Goal: Communication & Community: Share content

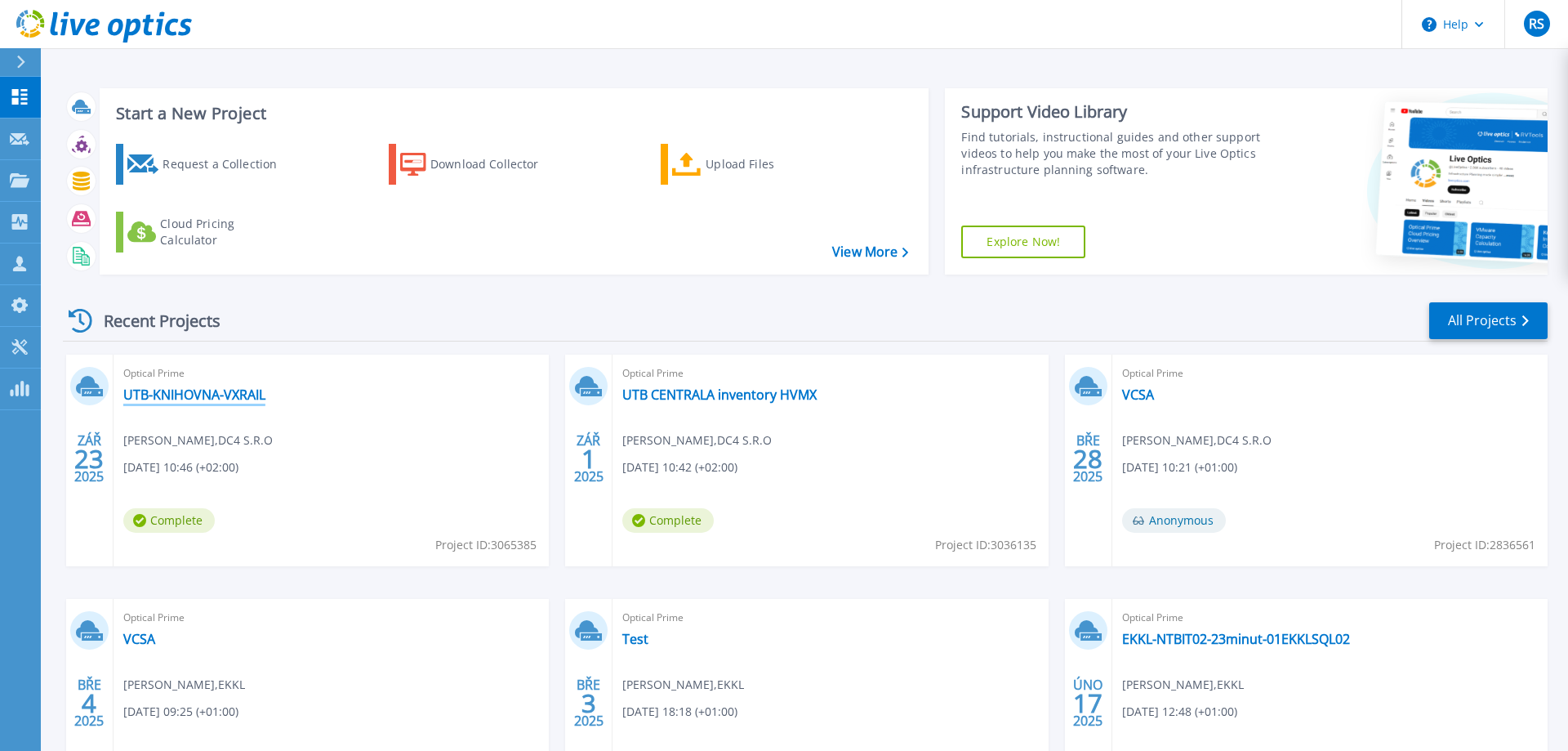
click at [205, 392] on link "UTB-KNIHOVNA-VXRAIL" at bounding box center [194, 394] width 142 height 16
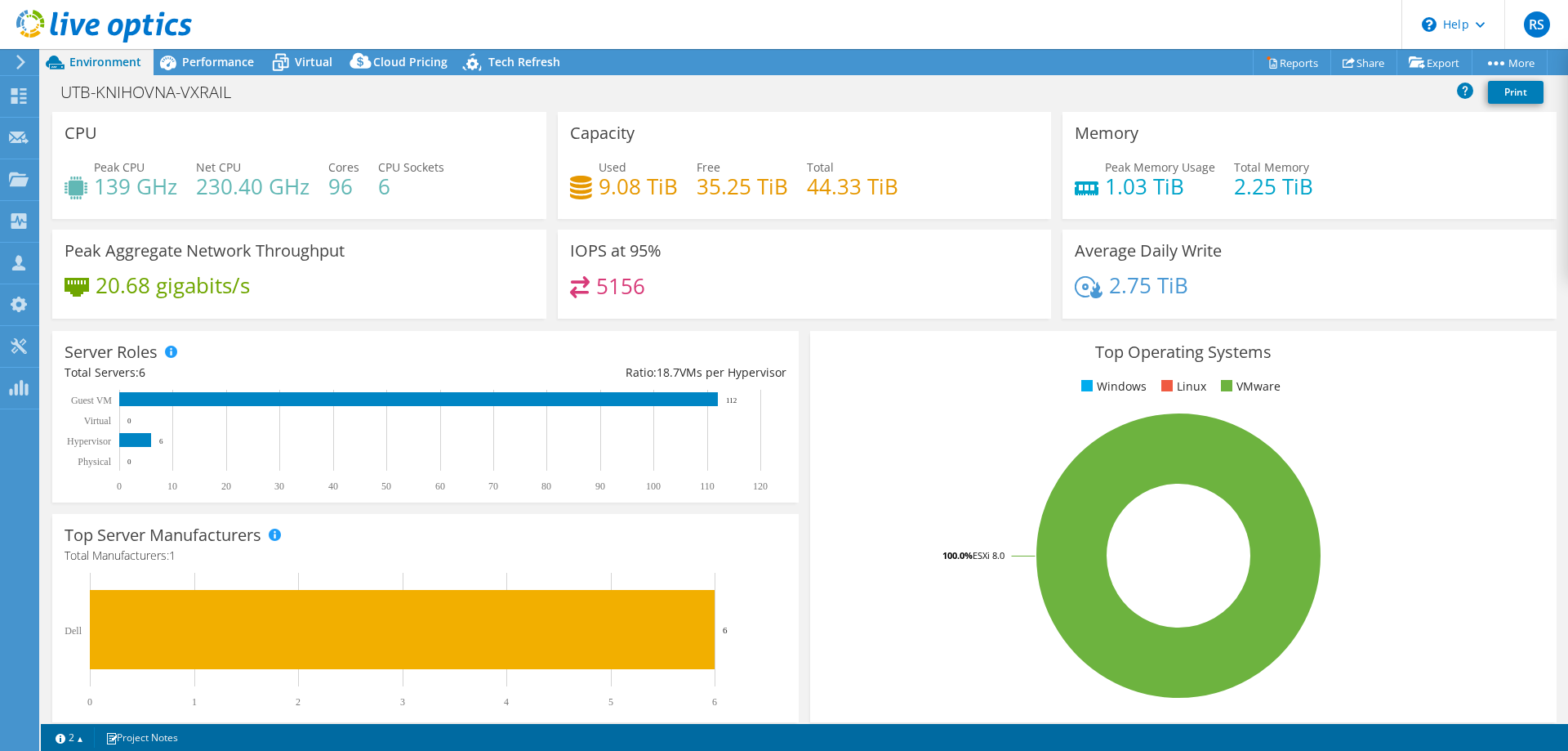
select select "USD"
click at [211, 67] on span "Performance" at bounding box center [218, 61] width 71 height 15
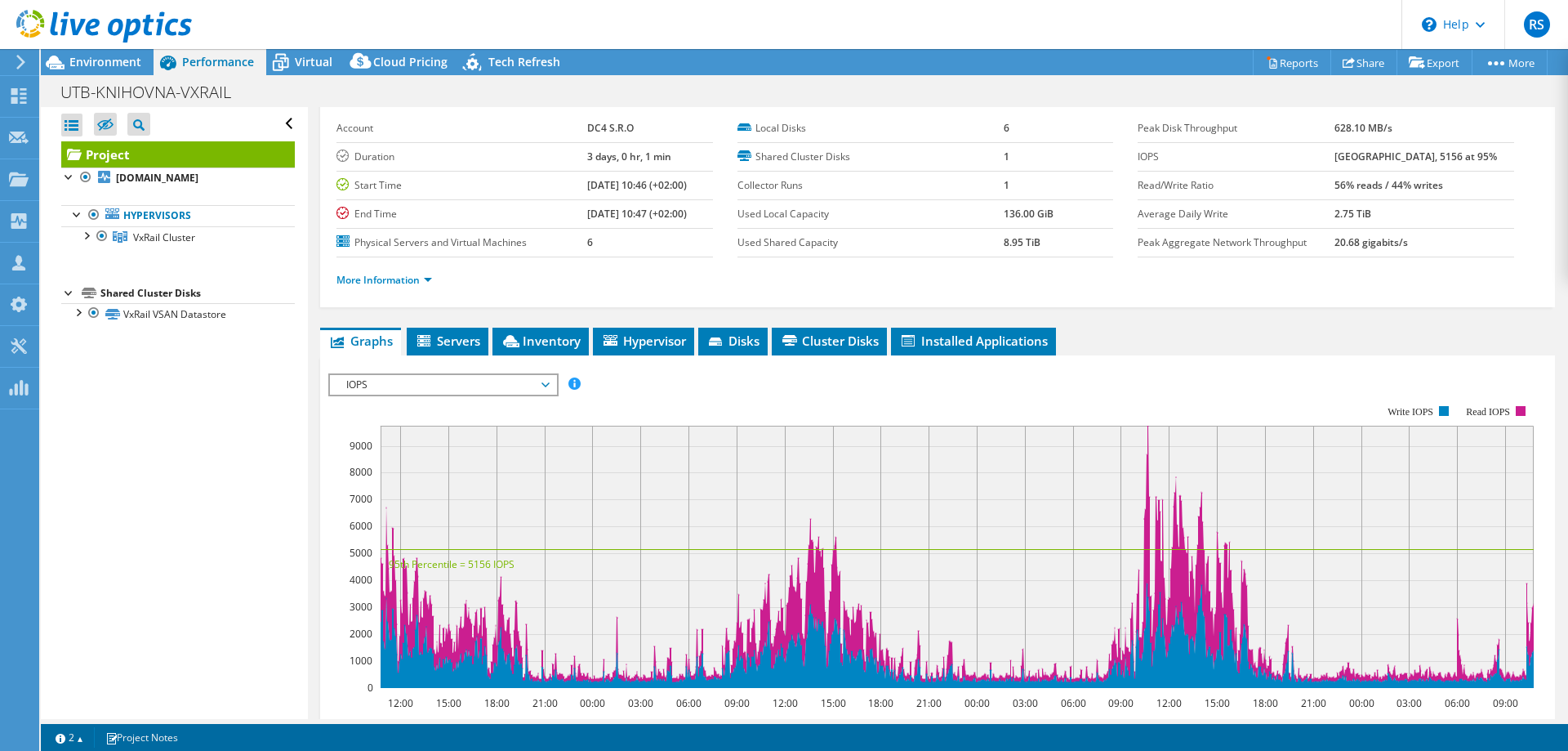
scroll to position [167, 0]
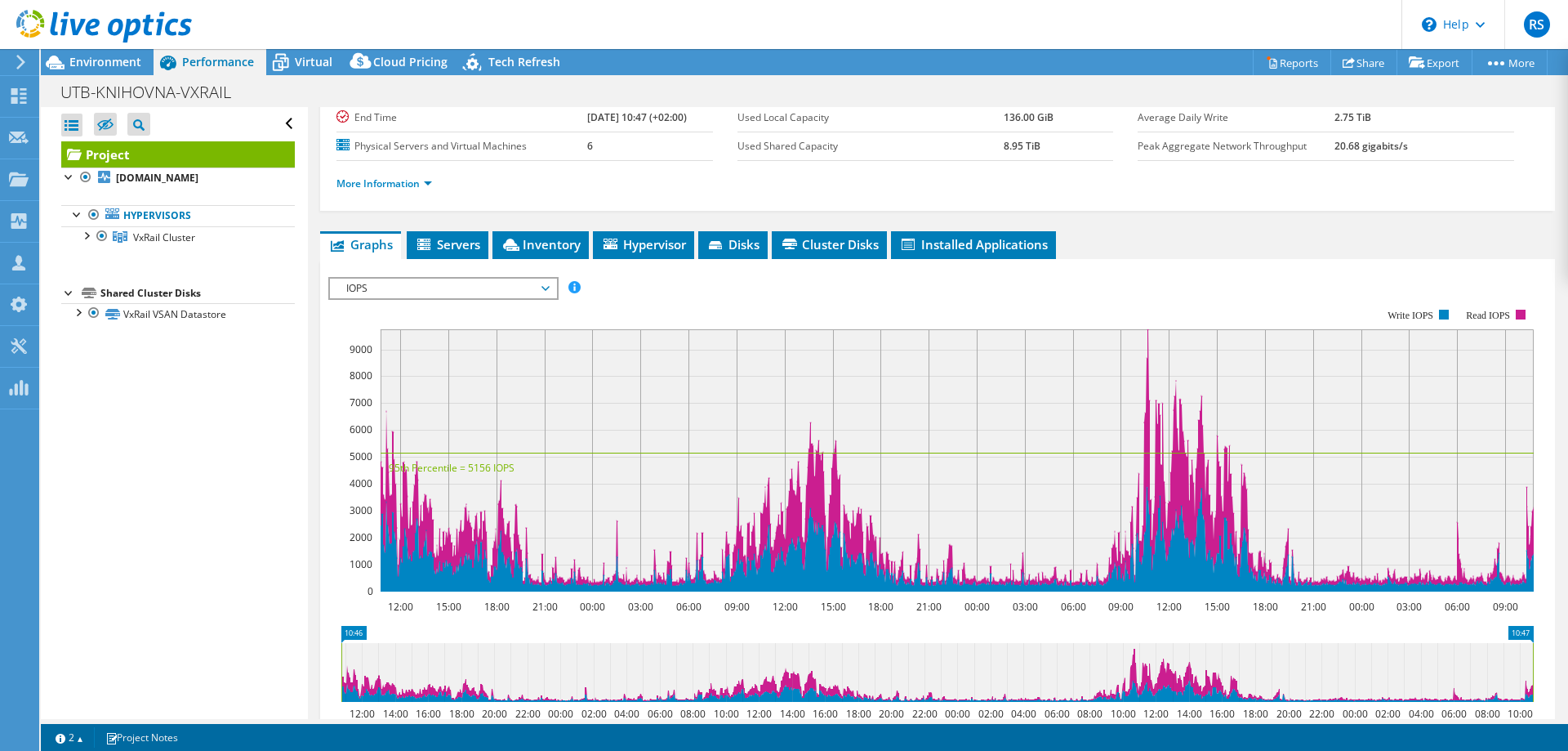
click at [545, 289] on span "IOPS" at bounding box center [443, 288] width 210 height 19
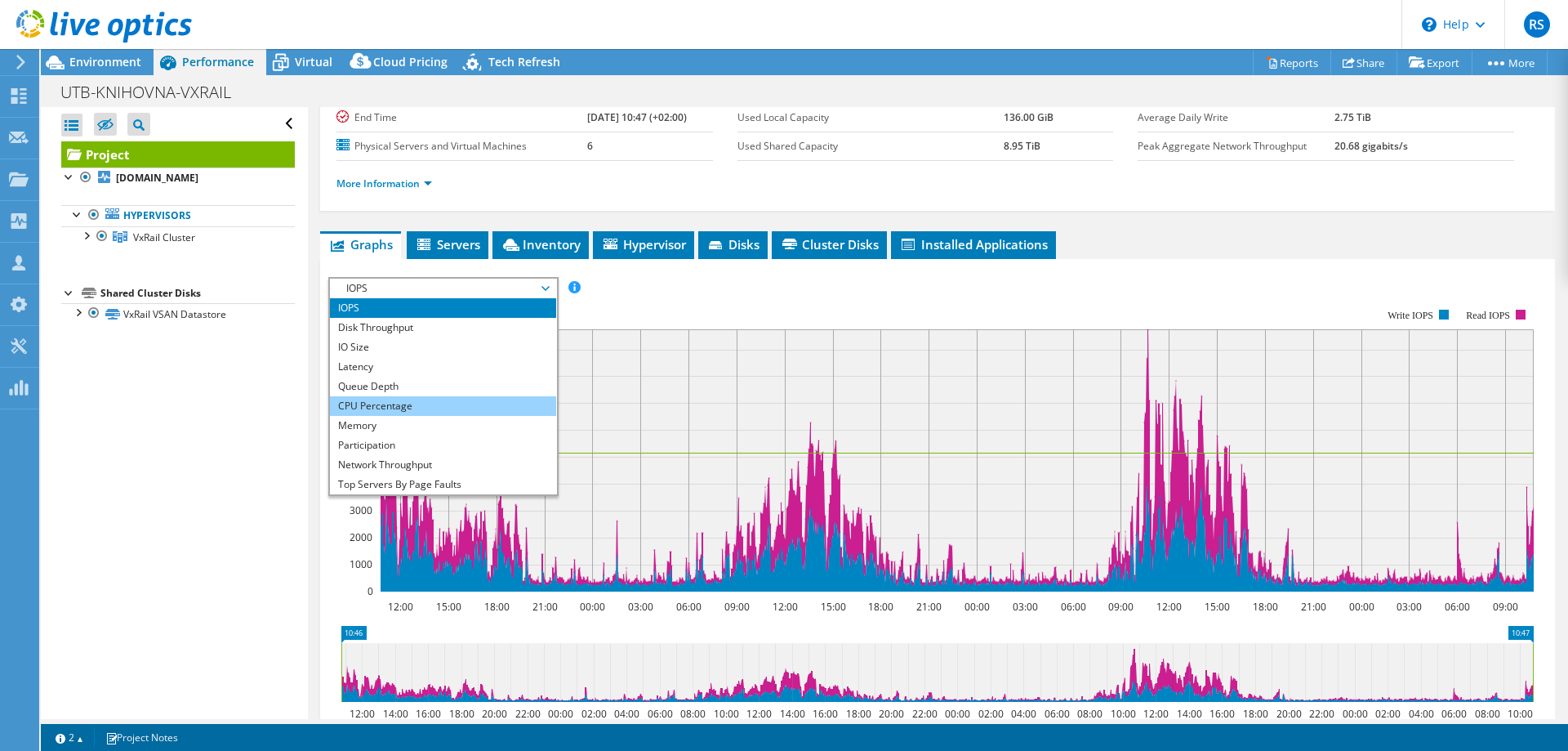
click at [377, 405] on li "CPU Percentage" at bounding box center [442, 405] width 226 height 19
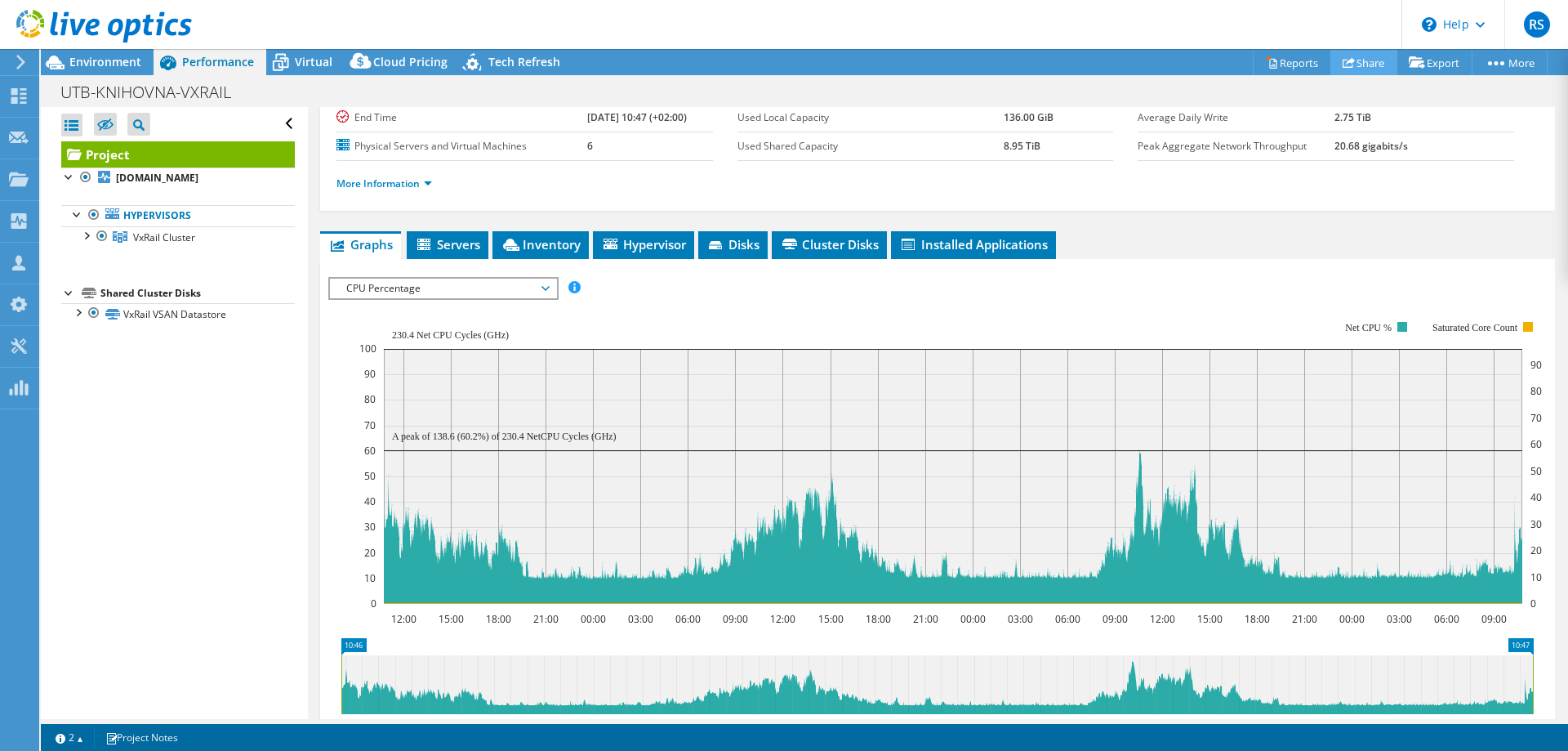
click at [1354, 65] on link "Share" at bounding box center [1364, 62] width 67 height 25
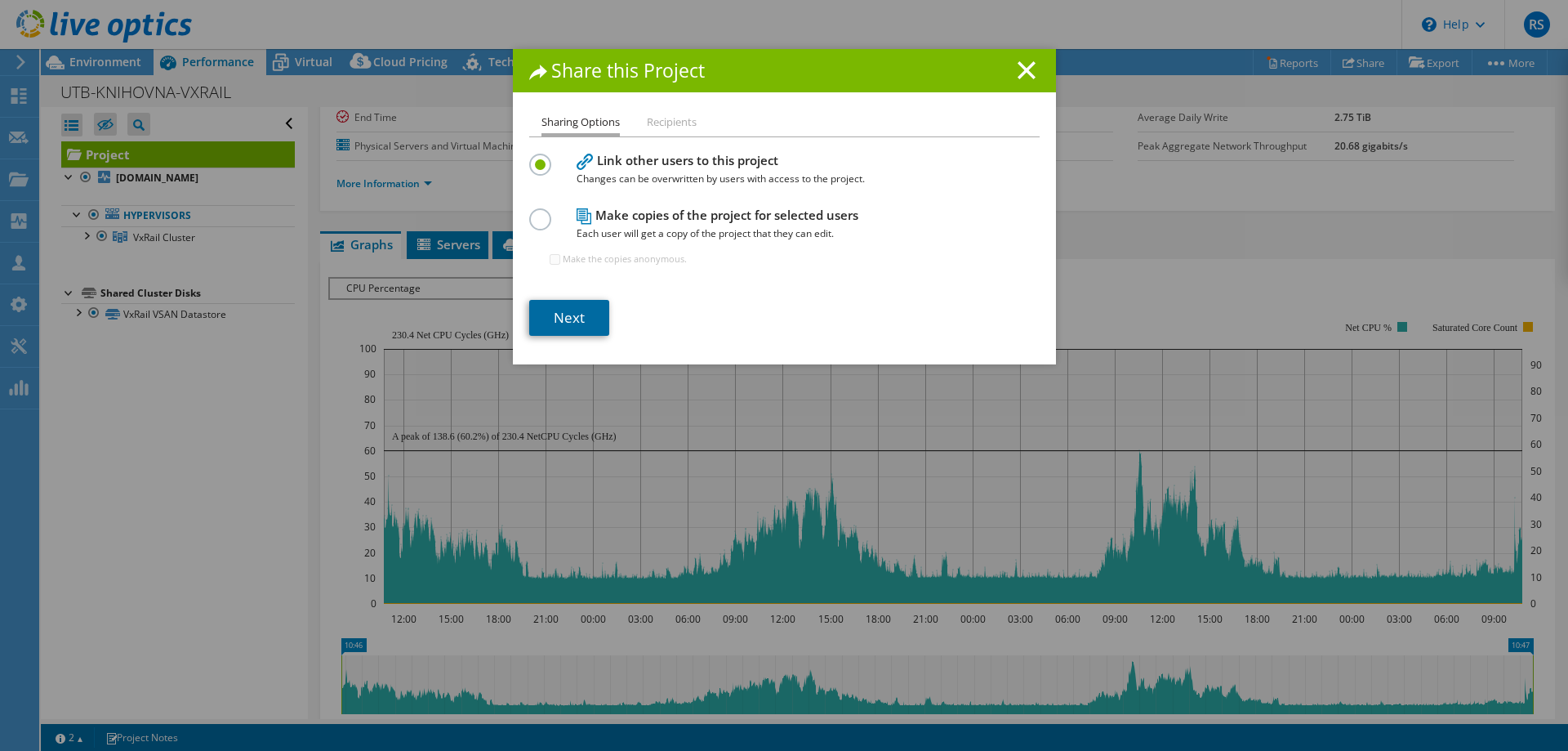
click at [562, 324] on link "Next" at bounding box center [568, 318] width 80 height 36
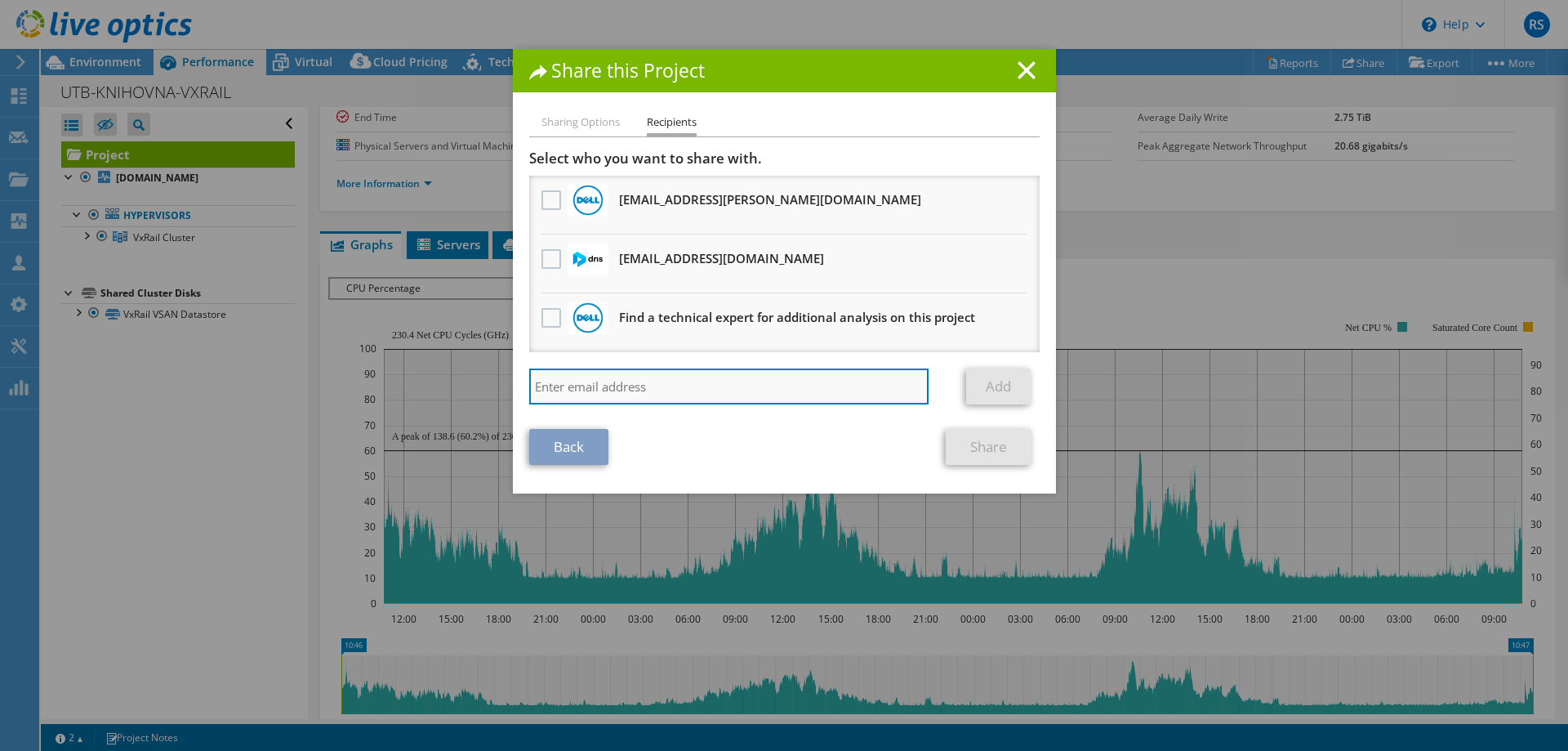
click at [605, 380] on input "search" at bounding box center [729, 386] width 400 height 36
drag, startPoint x: 610, startPoint y: 386, endPoint x: 320, endPoint y: 383, distance: 290.0
click at [529, 383] on input "jan.drmla" at bounding box center [729, 386] width 400 height 36
paste input "Drmla, Jan <[EMAIL_ADDRESS][DOMAIN_NAME]>"
drag, startPoint x: 594, startPoint y: 391, endPoint x: 88, endPoint y: 412, distance: 506.4
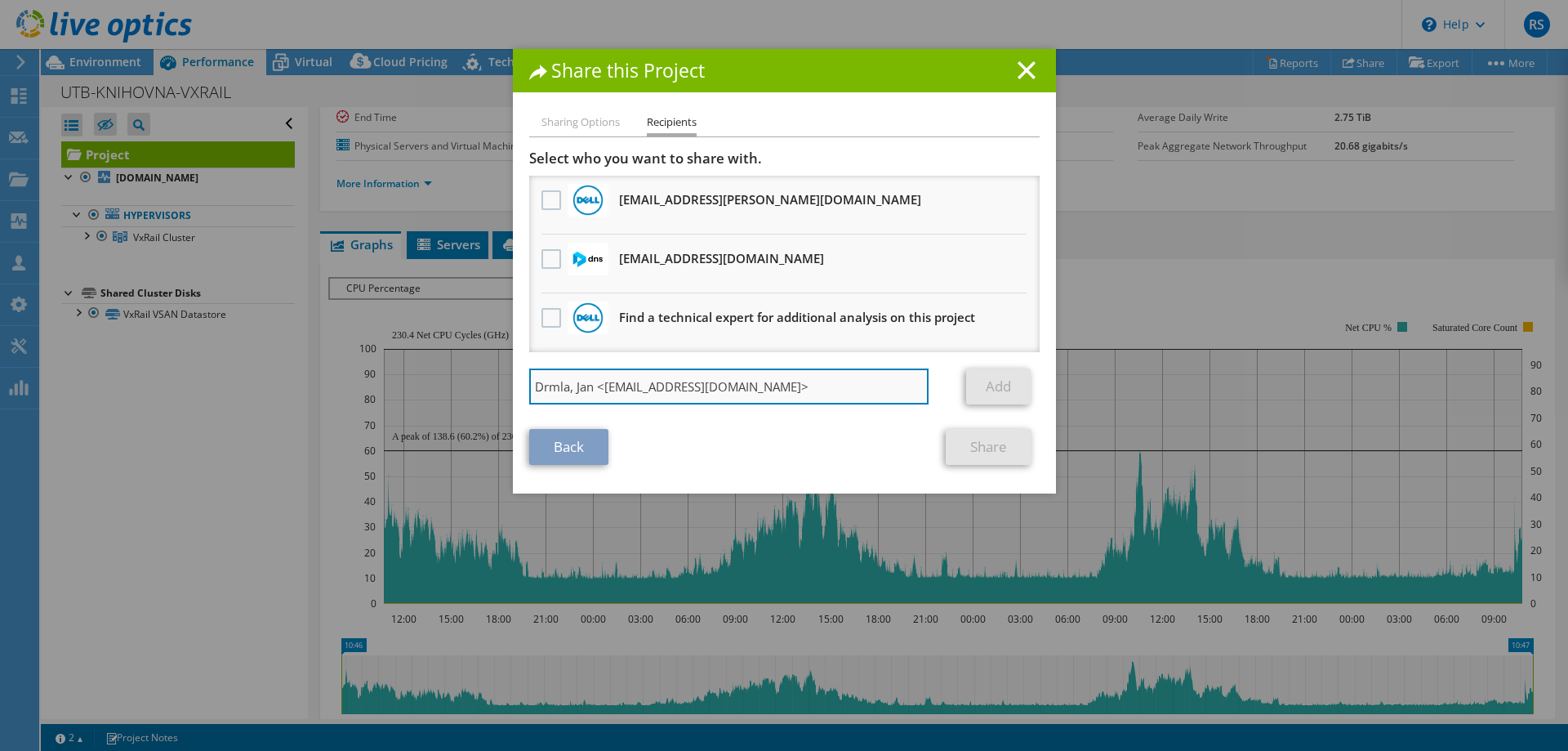
click at [529, 405] on input "Drmla, Jan <[EMAIL_ADDRESS][DOMAIN_NAME]>" at bounding box center [729, 386] width 400 height 36
type input "[EMAIL_ADDRESS][DOMAIN_NAME]"
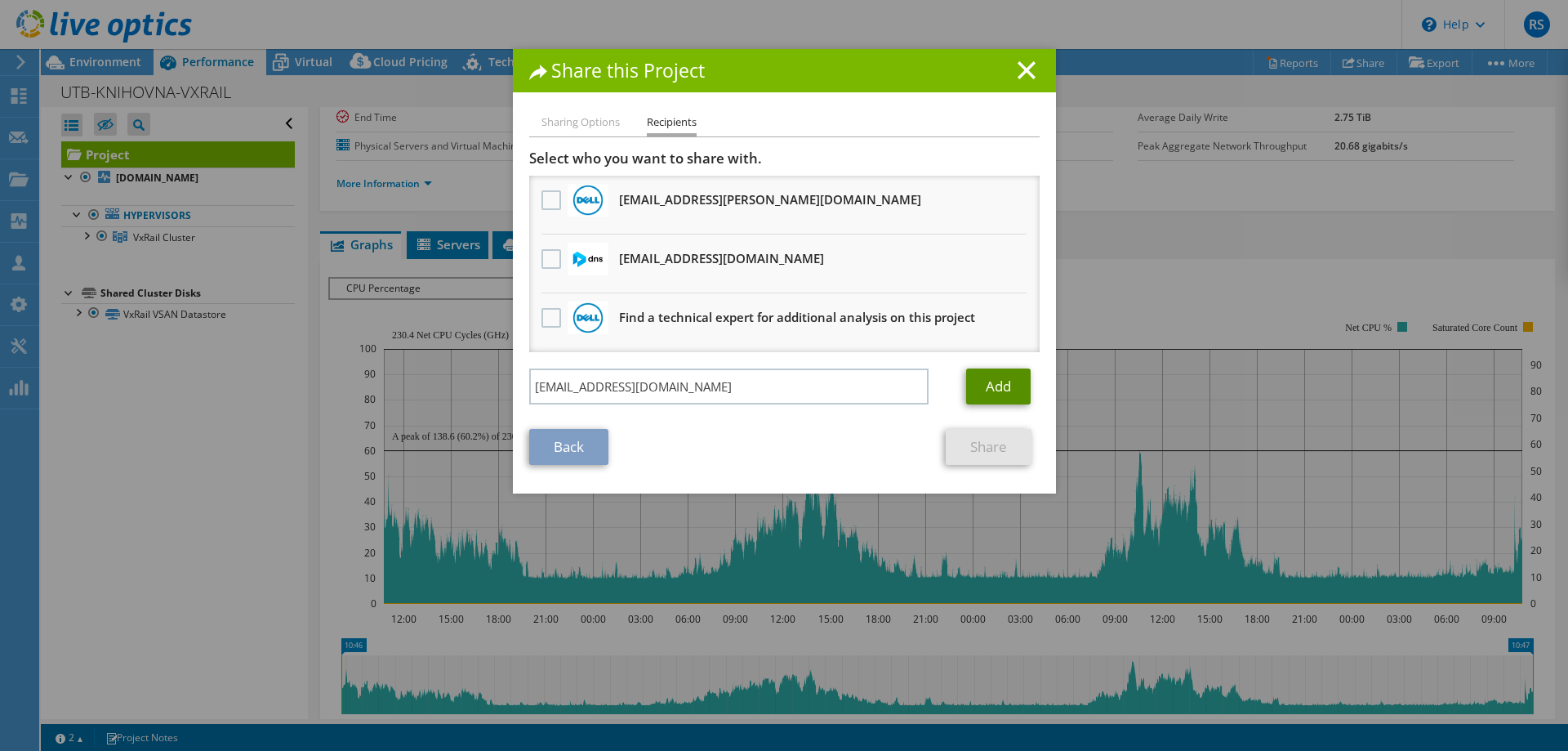
click at [1014, 392] on link "Add" at bounding box center [998, 386] width 65 height 36
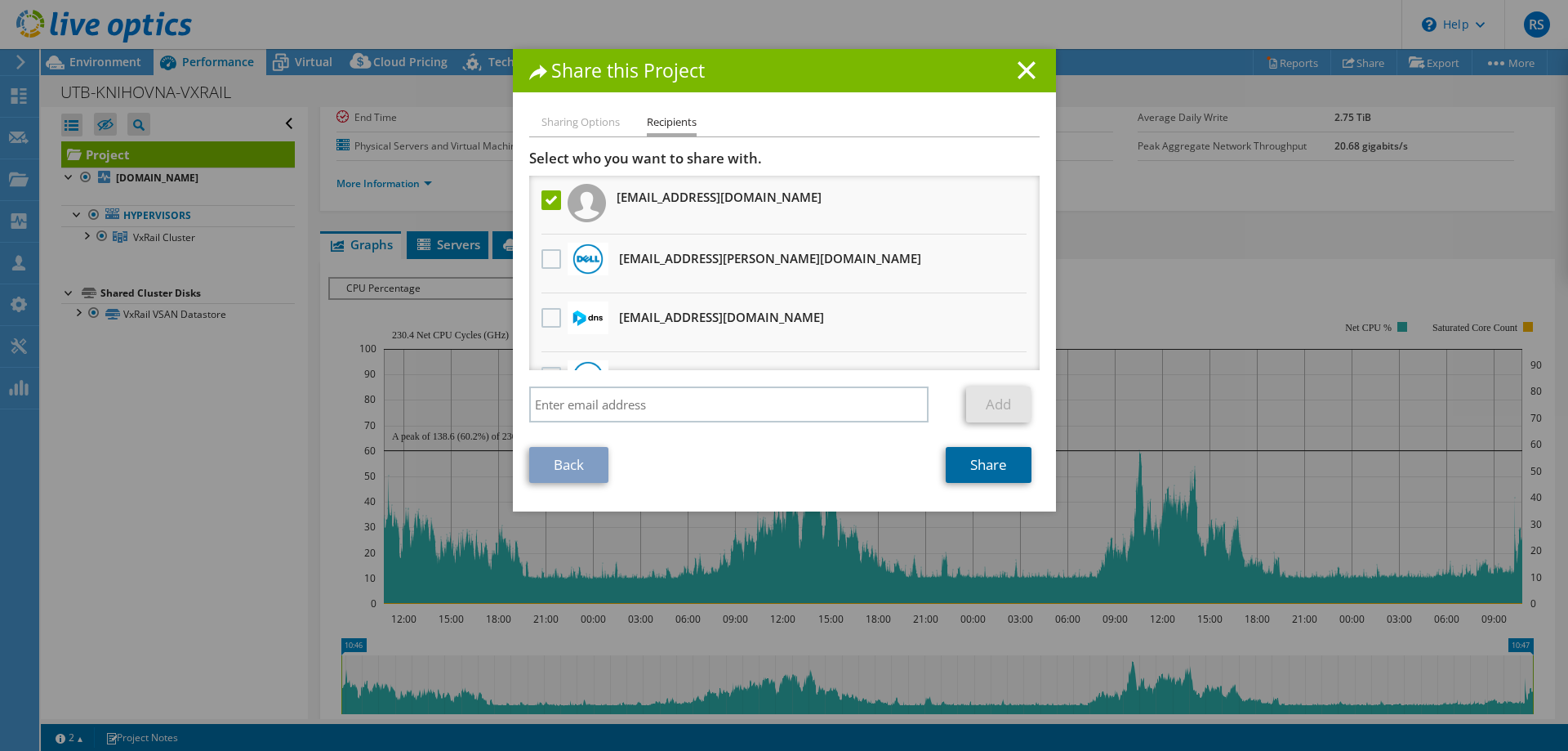
click at [990, 469] on link "Share" at bounding box center [989, 464] width 86 height 36
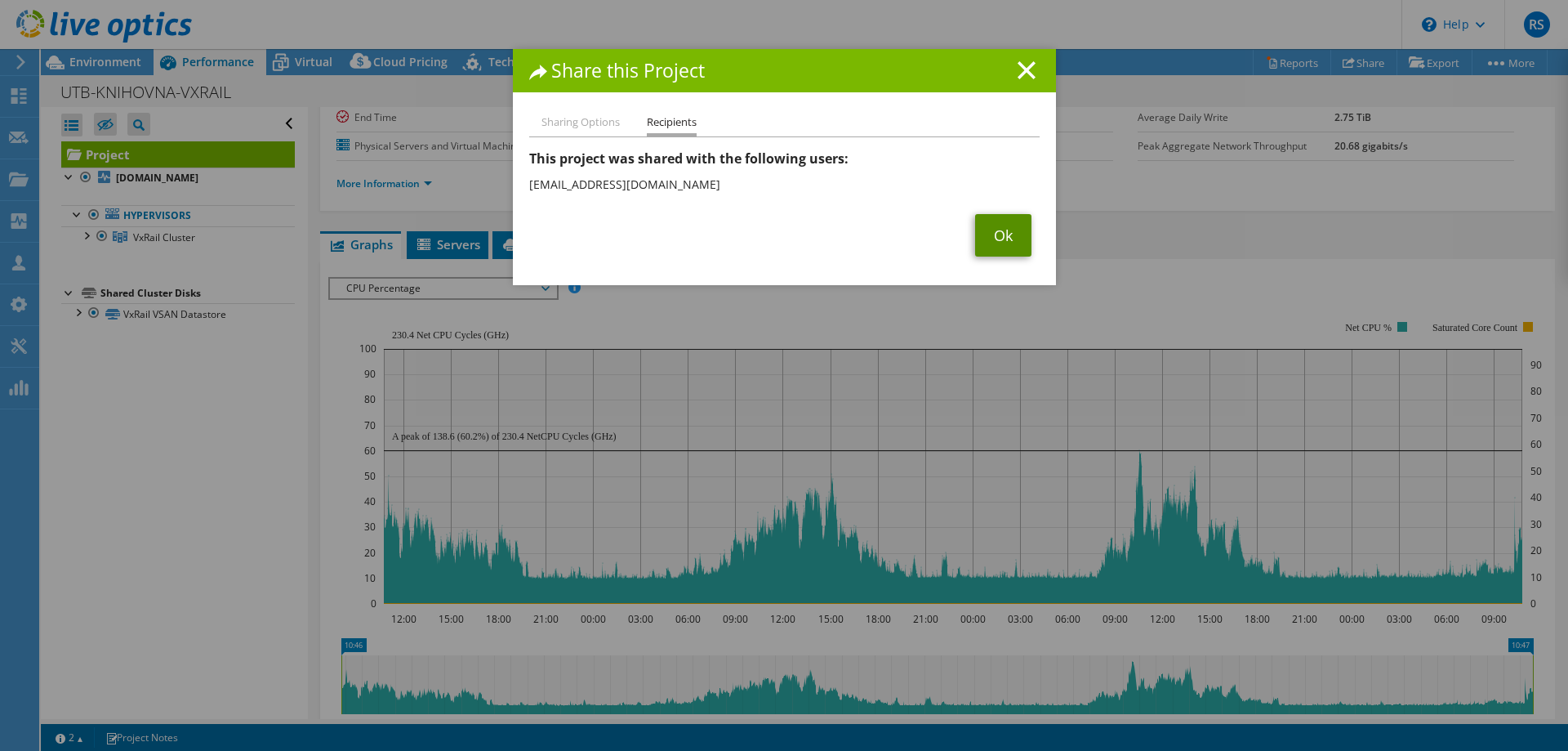
click at [997, 234] on link "Ok" at bounding box center [1003, 235] width 56 height 43
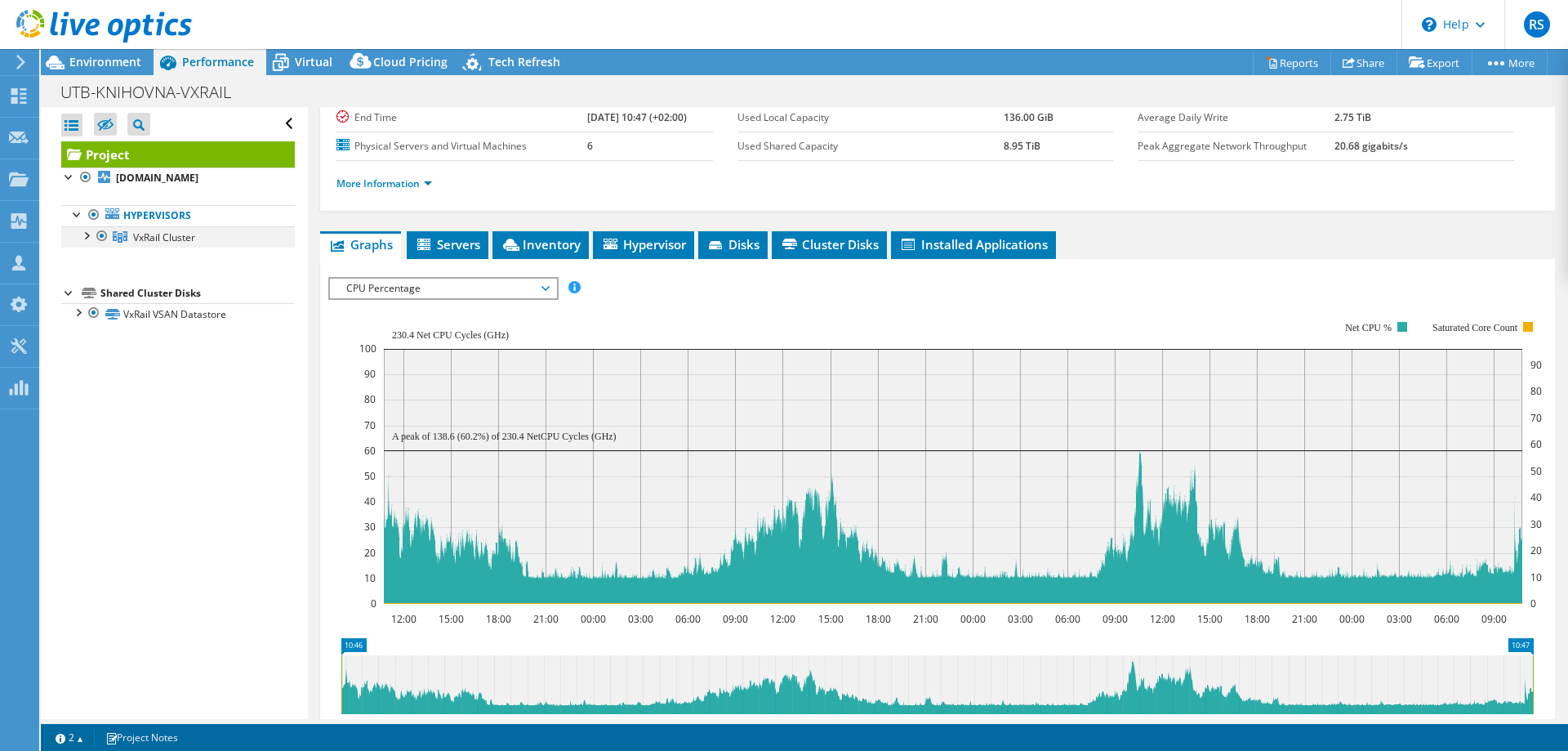
click at [87, 238] on div at bounding box center [85, 234] width 16 height 16
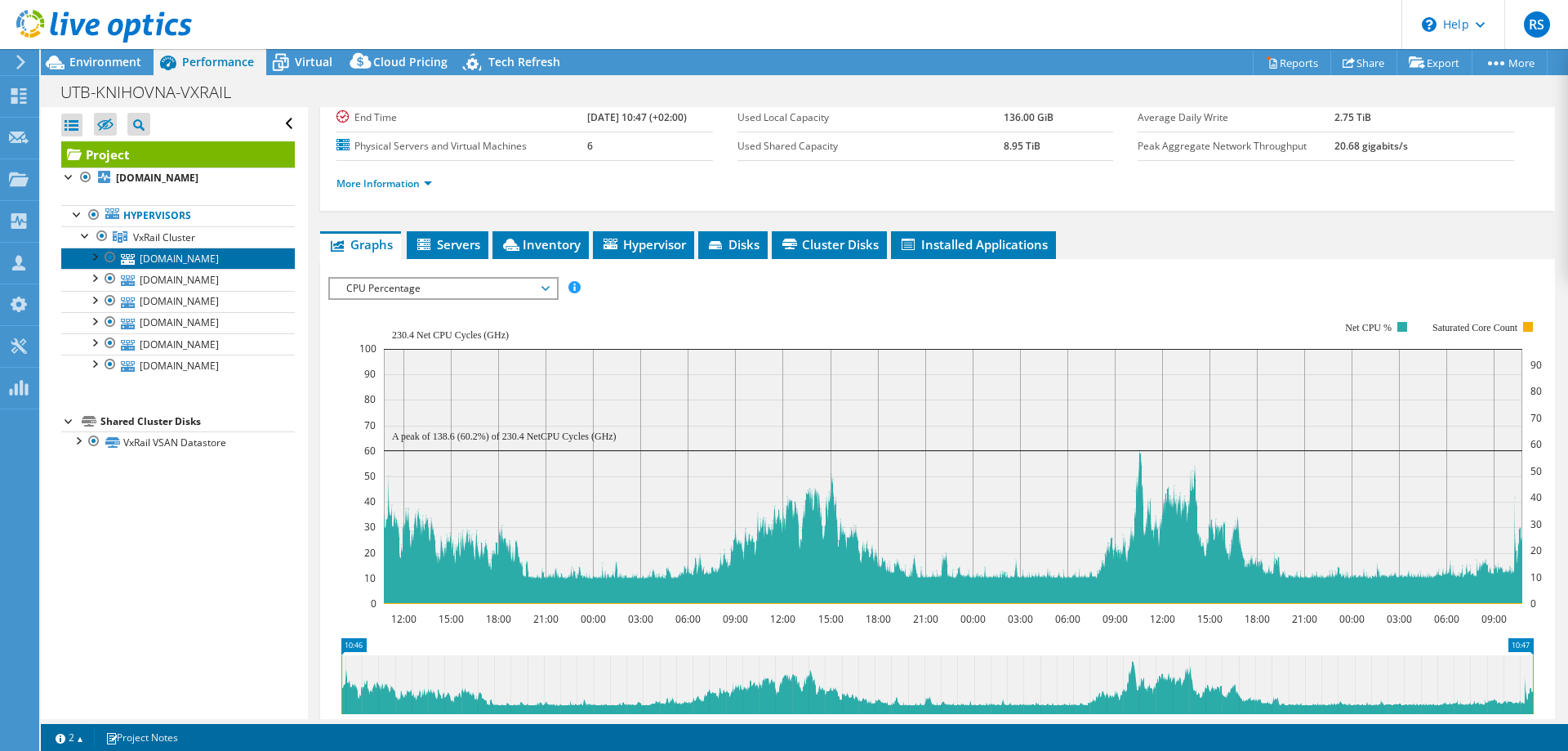
click at [155, 252] on link "[DOMAIN_NAME]" at bounding box center [178, 257] width 234 height 21
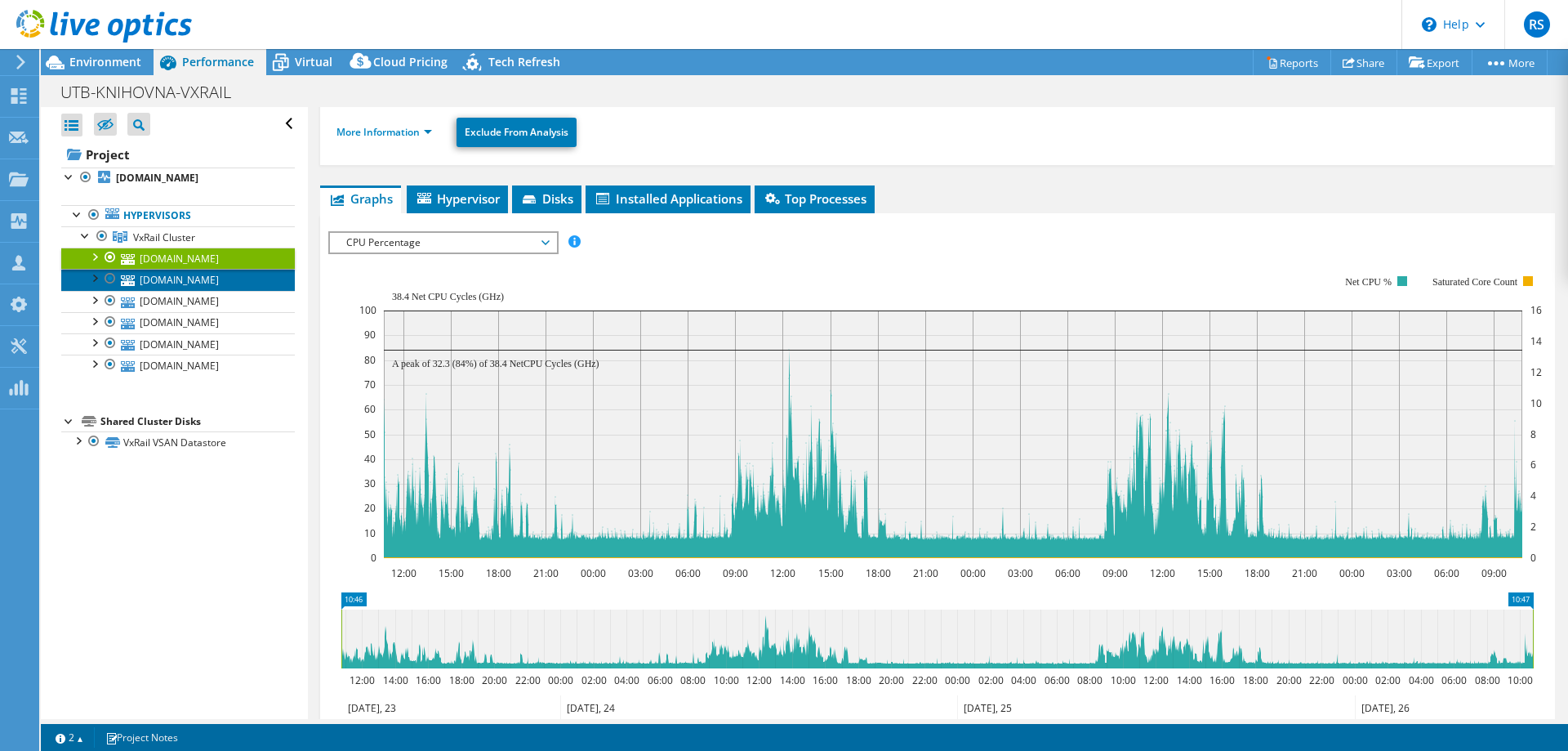
click at [182, 285] on link "[DOMAIN_NAME]" at bounding box center [178, 279] width 234 height 21
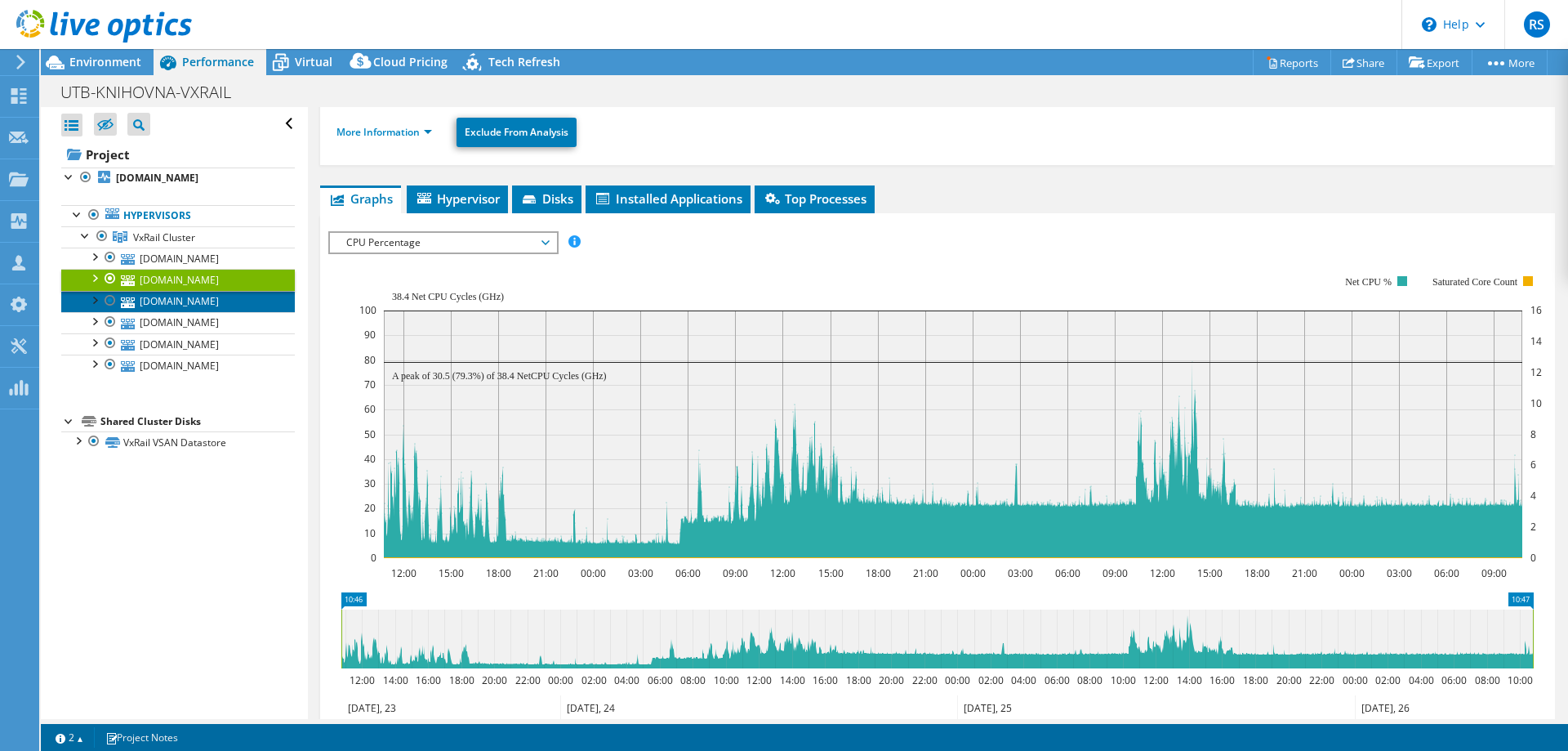
click at [182, 300] on link "[DOMAIN_NAME]" at bounding box center [178, 301] width 234 height 21
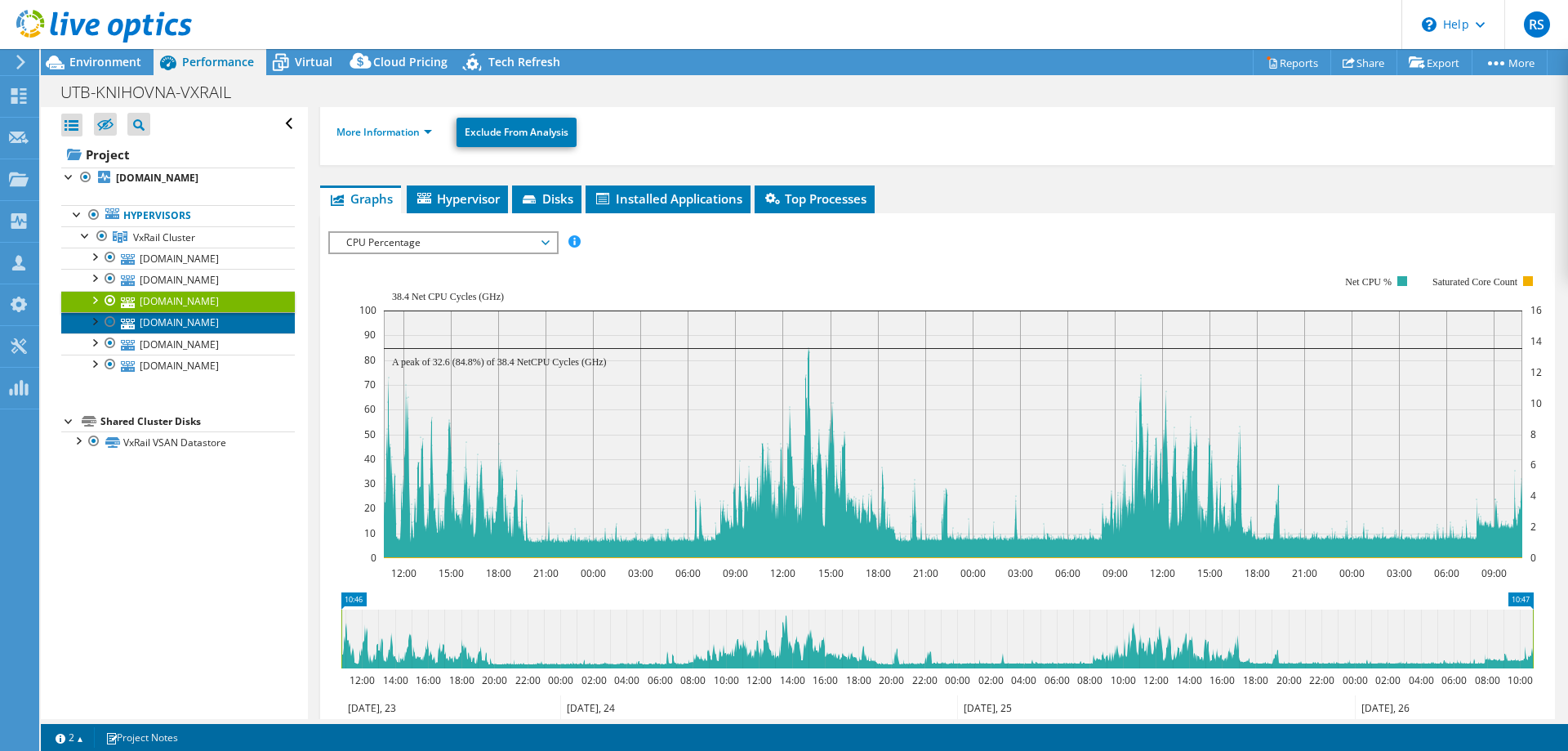
click at [179, 324] on link "[DOMAIN_NAME]" at bounding box center [178, 322] width 234 height 21
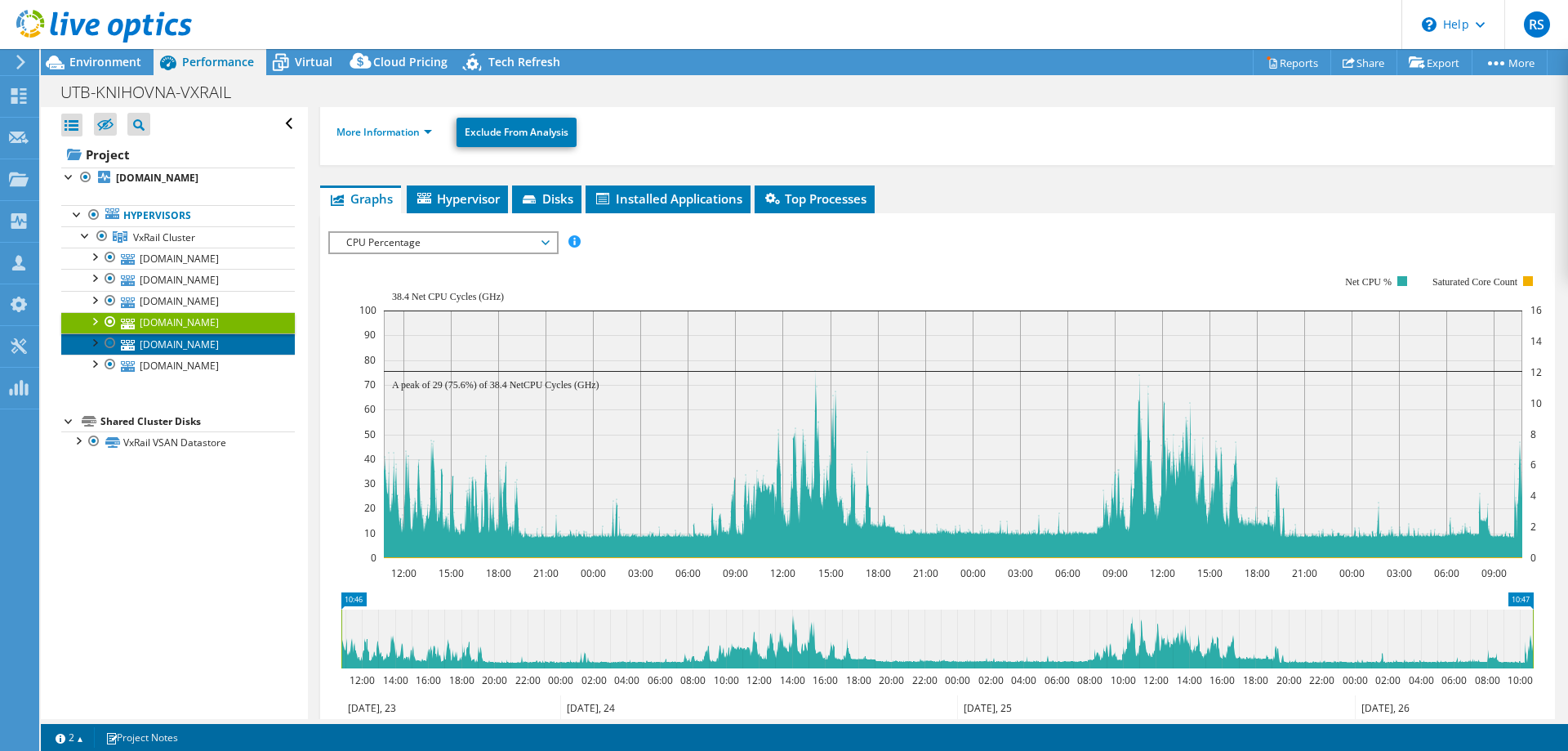
click at [182, 344] on link "[DOMAIN_NAME]" at bounding box center [178, 343] width 234 height 21
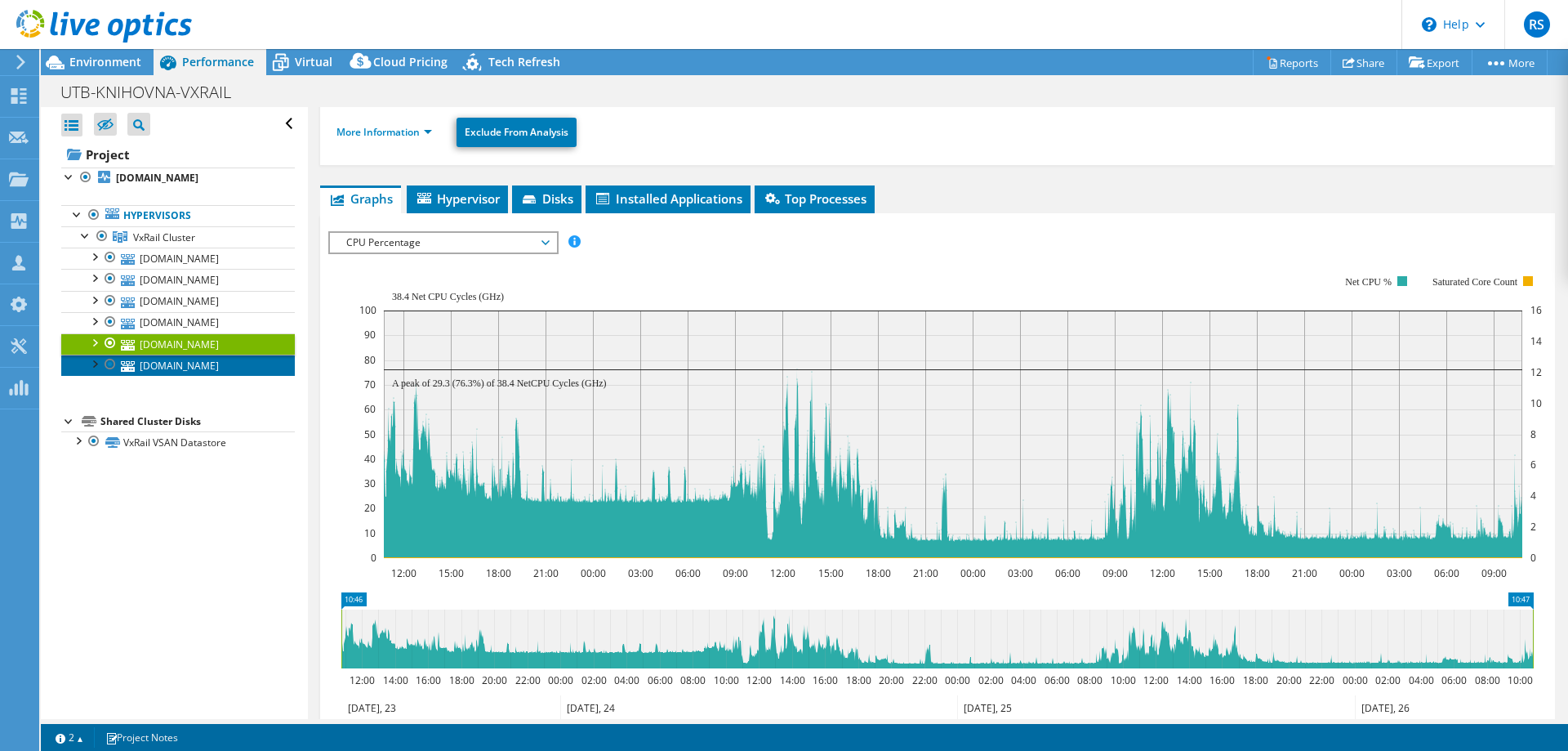
click at [182, 363] on link "[DOMAIN_NAME]" at bounding box center [178, 365] width 234 height 21
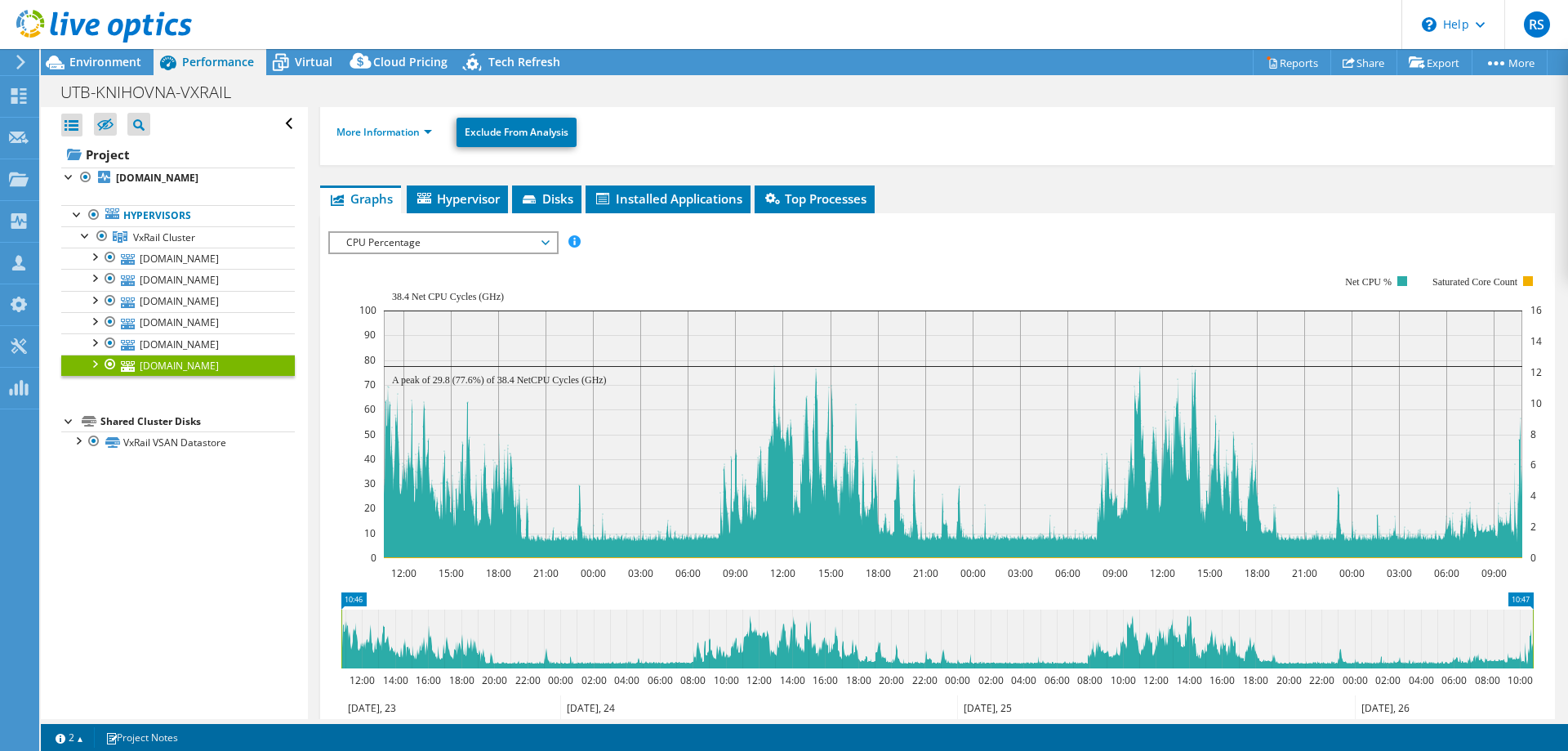
click at [543, 239] on span "CPU Percentage" at bounding box center [443, 242] width 210 height 19
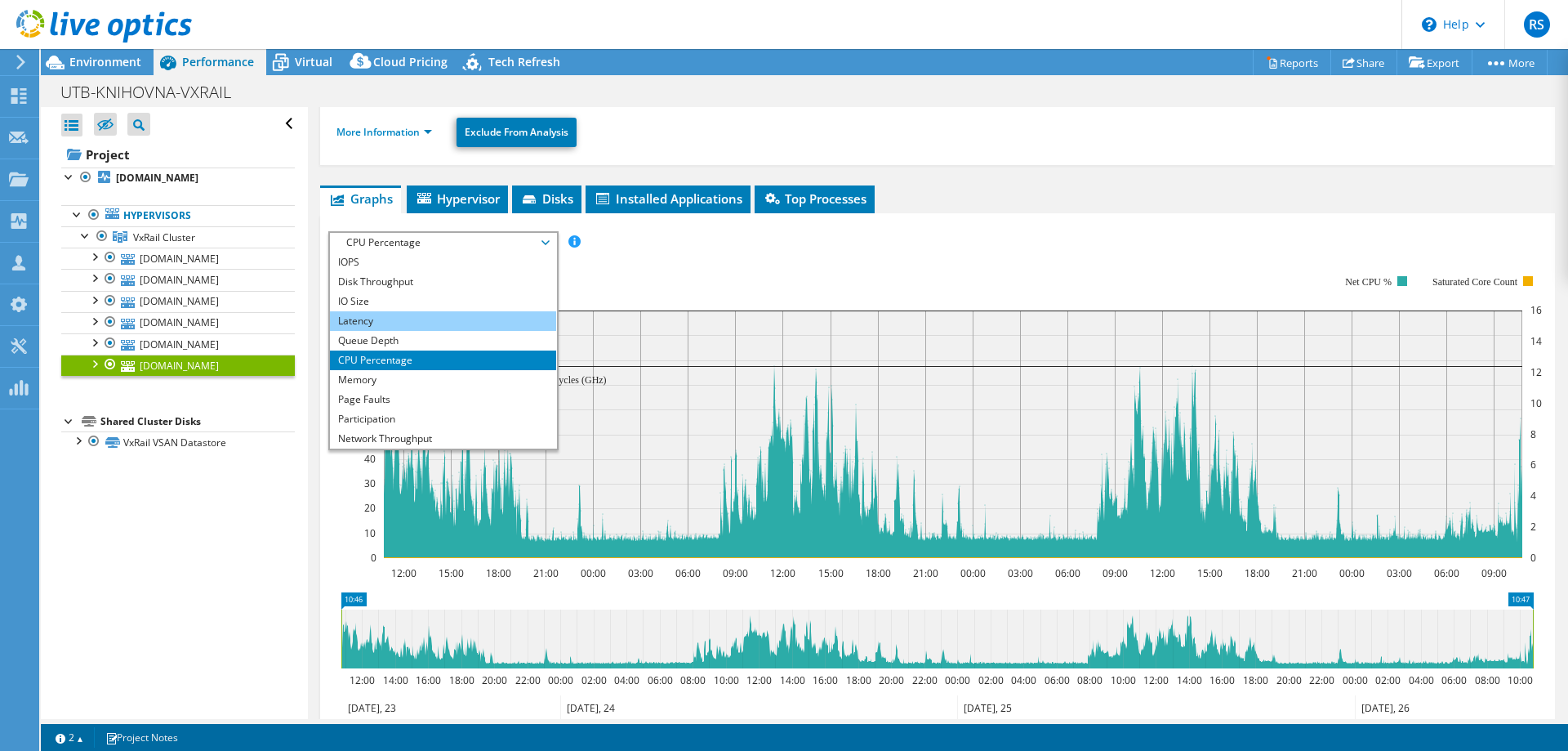
click at [363, 317] on li "Latency" at bounding box center [442, 320] width 226 height 19
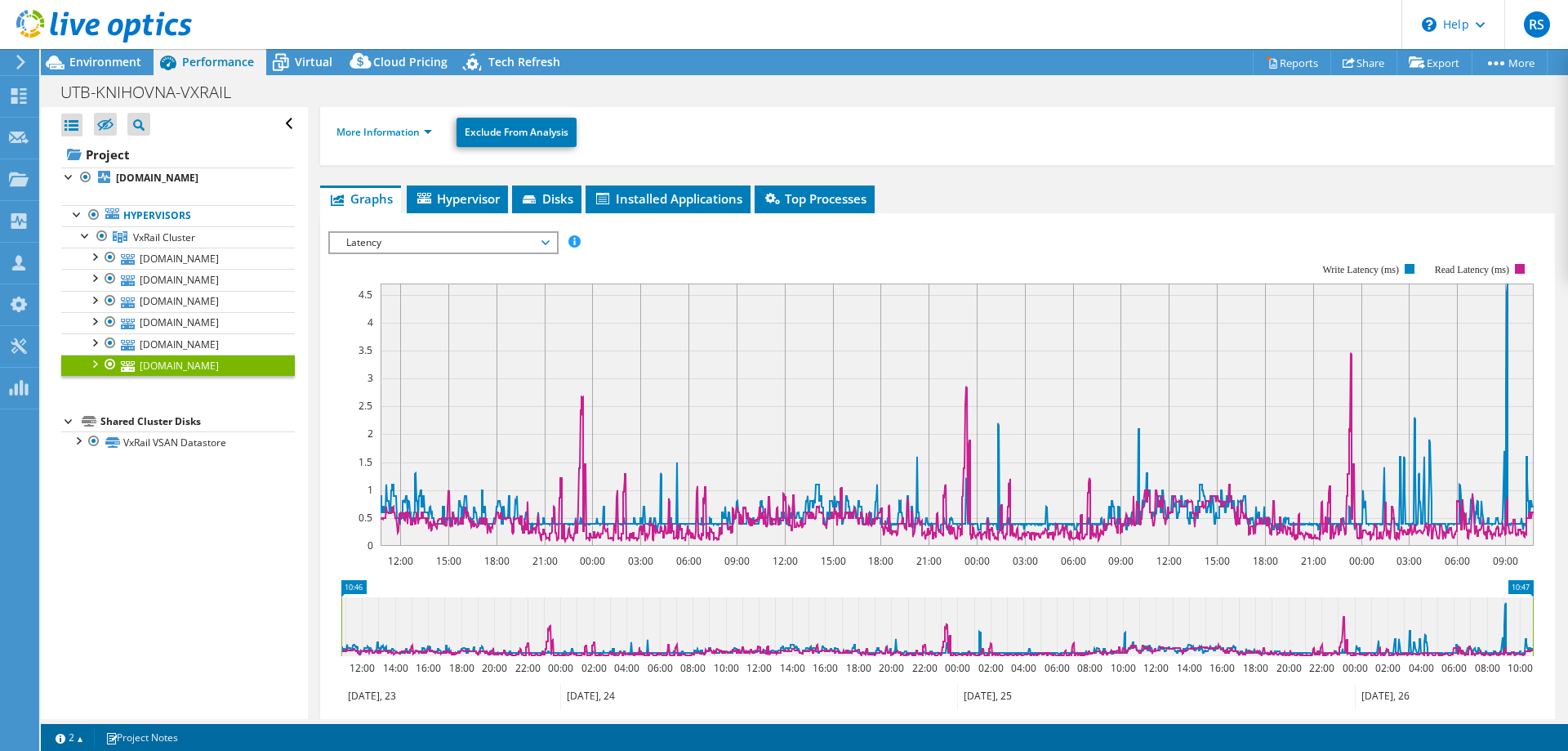
click at [532, 244] on span "Latency" at bounding box center [443, 242] width 210 height 19
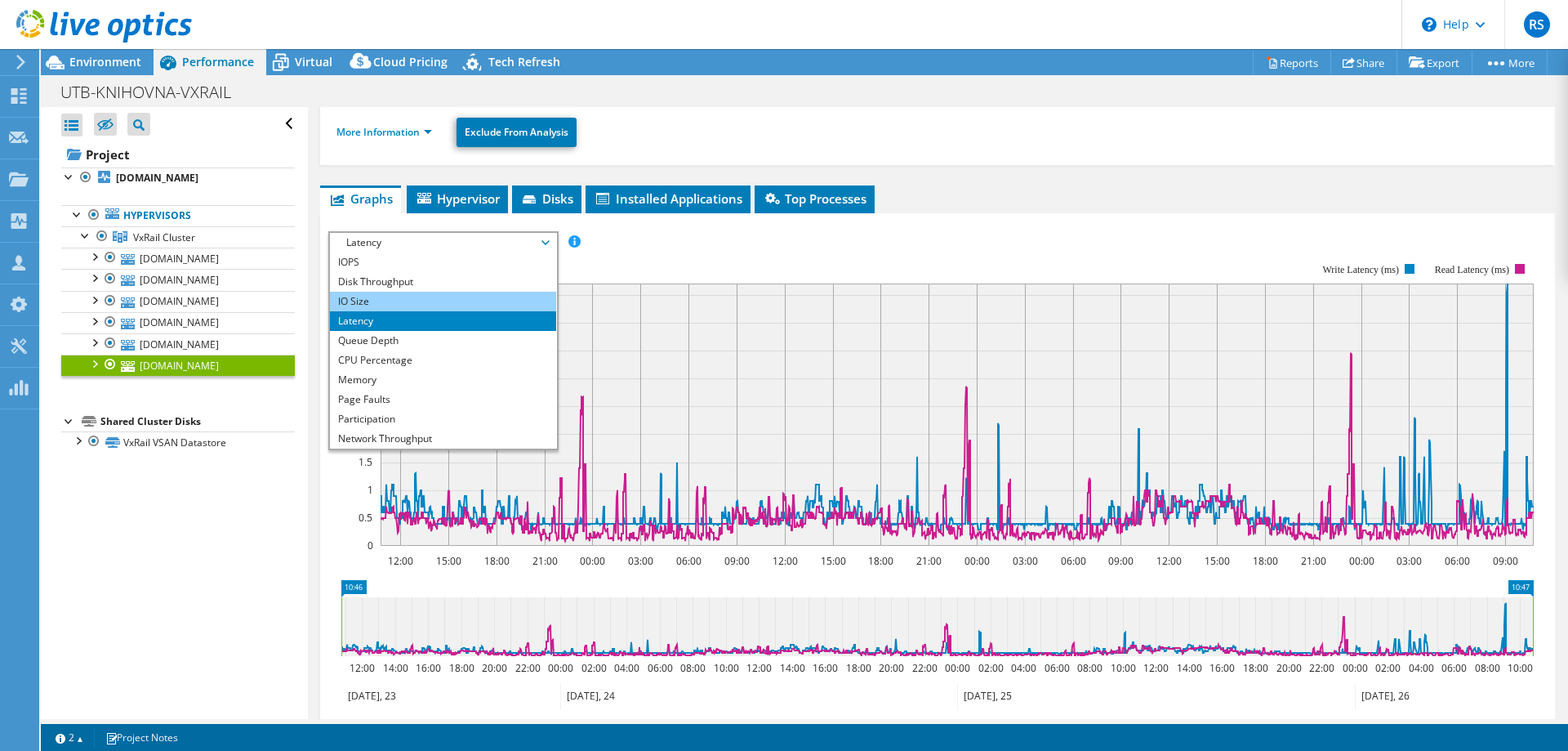
click at [357, 302] on li "IO Size" at bounding box center [442, 301] width 226 height 19
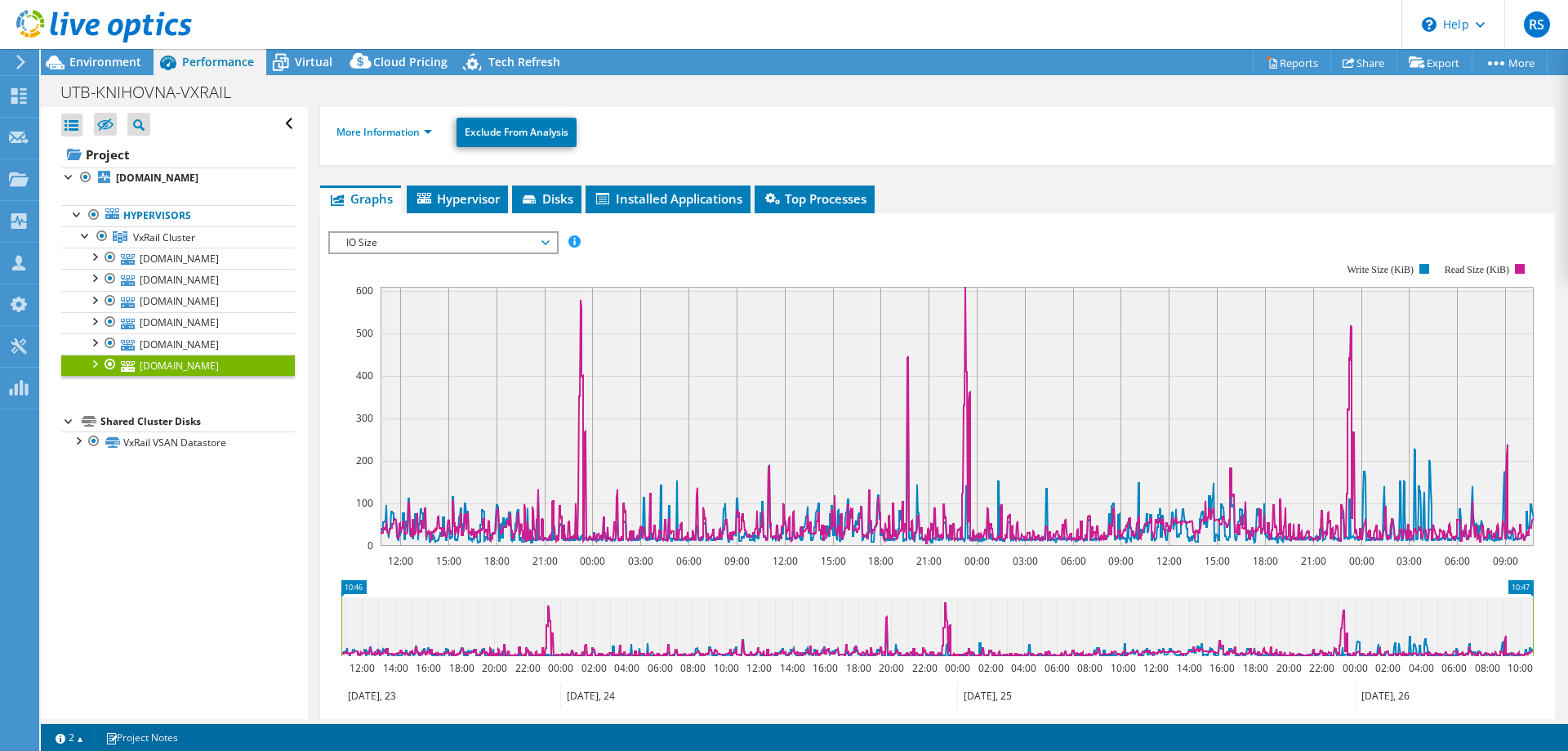
click at [537, 240] on span "IO Size" at bounding box center [443, 242] width 210 height 19
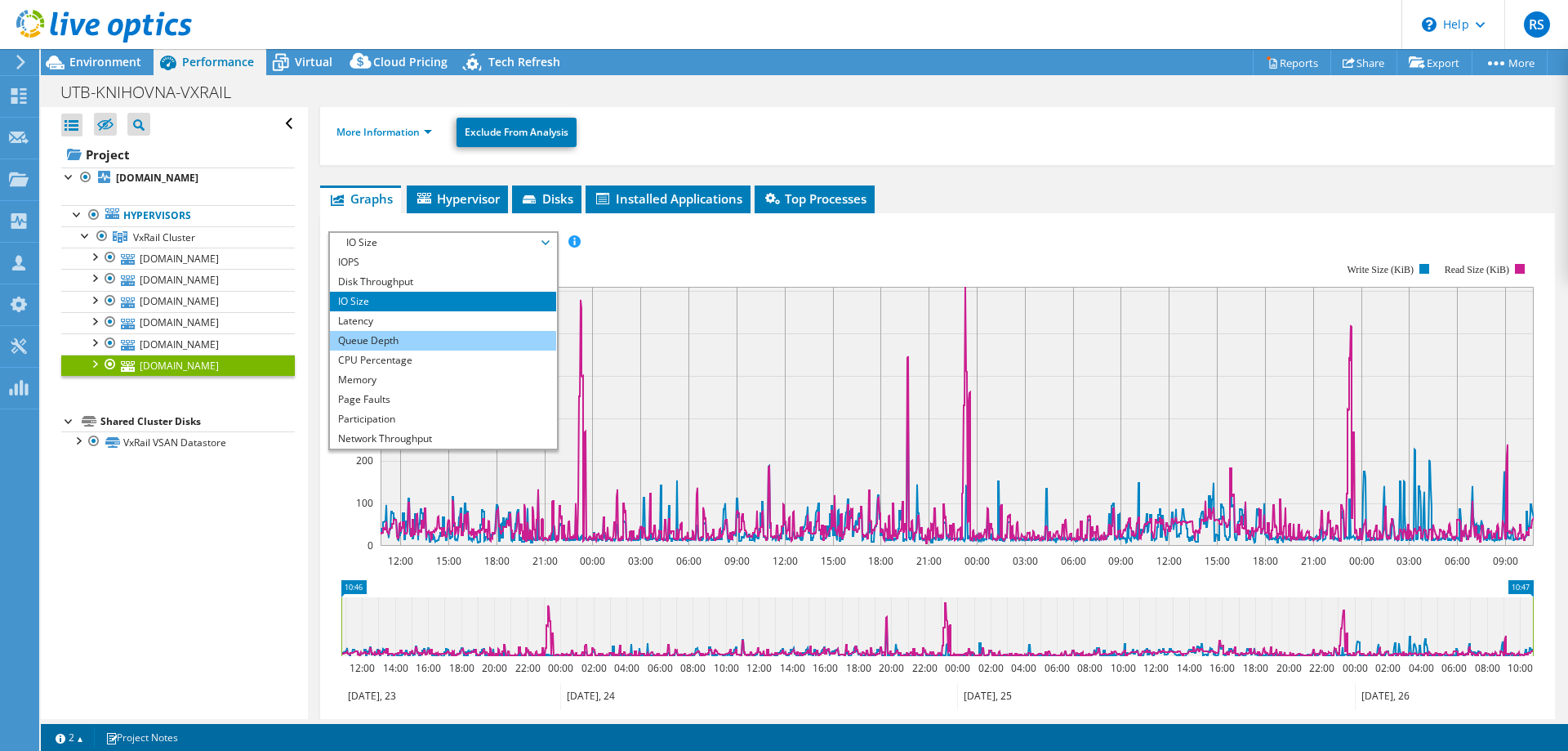
click at [363, 336] on li "Queue Depth" at bounding box center [442, 340] width 226 height 19
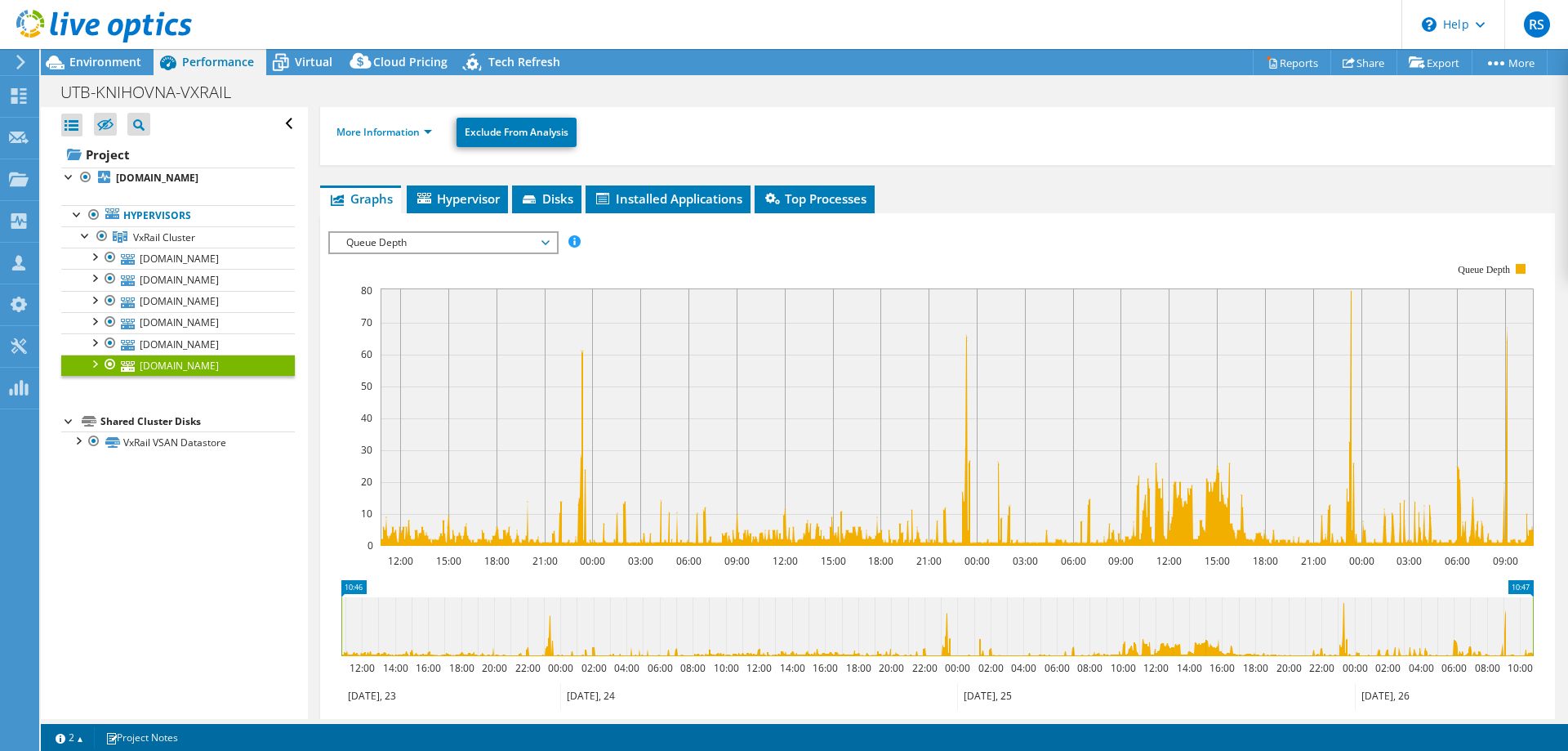
click at [548, 245] on span "Queue Depth" at bounding box center [443, 242] width 210 height 19
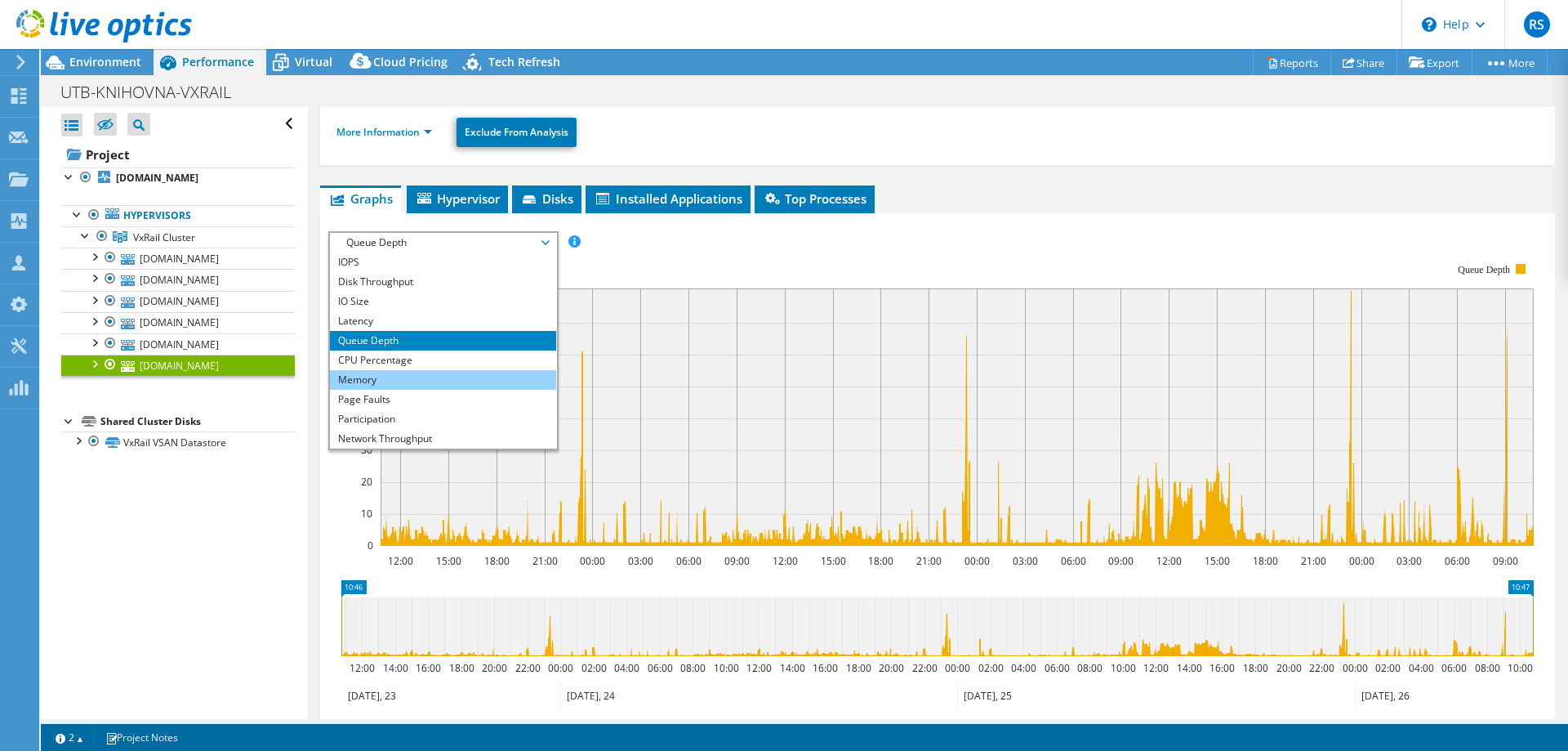
click at [363, 376] on li "Memory" at bounding box center [442, 379] width 226 height 19
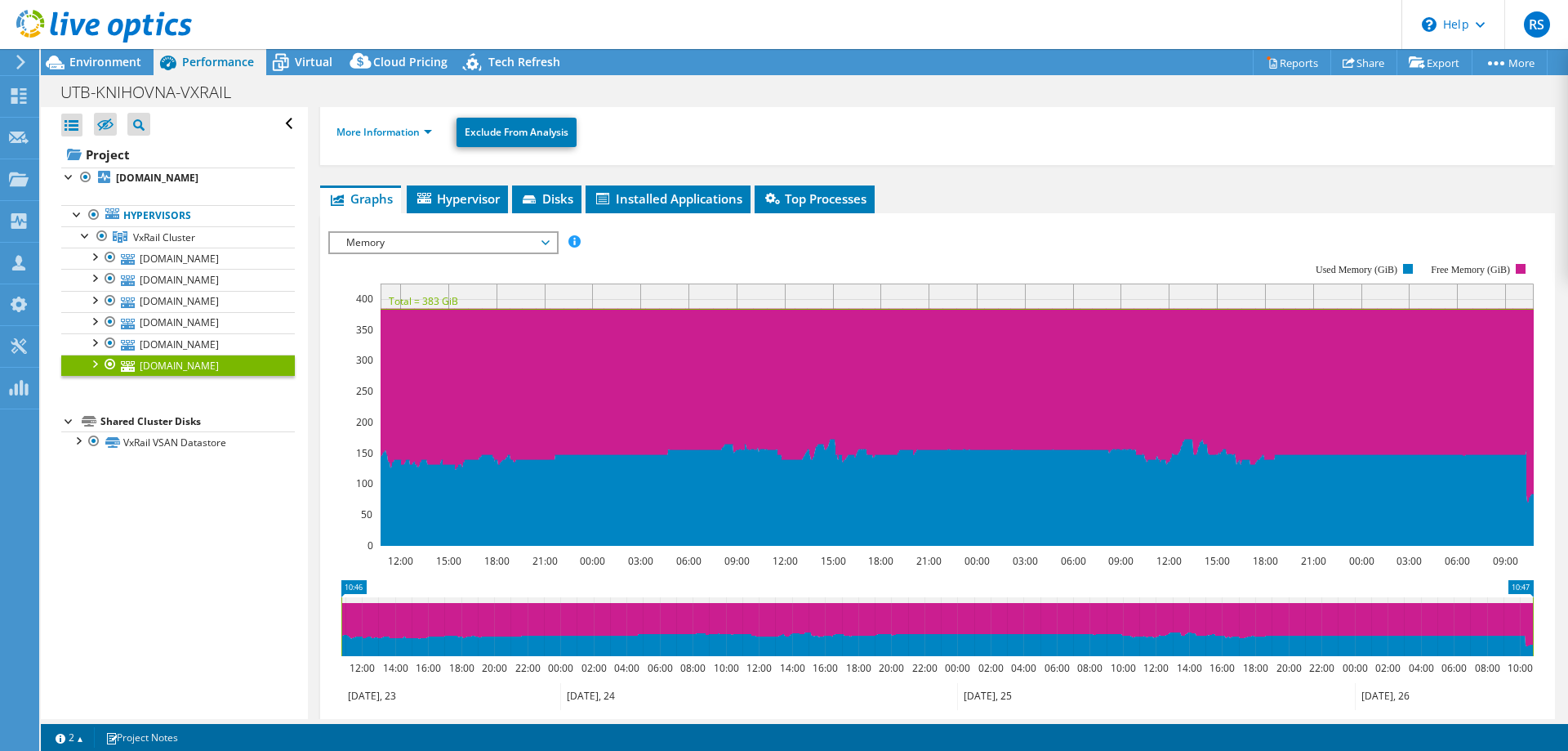
click at [537, 241] on span "Memory" at bounding box center [443, 242] width 210 height 19
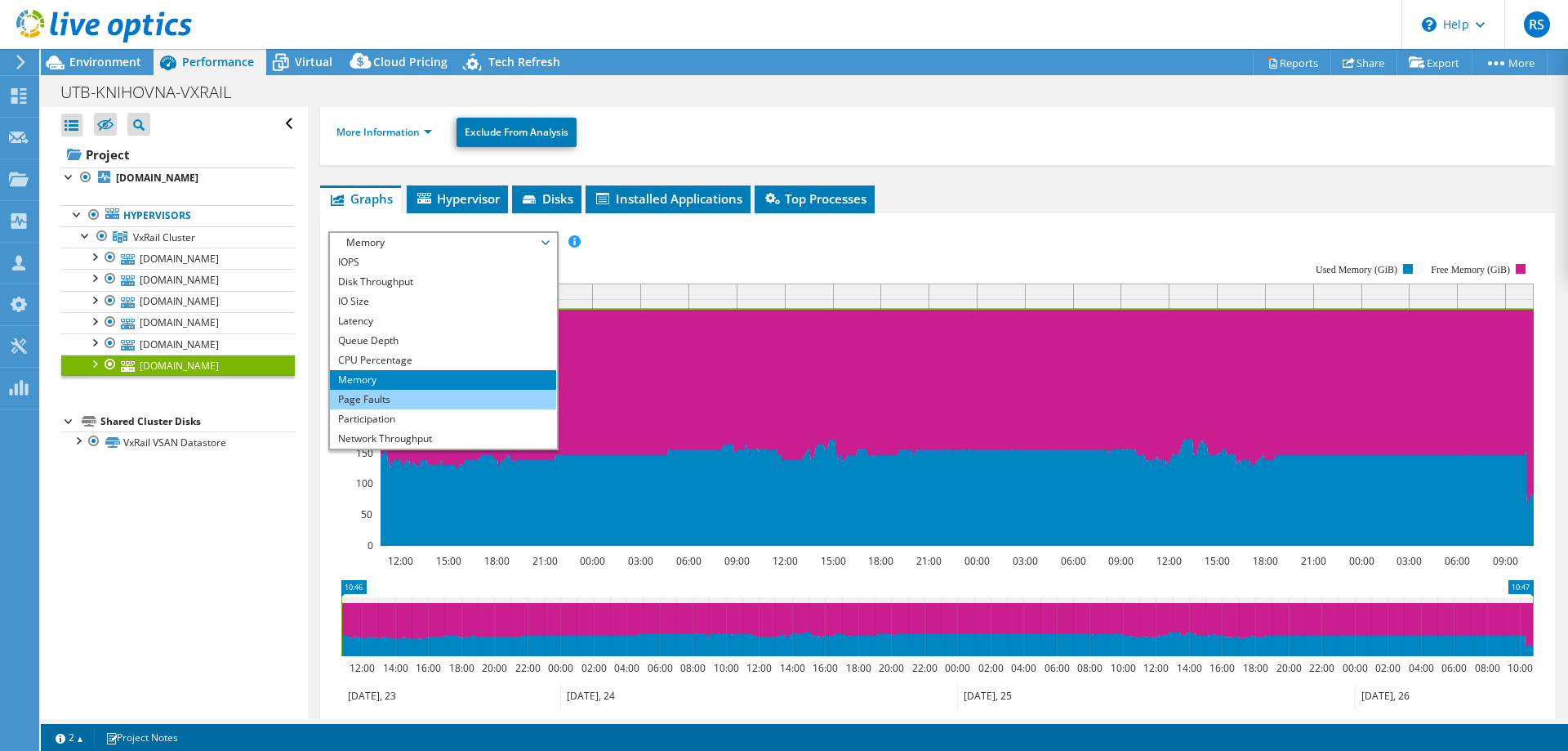
click at [378, 393] on li "Page Faults" at bounding box center [442, 399] width 226 height 19
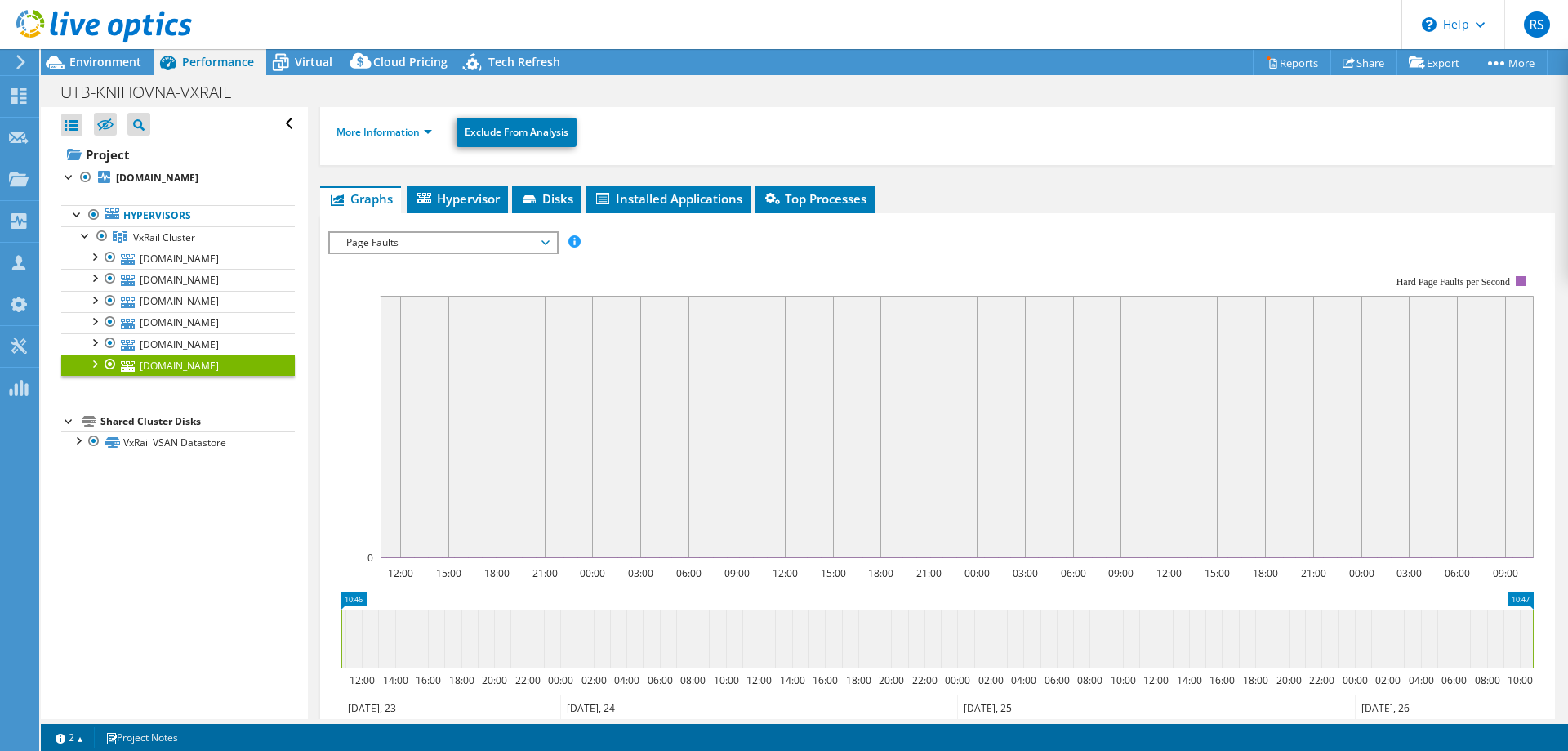
click at [542, 243] on span "Page Faults" at bounding box center [443, 242] width 210 height 19
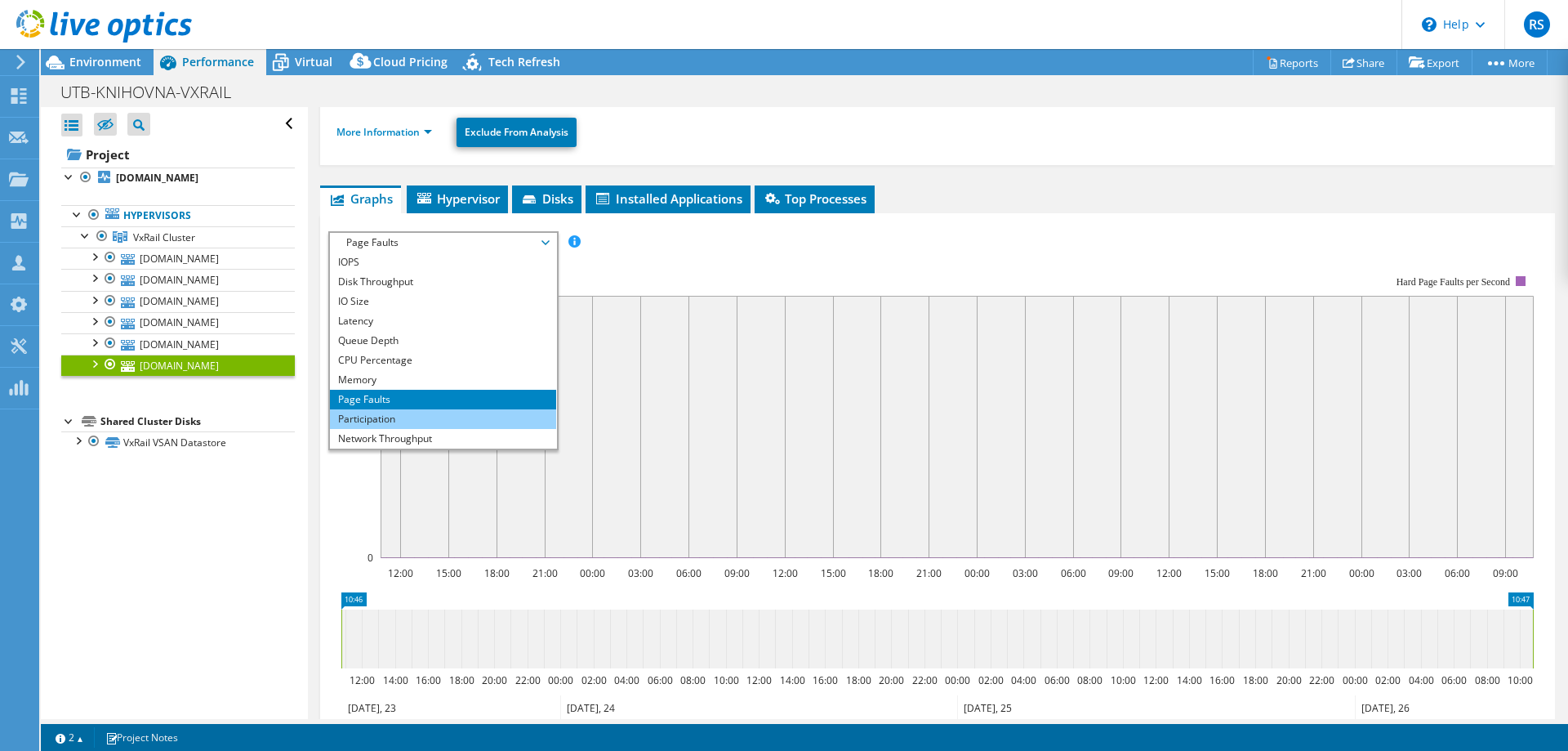
click at [403, 416] on li "Participation" at bounding box center [442, 419] width 226 height 19
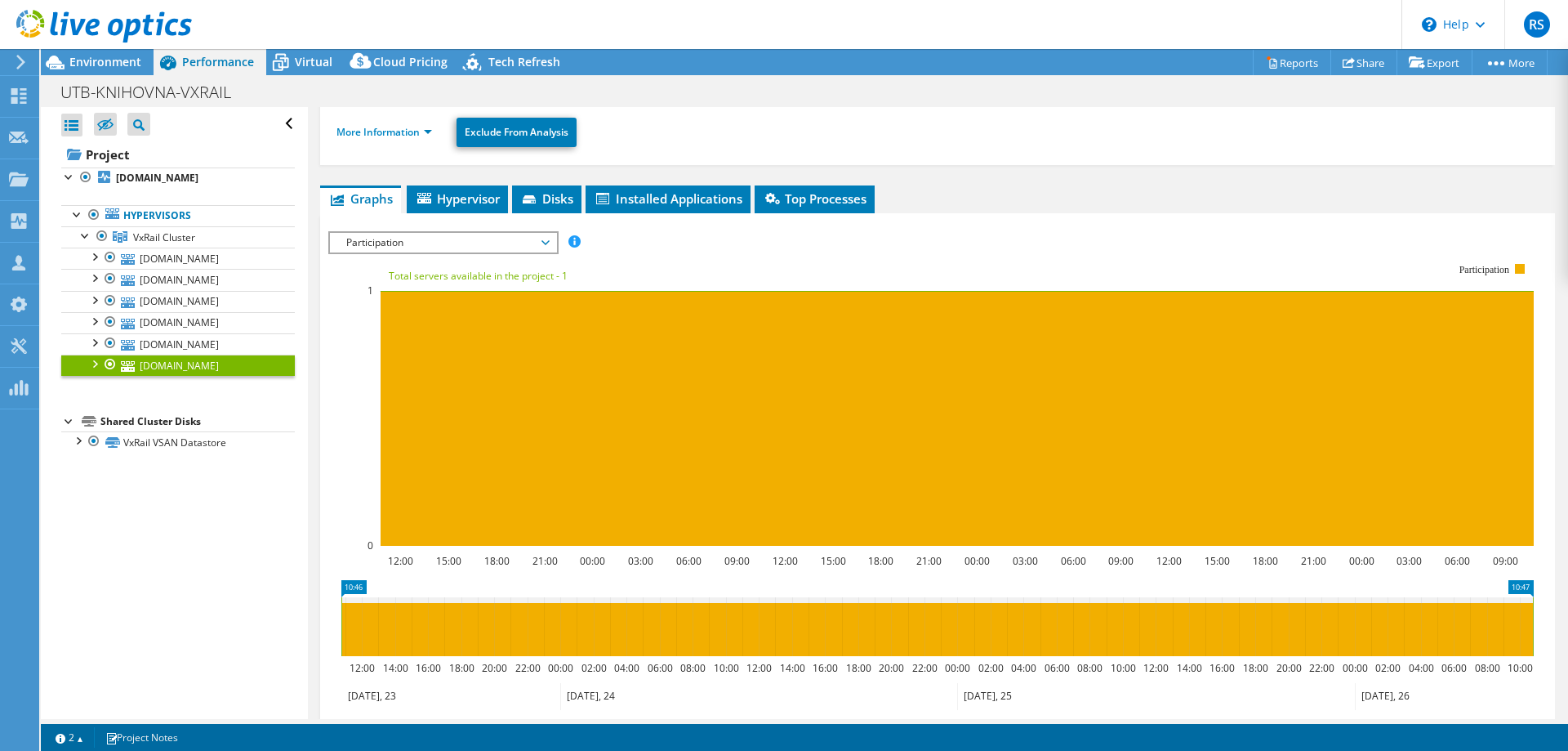
click at [547, 241] on span "Participation" at bounding box center [443, 242] width 210 height 19
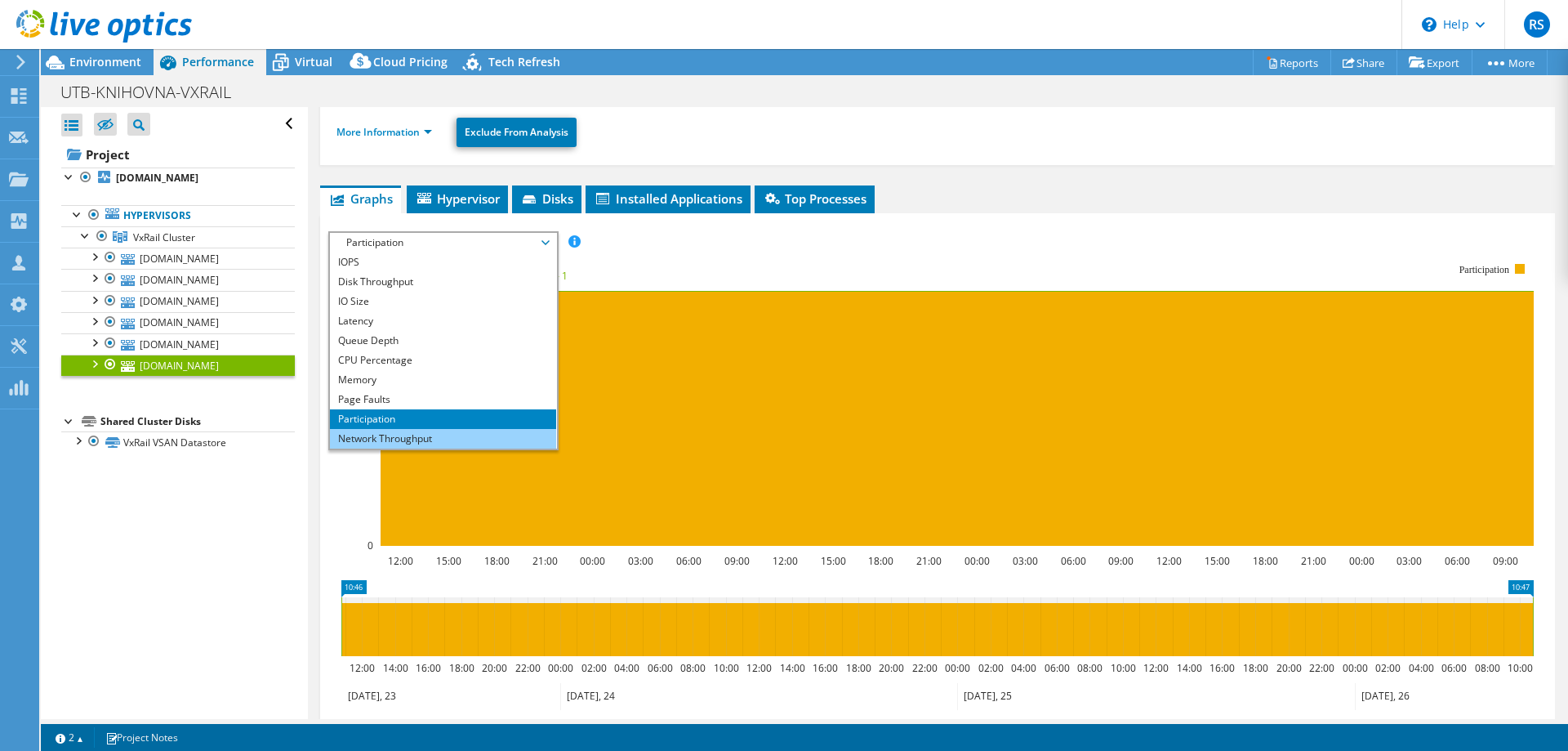
click at [410, 439] on li "Network Throughput" at bounding box center [442, 438] width 226 height 19
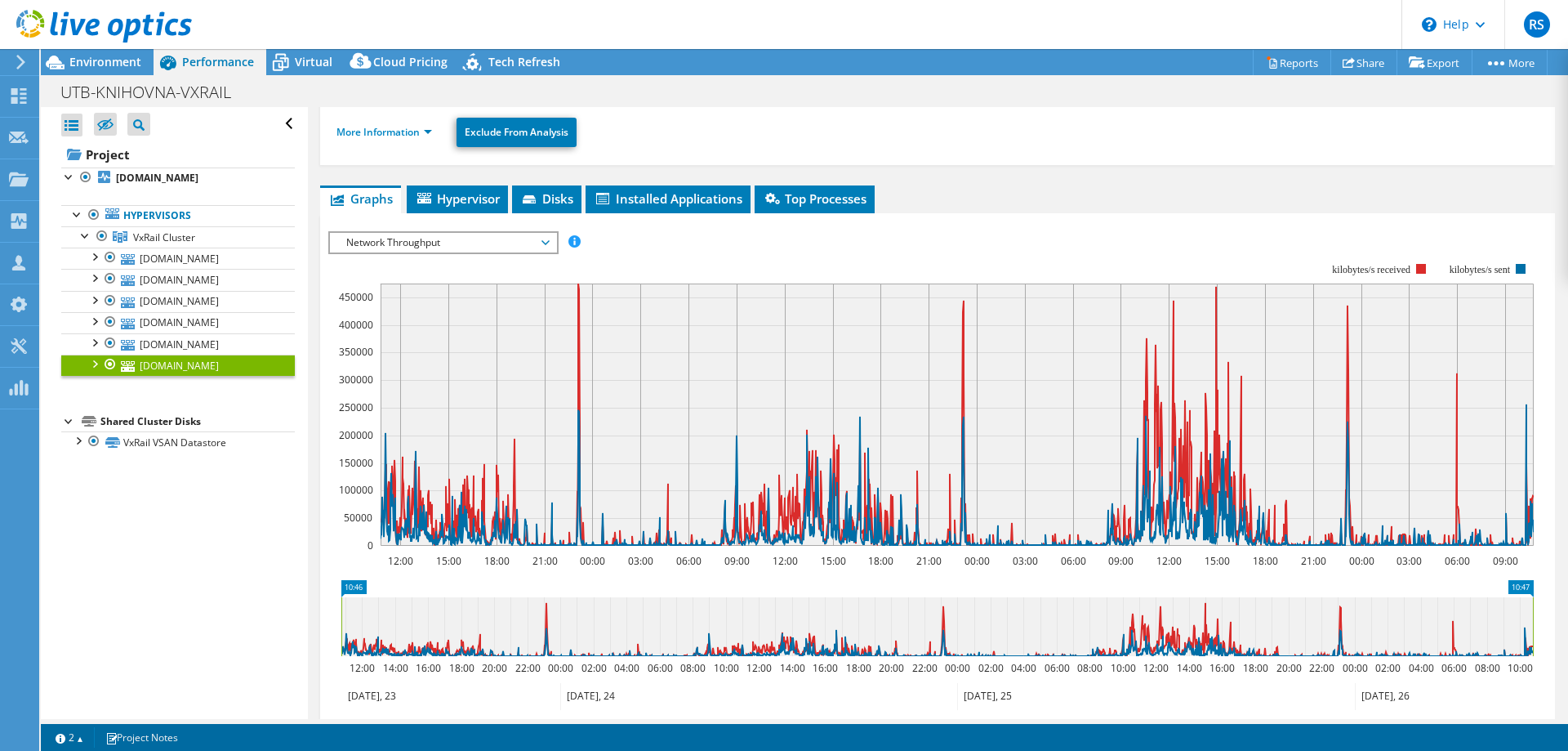
click at [546, 245] on span "Network Throughput" at bounding box center [443, 242] width 210 height 19
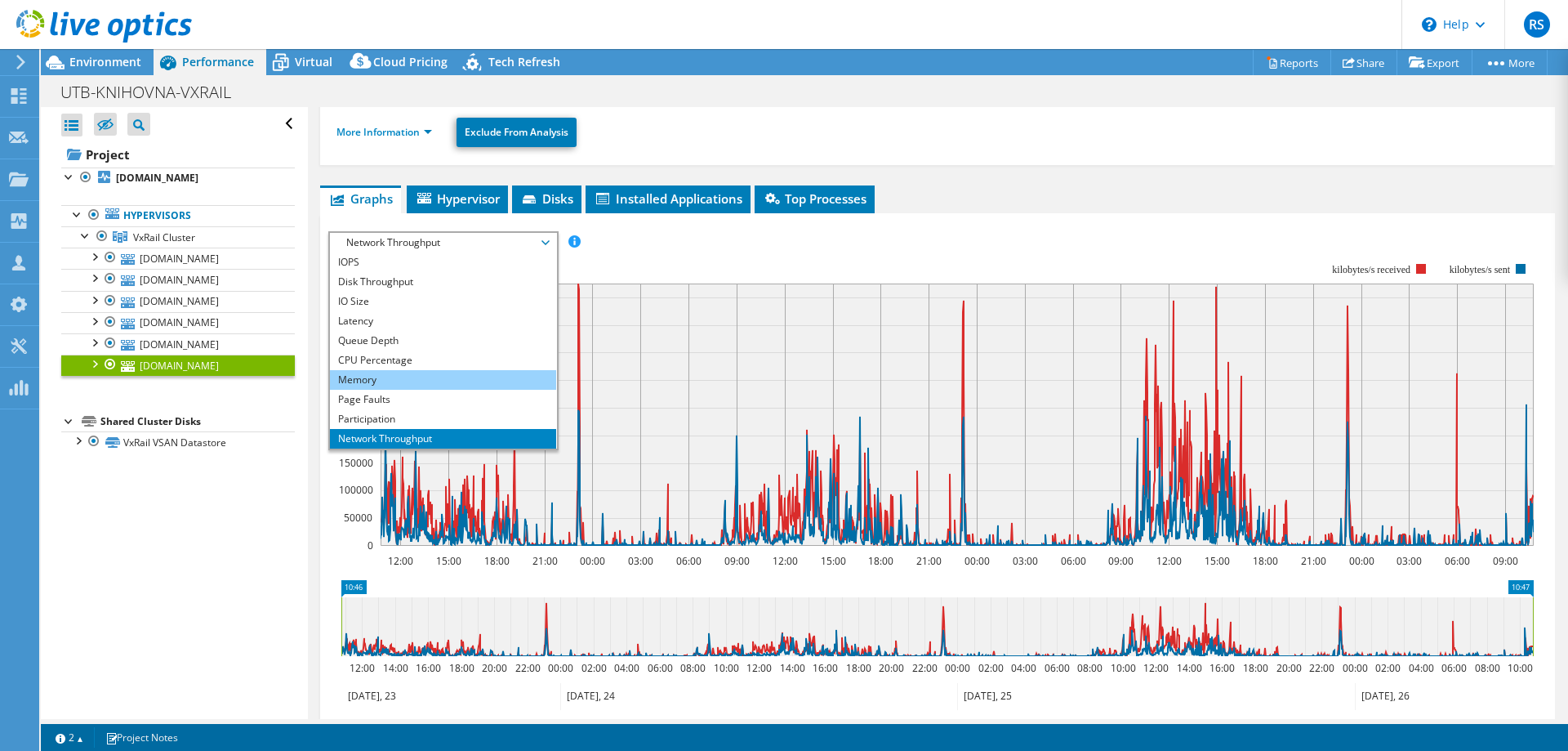
scroll to position [59, 0]
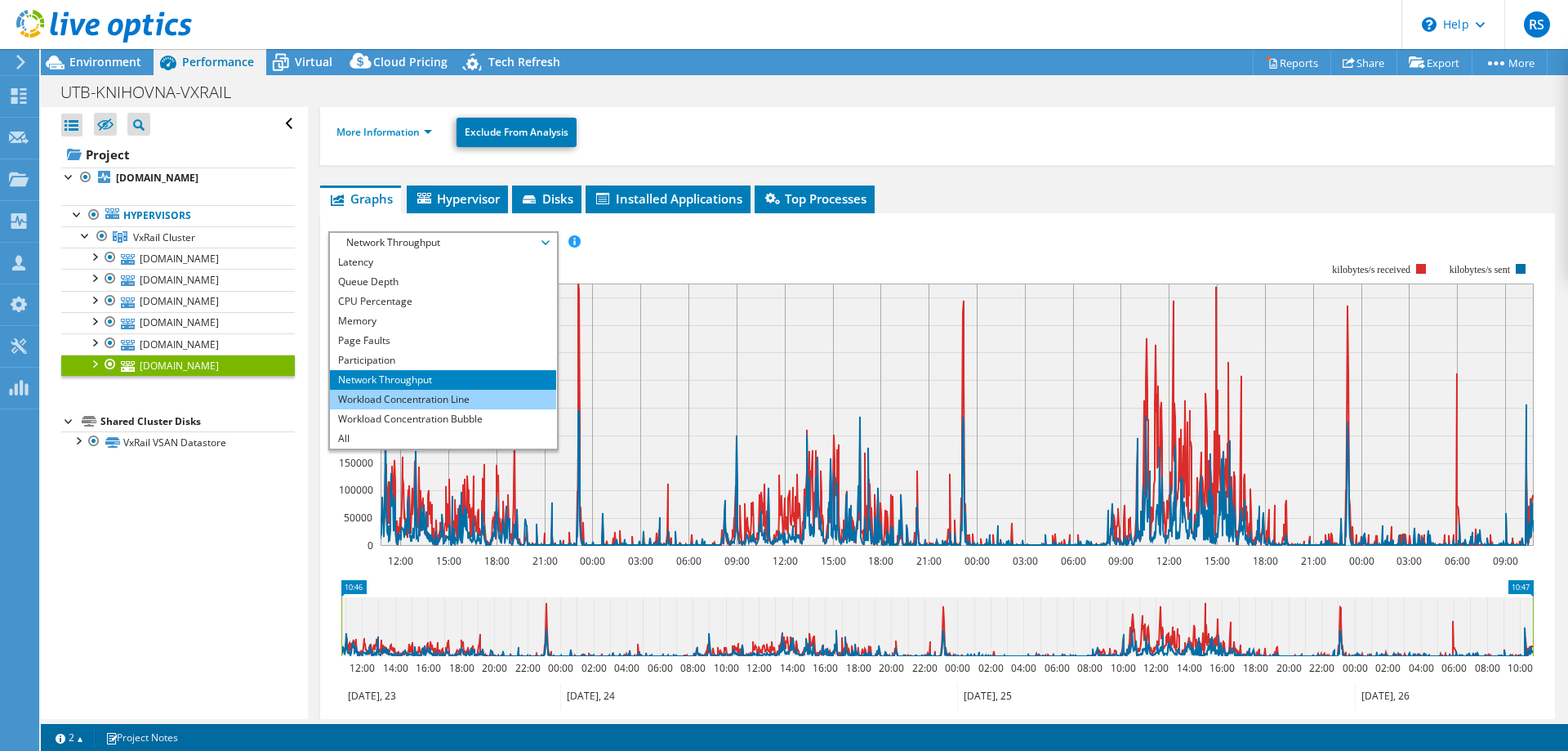
click at [395, 396] on li "Workload Concentration Line" at bounding box center [442, 399] width 226 height 19
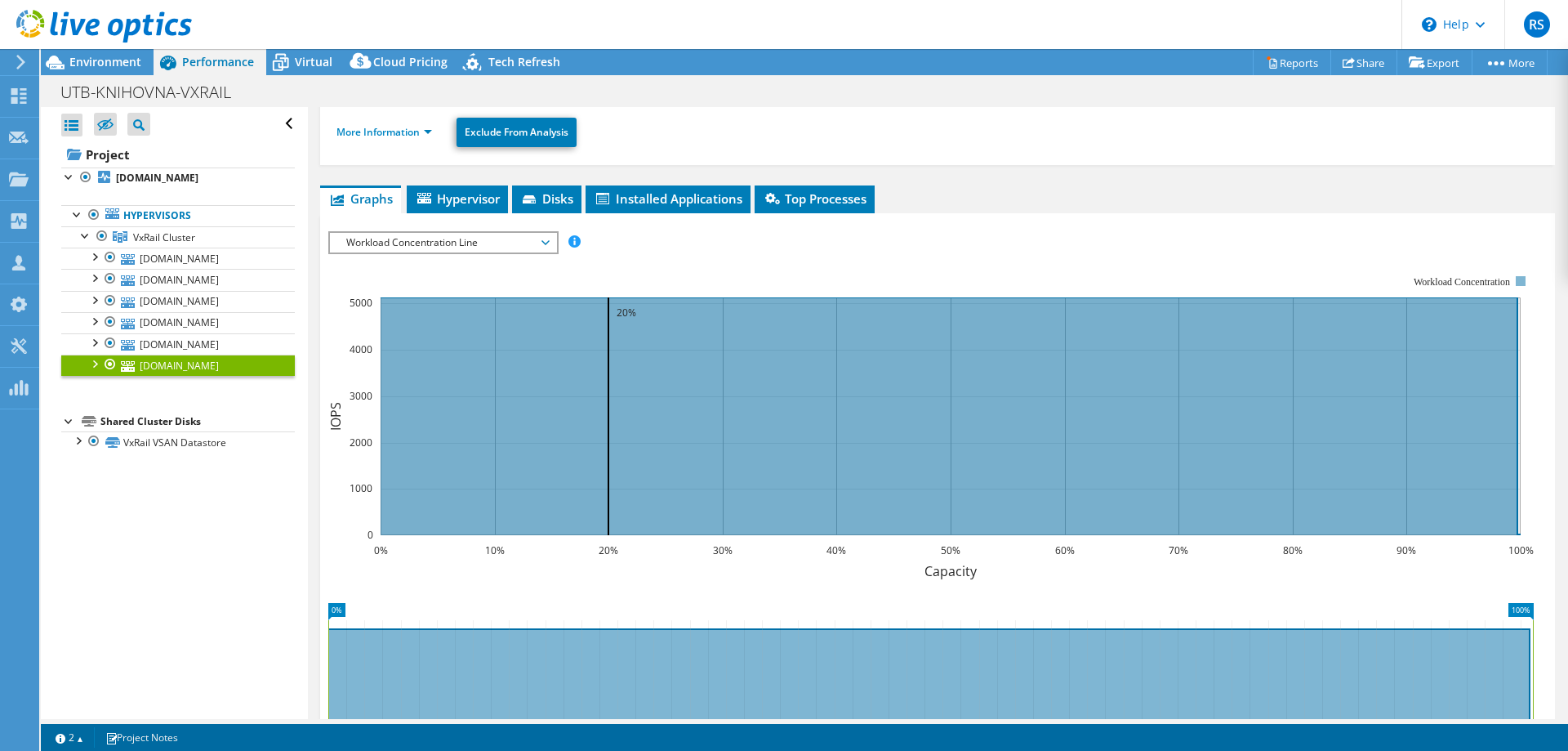
click at [547, 246] on span "Workload Concentration Line" at bounding box center [443, 242] width 210 height 19
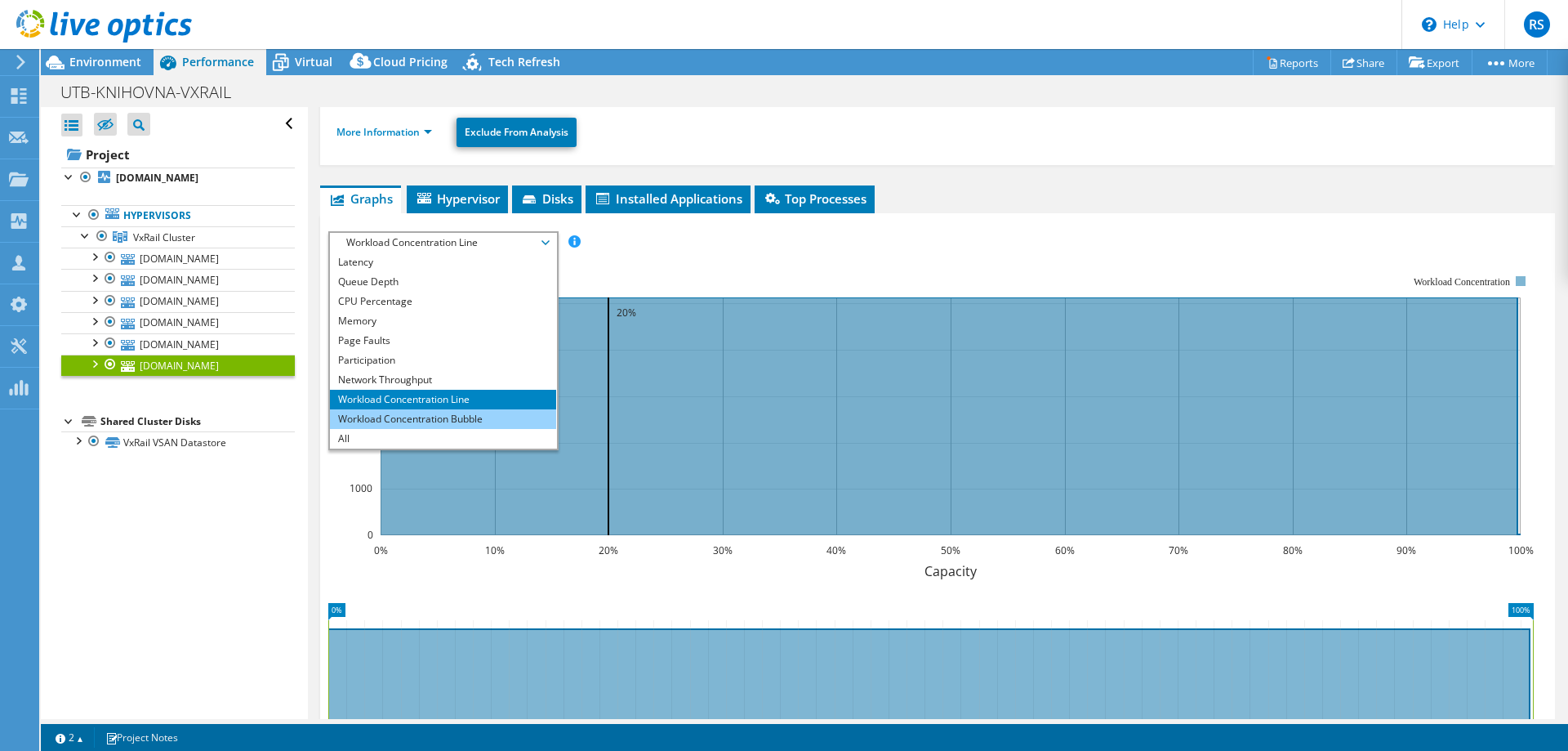
click at [405, 413] on li "Workload Concentration Bubble" at bounding box center [442, 419] width 226 height 19
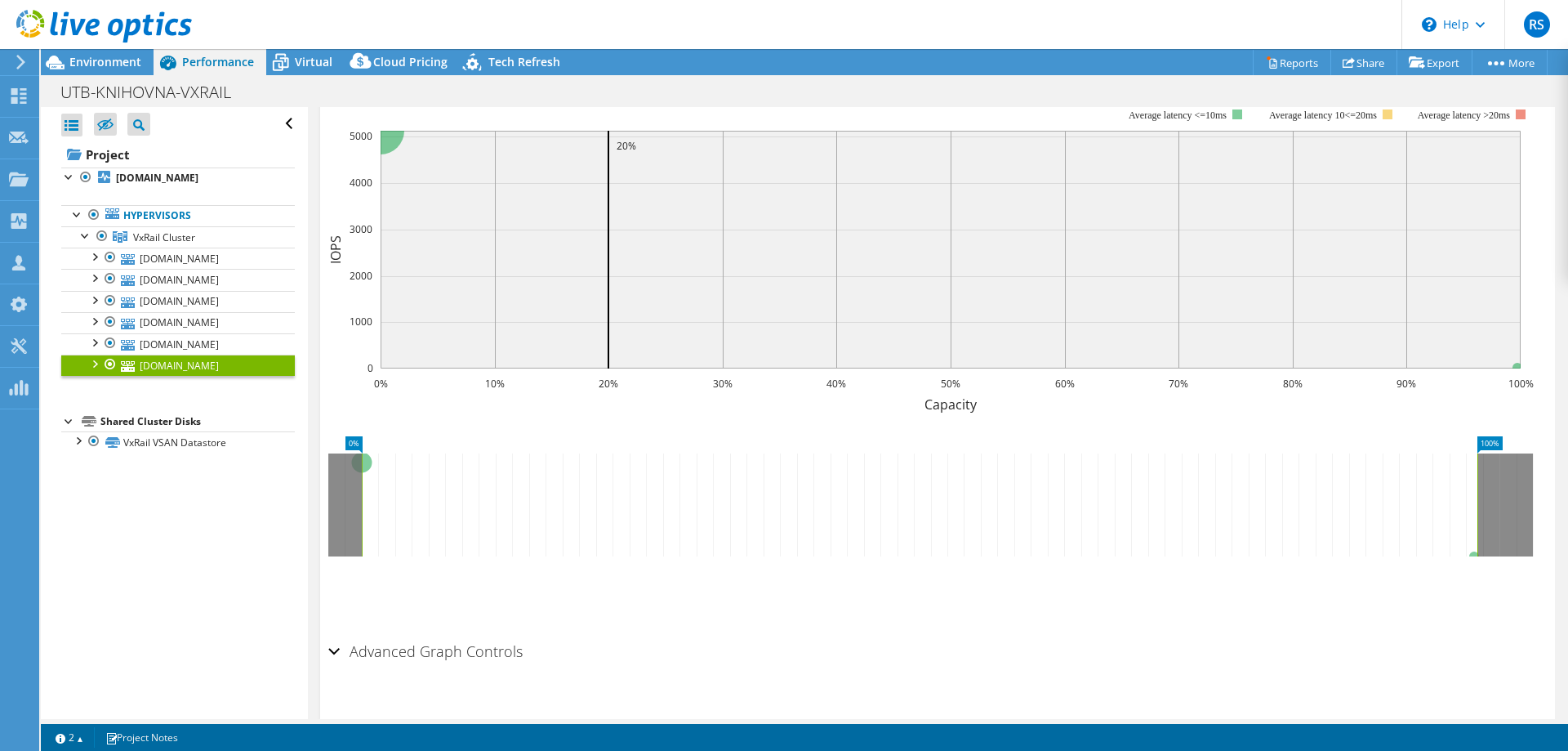
scroll to position [360, 0]
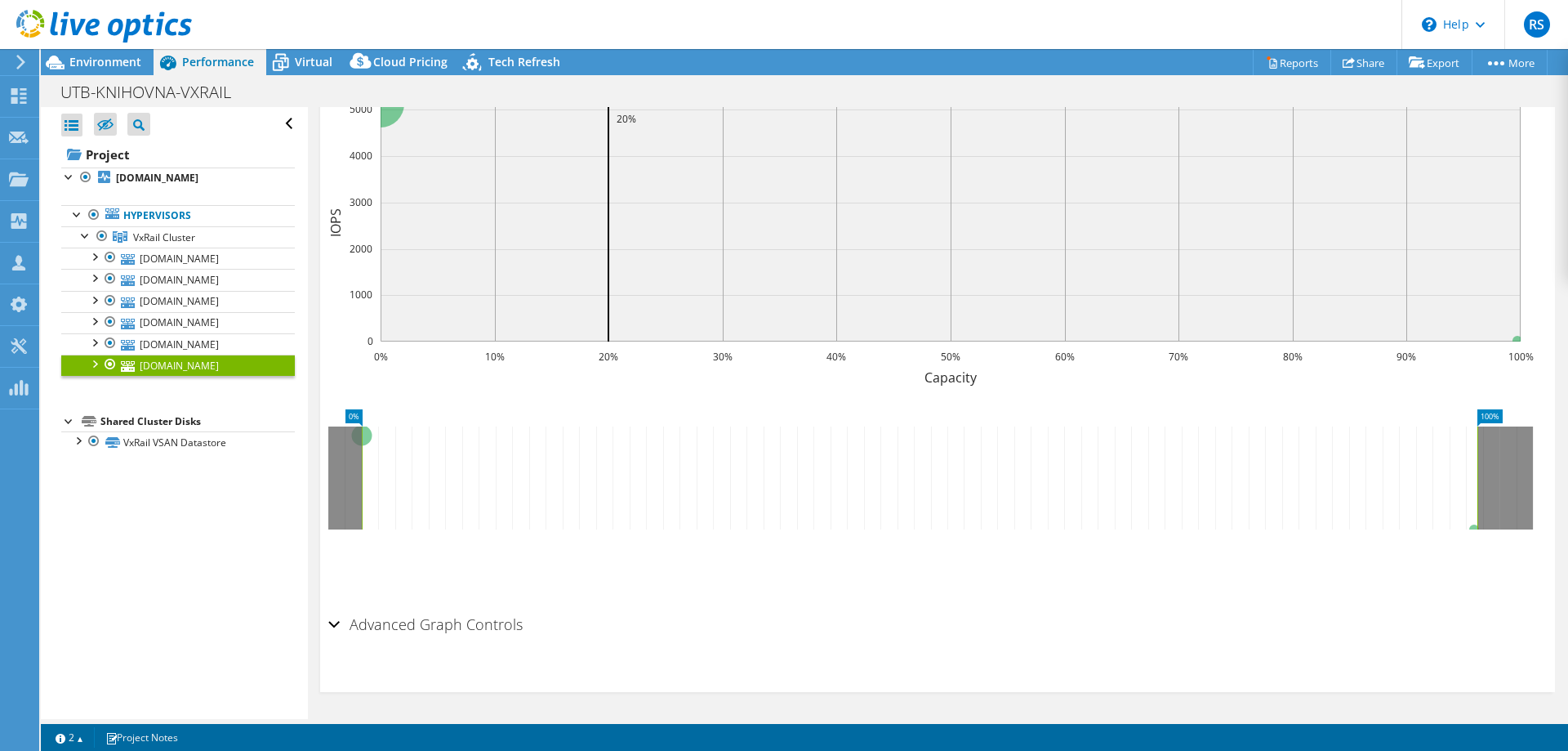
click at [341, 625] on h2 "Advanced Graph Controls" at bounding box center [425, 624] width 194 height 33
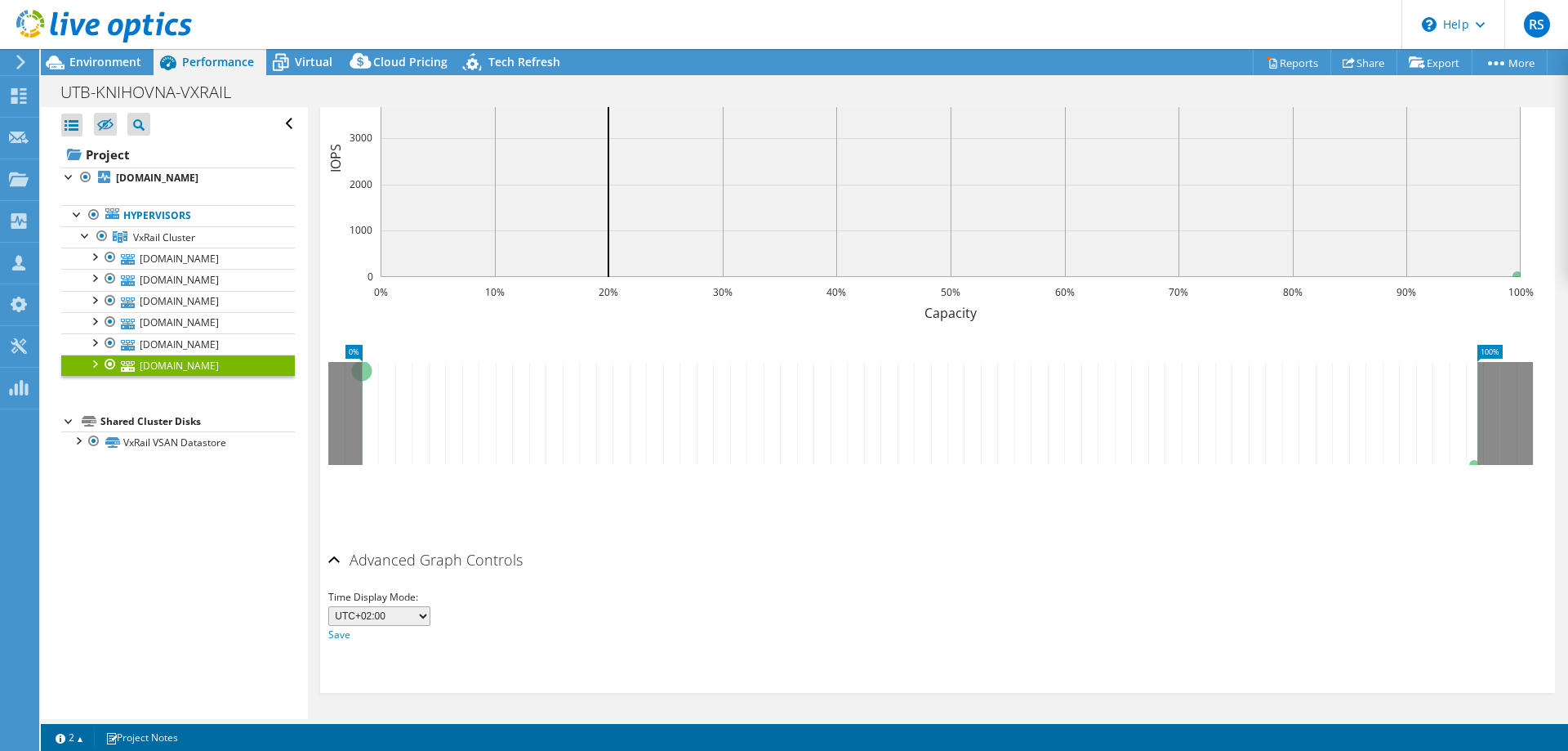
scroll to position [8, 0]
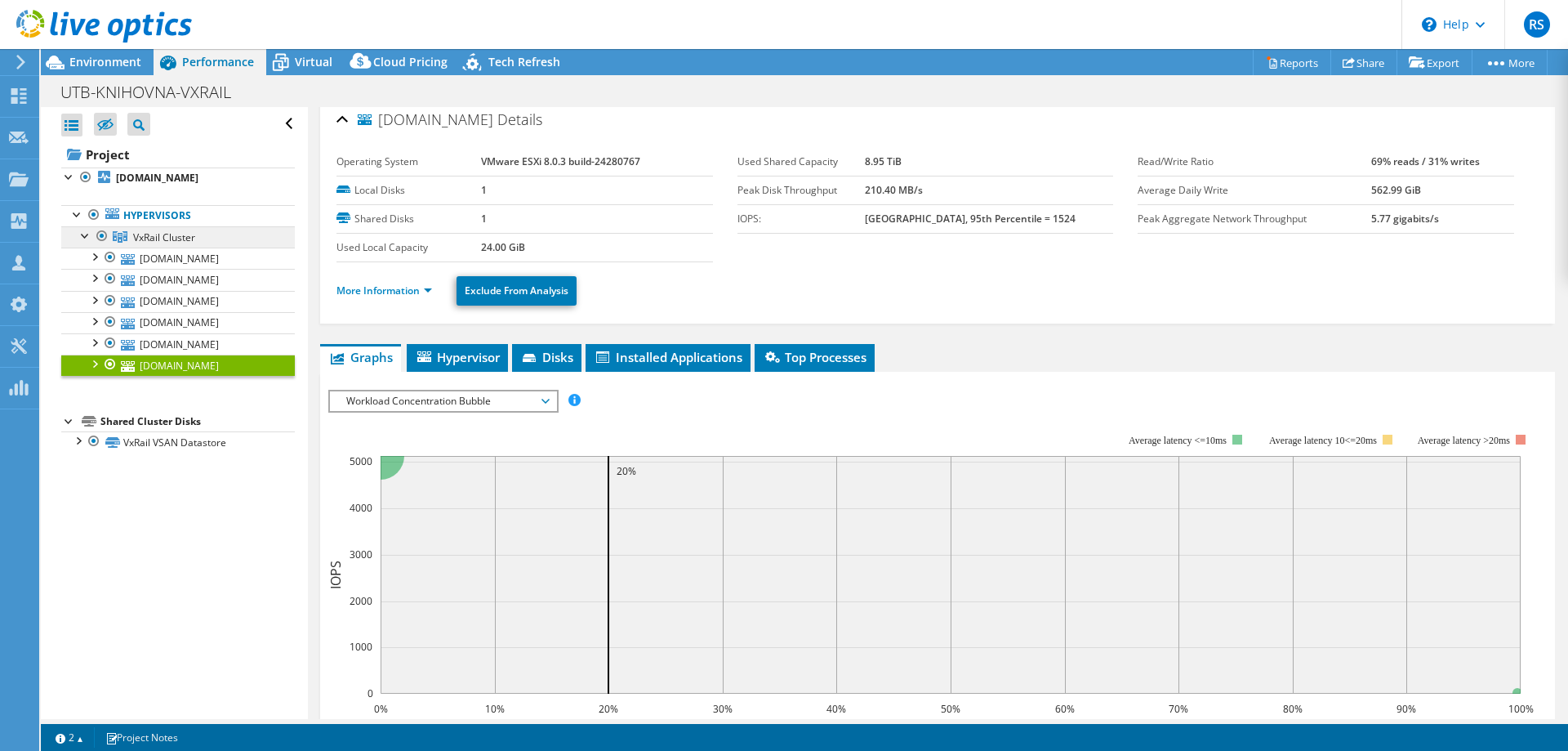
click at [149, 233] on span "VxRail Cluster" at bounding box center [164, 237] width 62 height 14
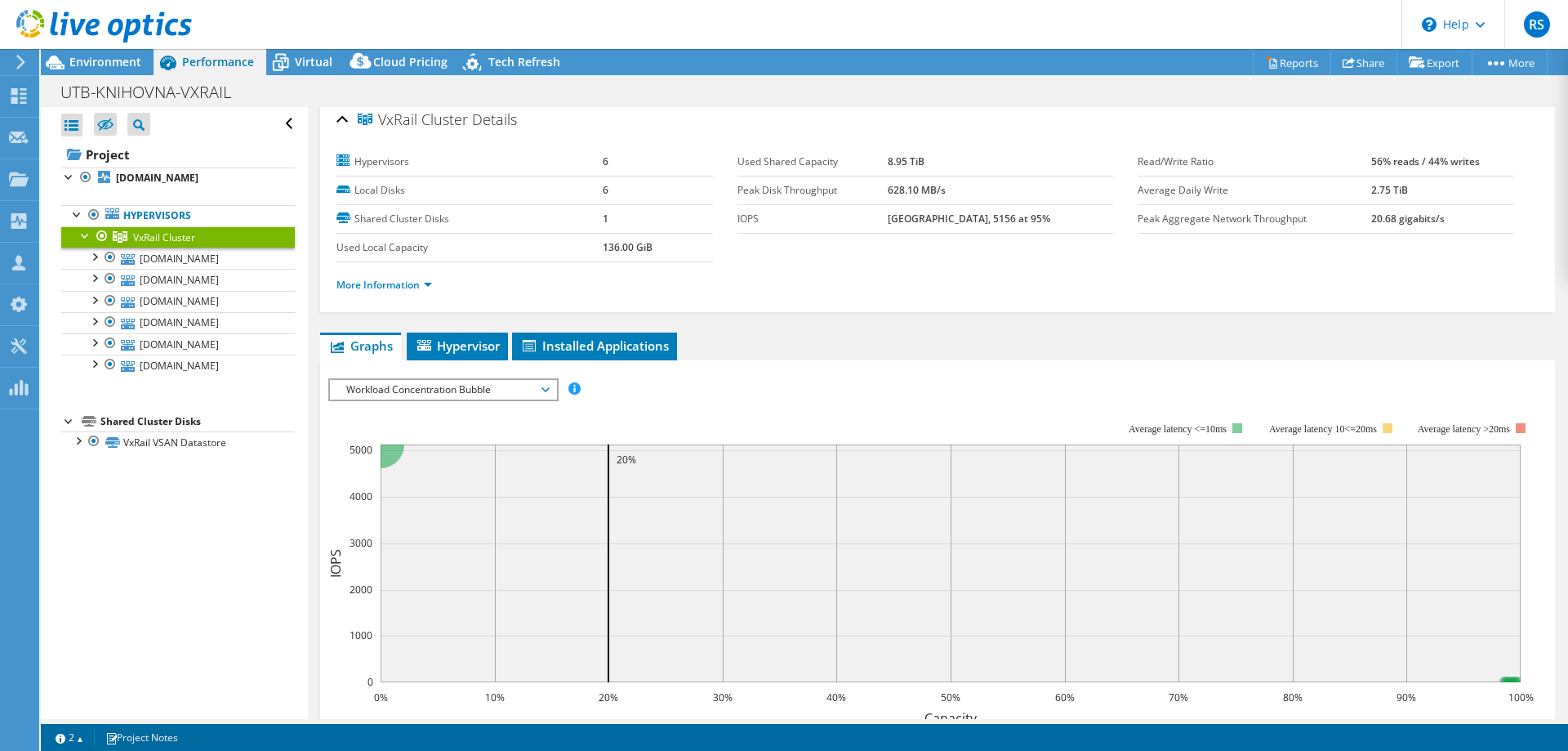
click at [537, 391] on span "Workload Concentration Bubble" at bounding box center [443, 389] width 210 height 19
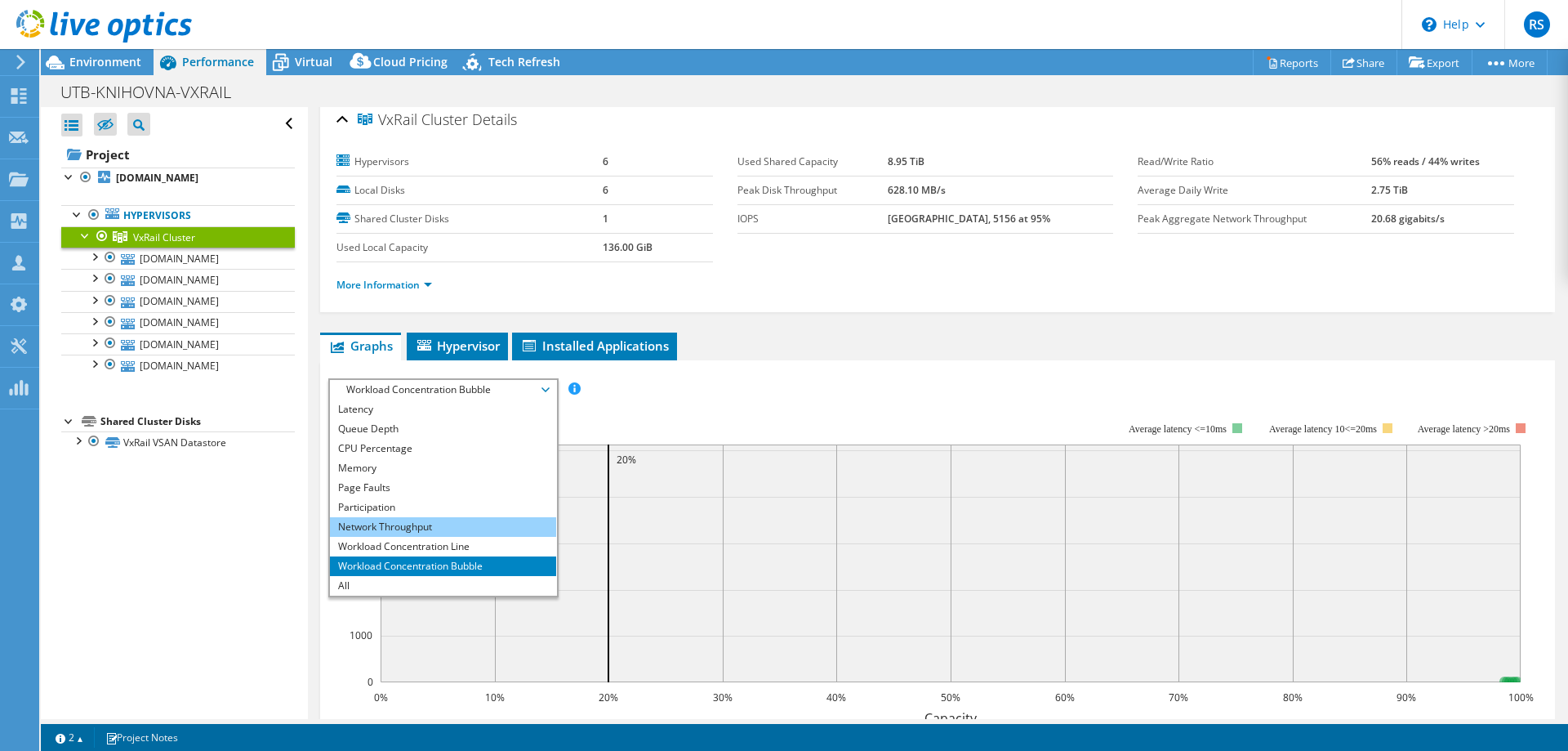
click at [395, 523] on li "Network Throughput" at bounding box center [442, 526] width 226 height 19
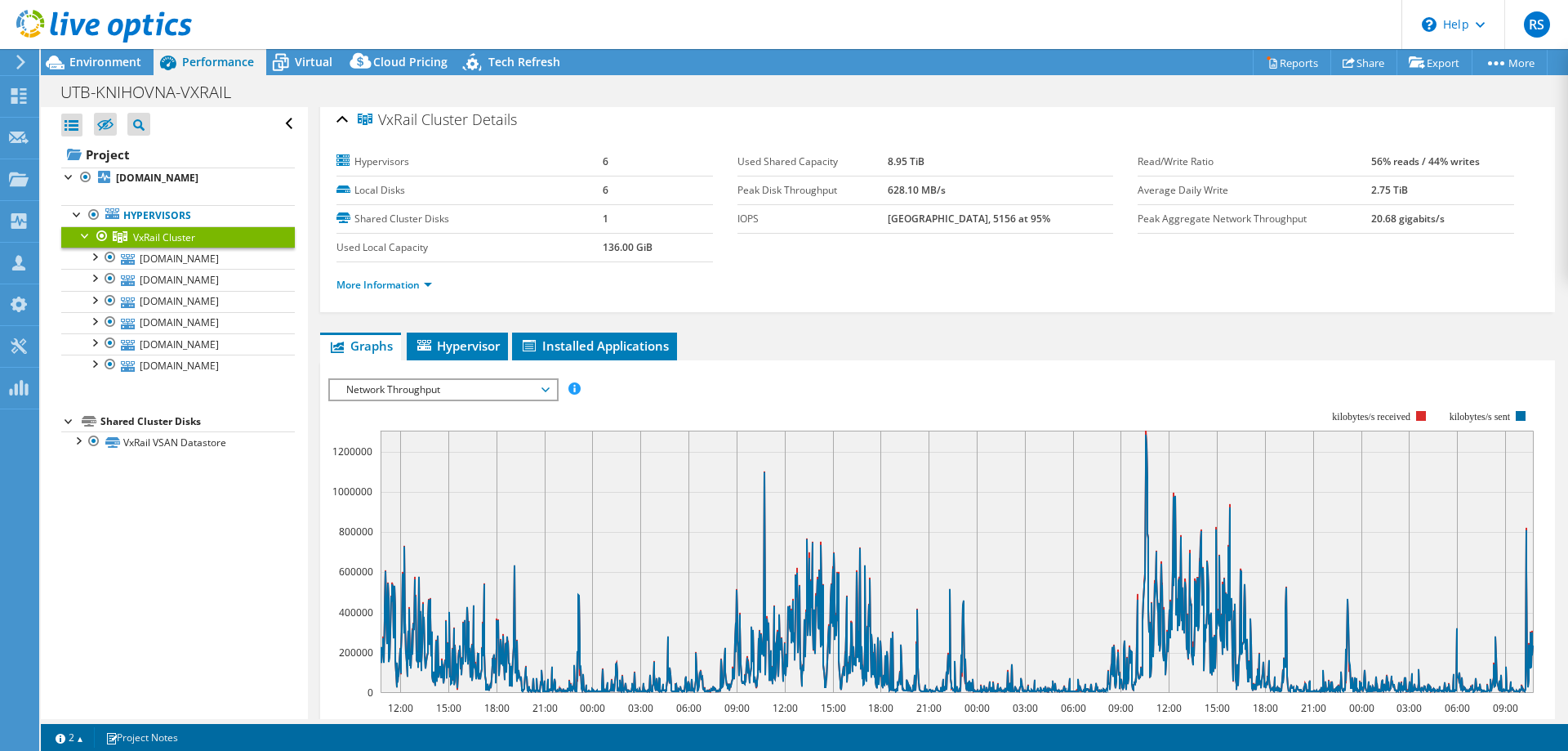
click at [546, 391] on span "Network Throughput" at bounding box center [443, 389] width 210 height 19
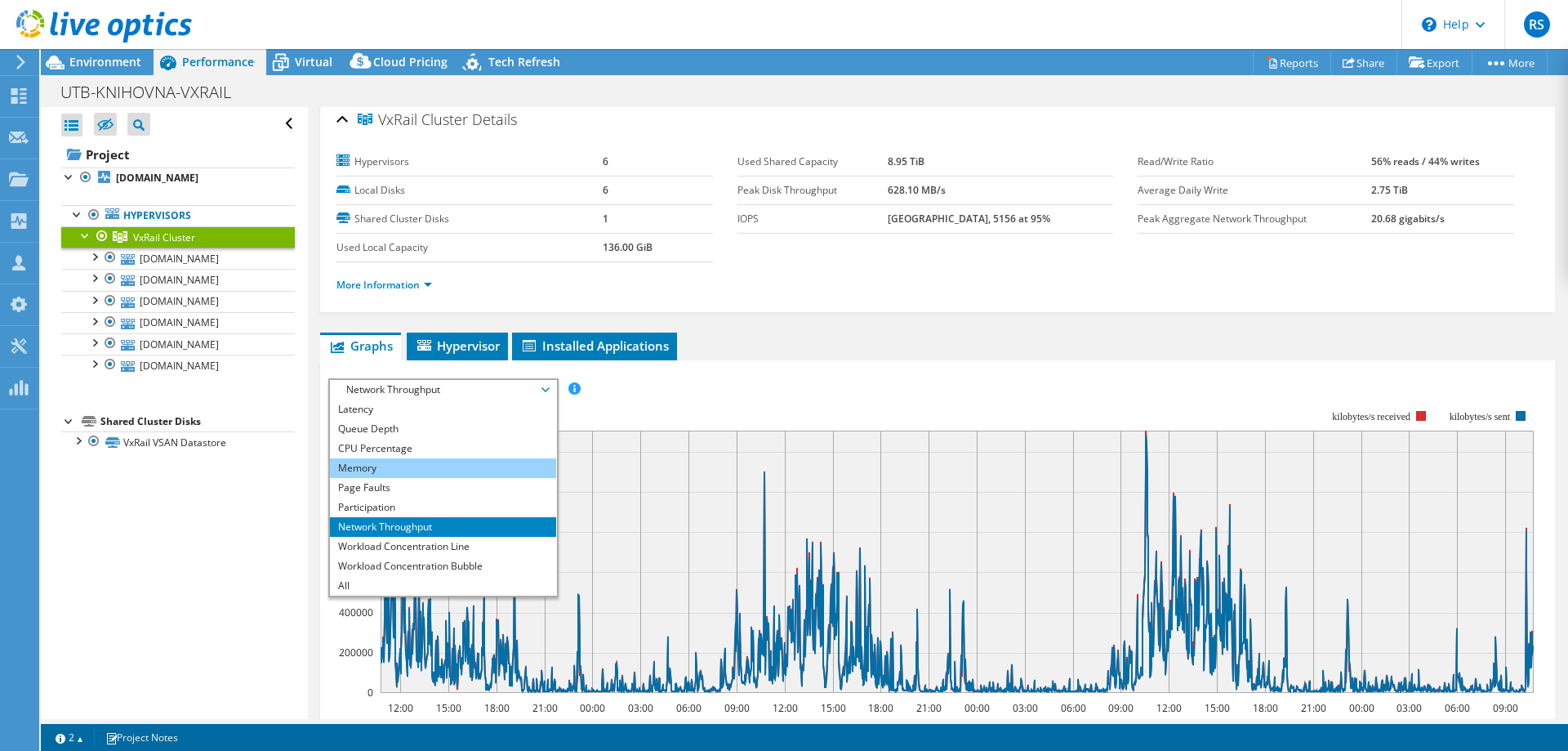
click at [371, 461] on li "Memory" at bounding box center [442, 468] width 226 height 19
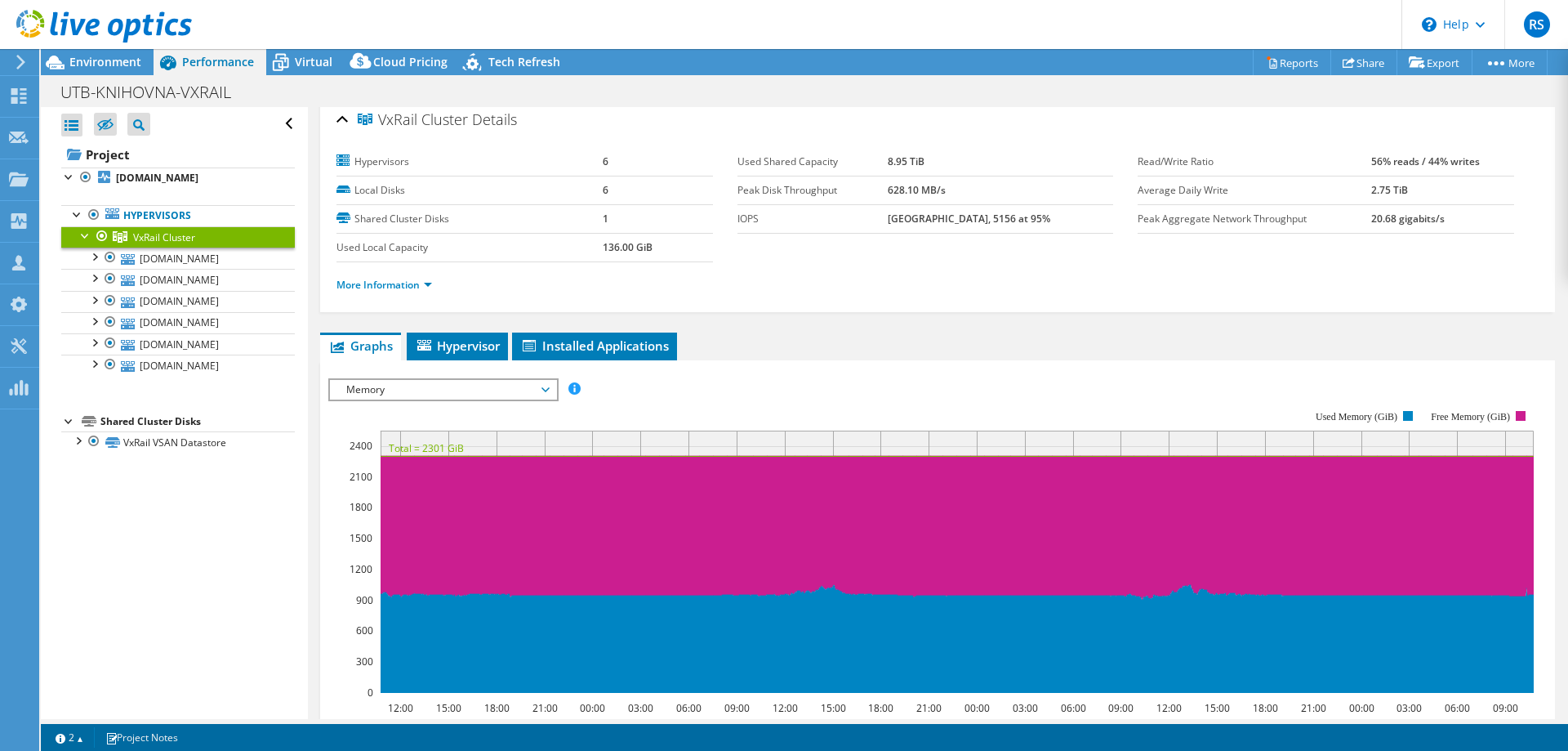
click at [546, 391] on span "Memory" at bounding box center [443, 389] width 210 height 19
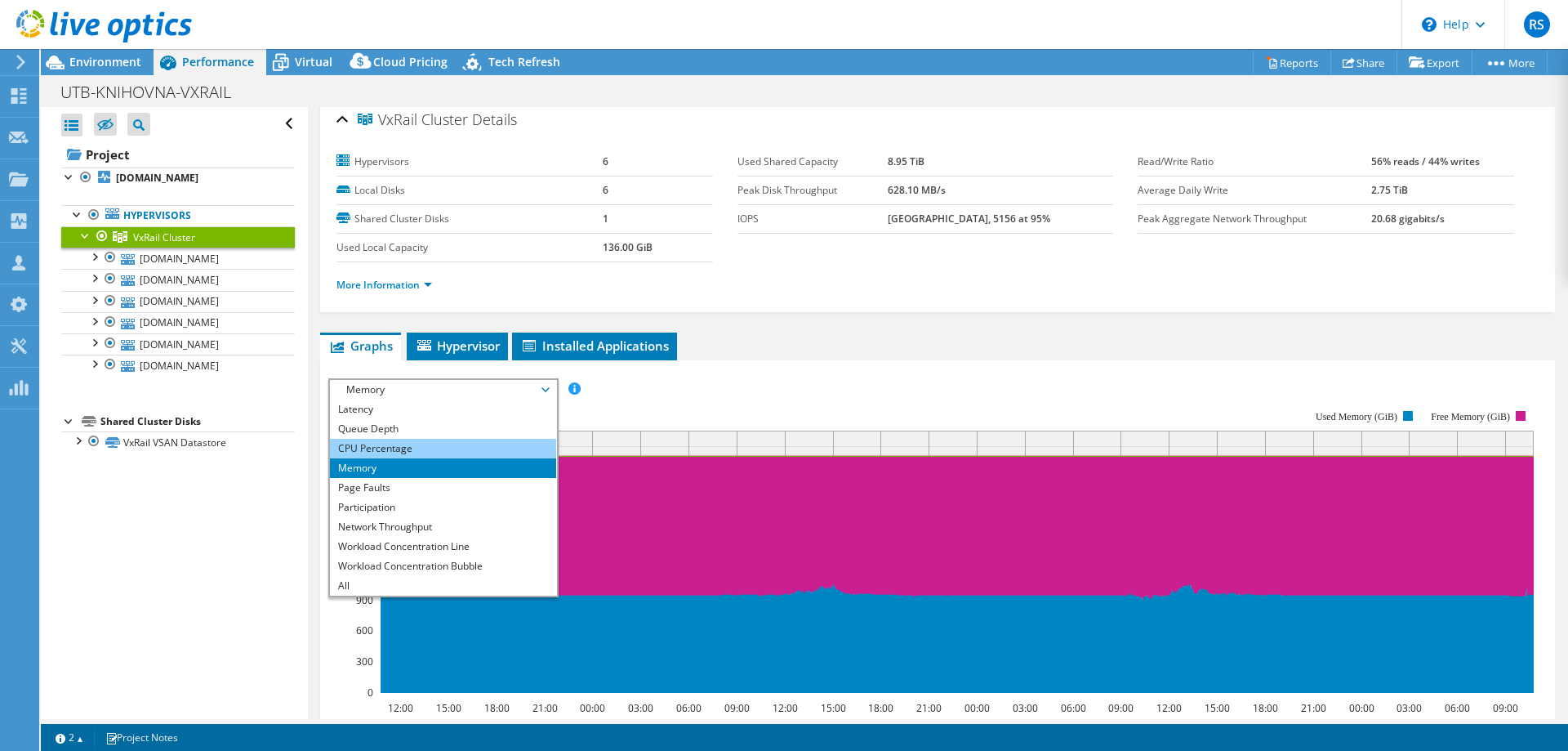
click at [389, 445] on li "CPU Percentage" at bounding box center [442, 448] width 226 height 19
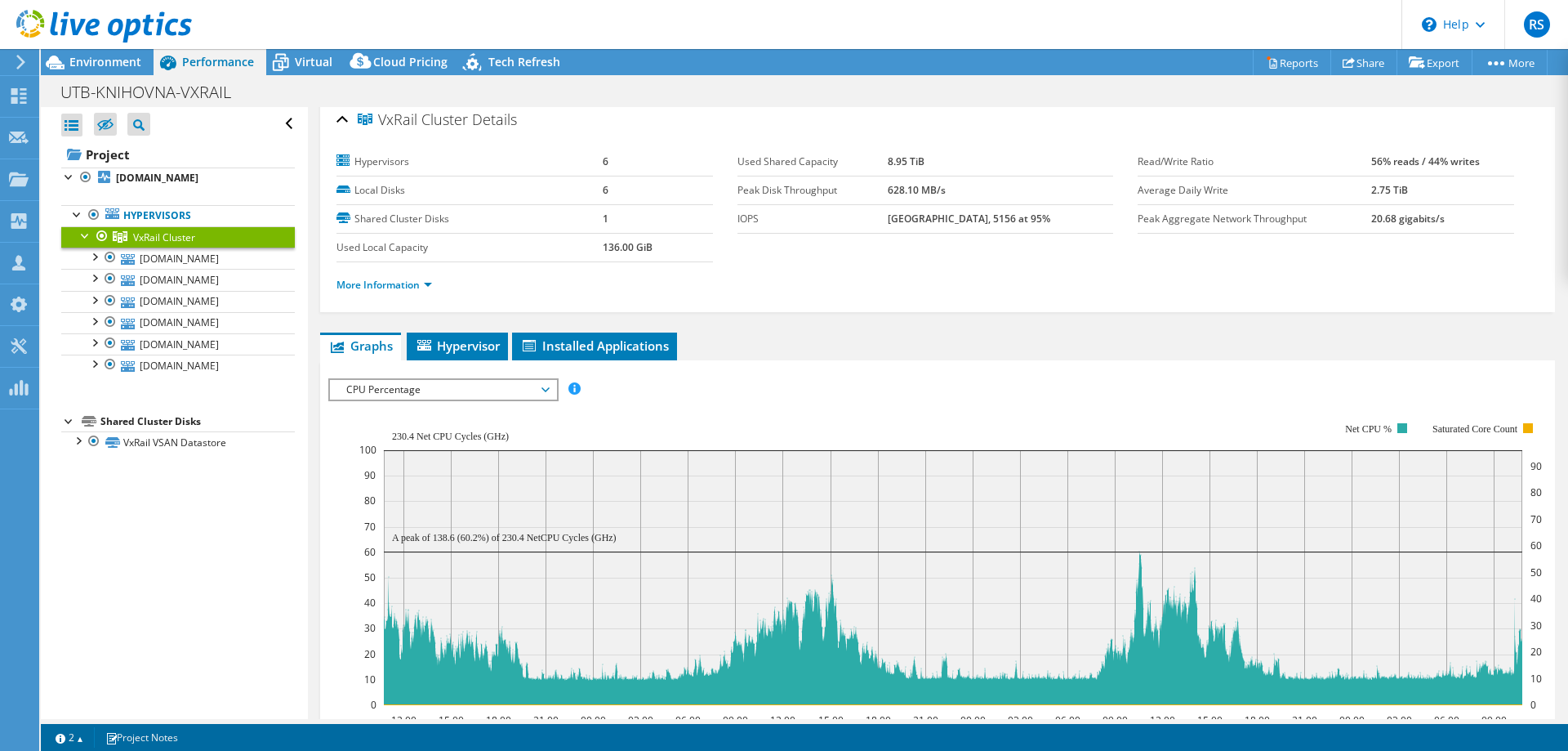
click at [544, 389] on span "CPU Percentage" at bounding box center [443, 389] width 210 height 19
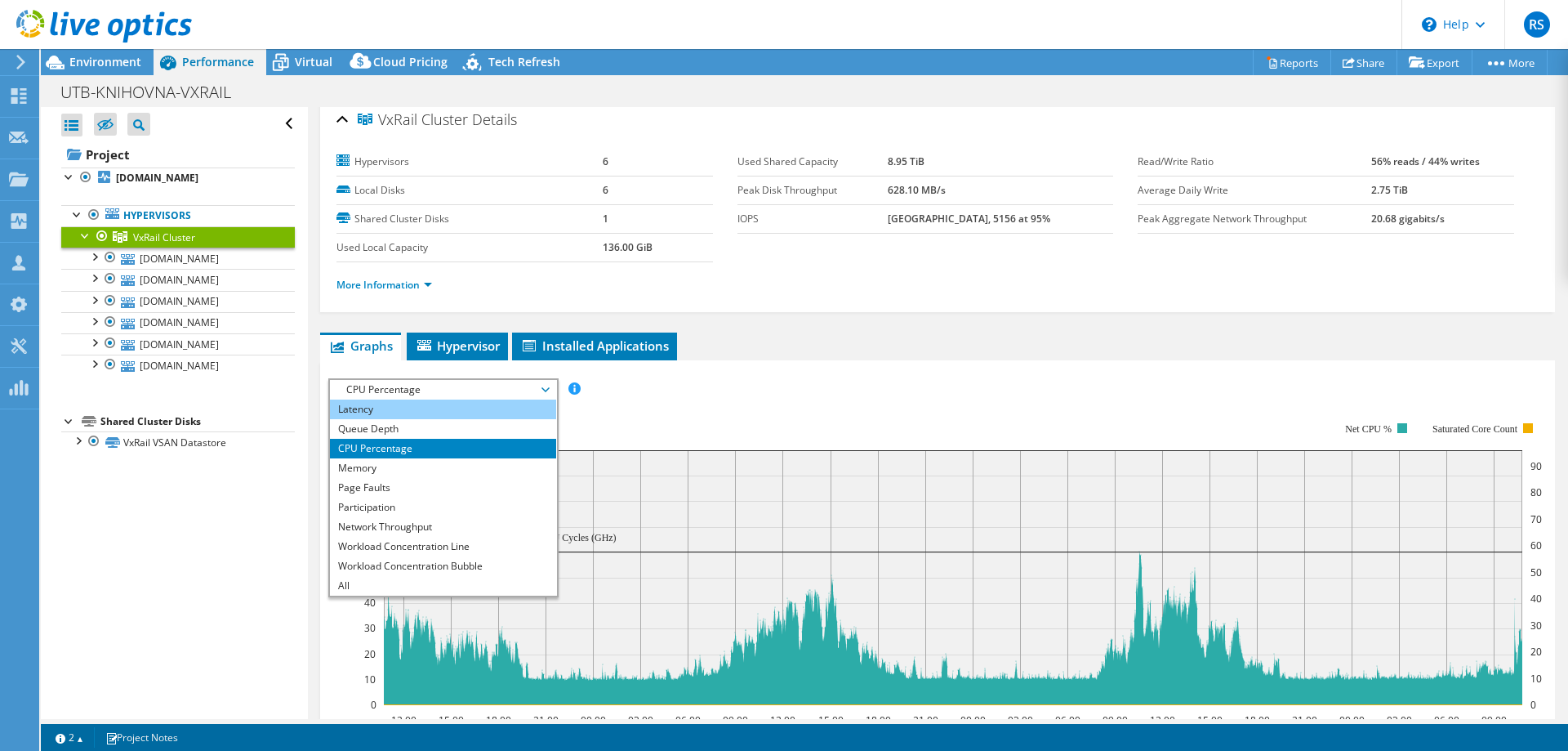
click at [360, 412] on li "Latency" at bounding box center [442, 409] width 226 height 19
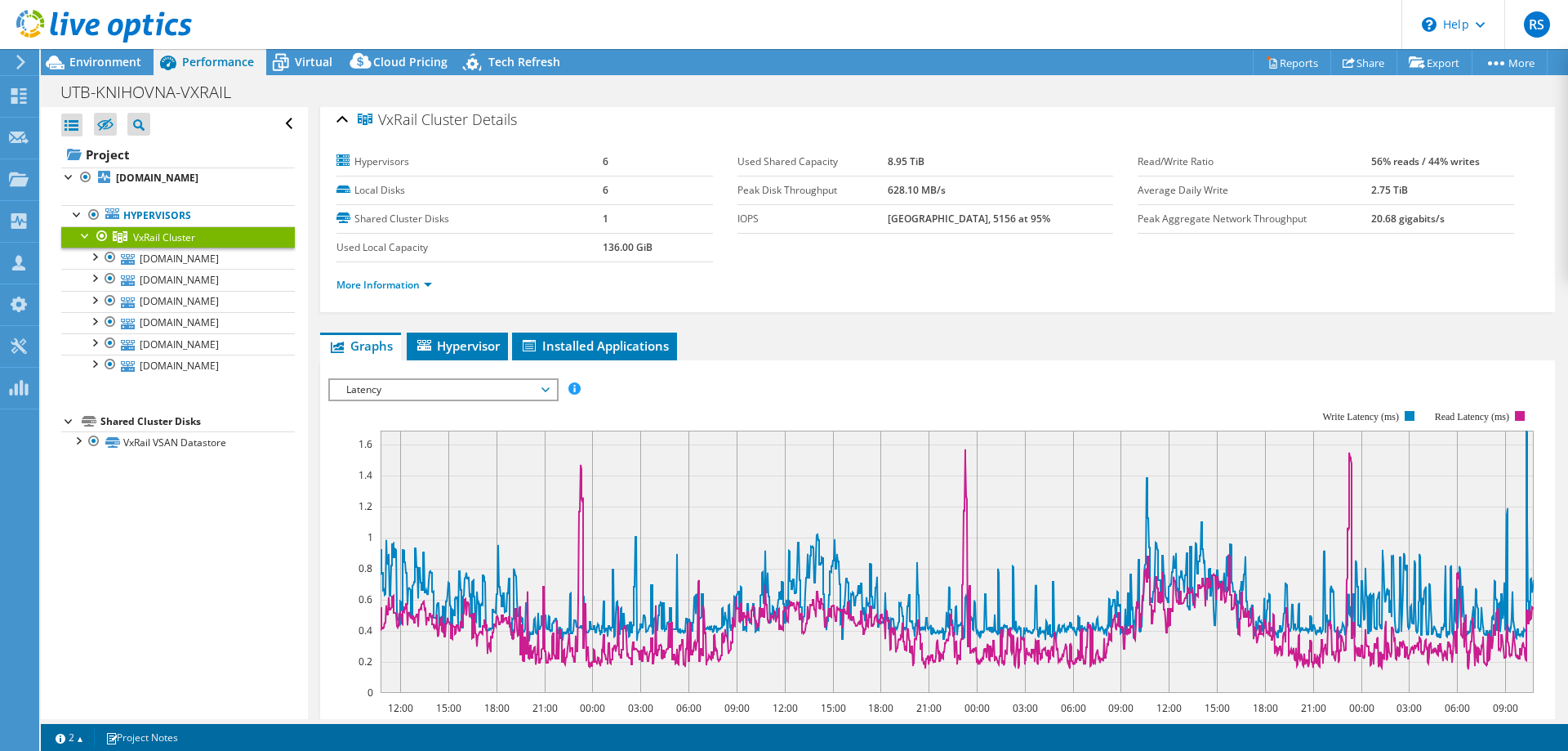
click at [546, 386] on span "Latency" at bounding box center [443, 389] width 210 height 19
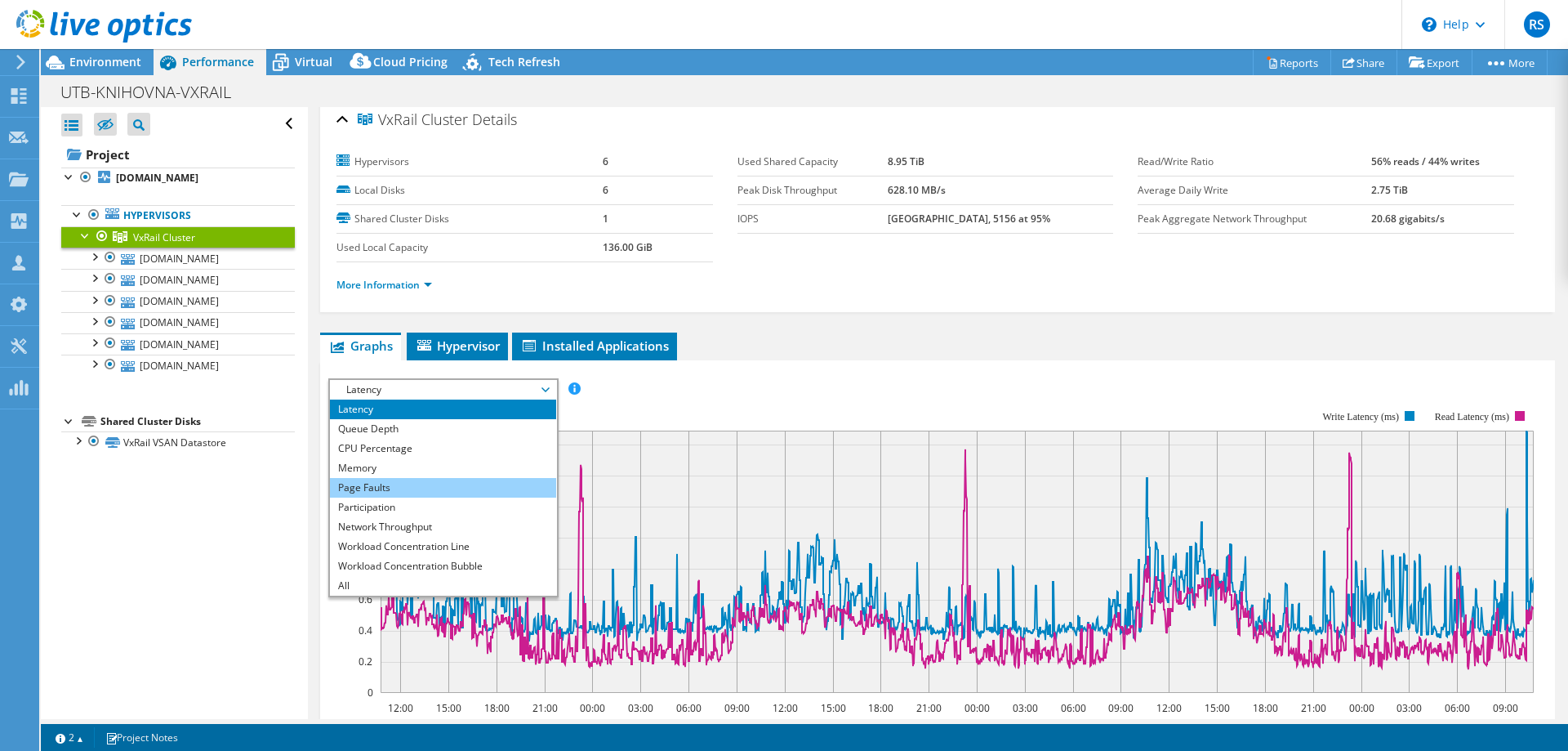
click at [388, 484] on li "Page Faults" at bounding box center [442, 487] width 226 height 19
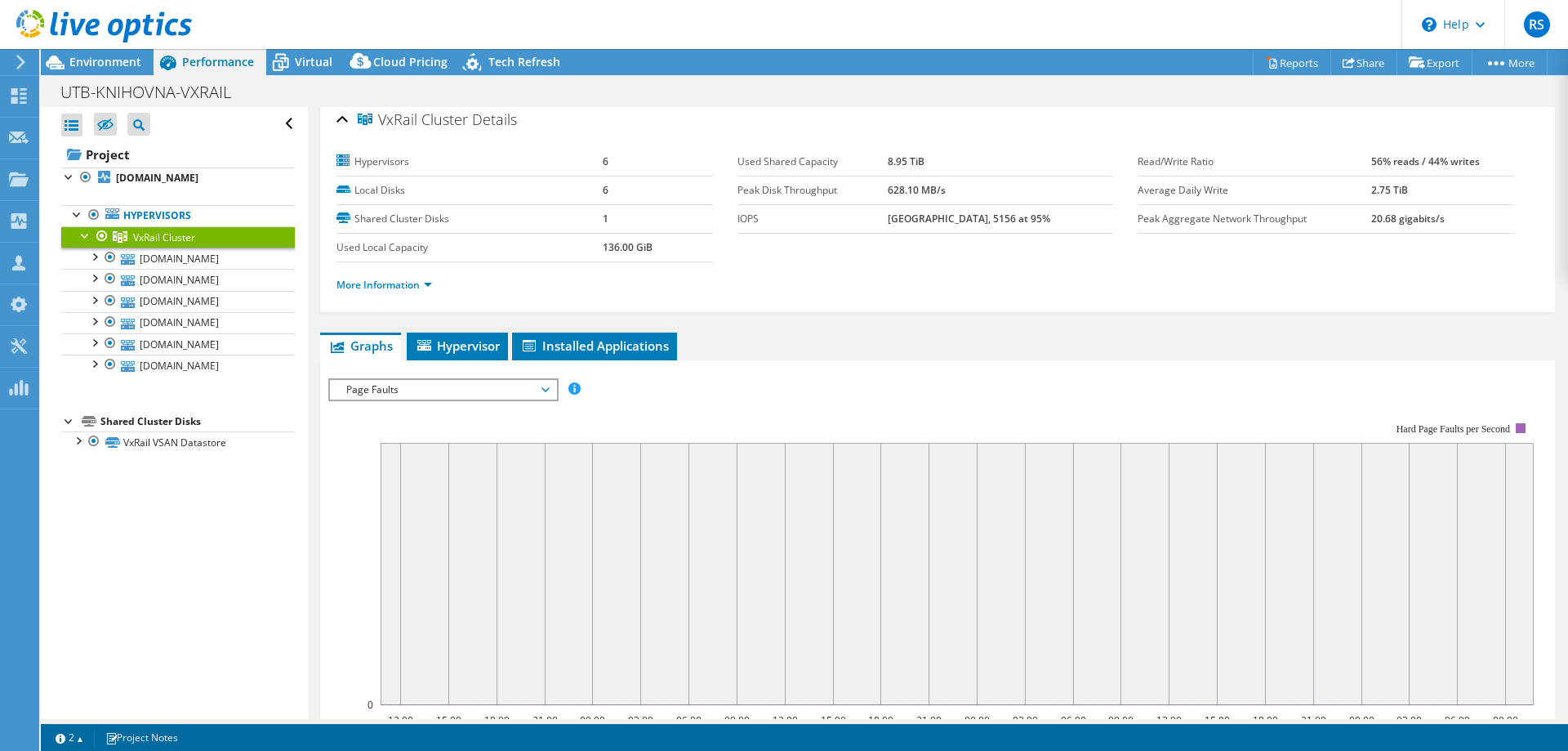
click at [542, 389] on span "Page Faults" at bounding box center [443, 389] width 210 height 19
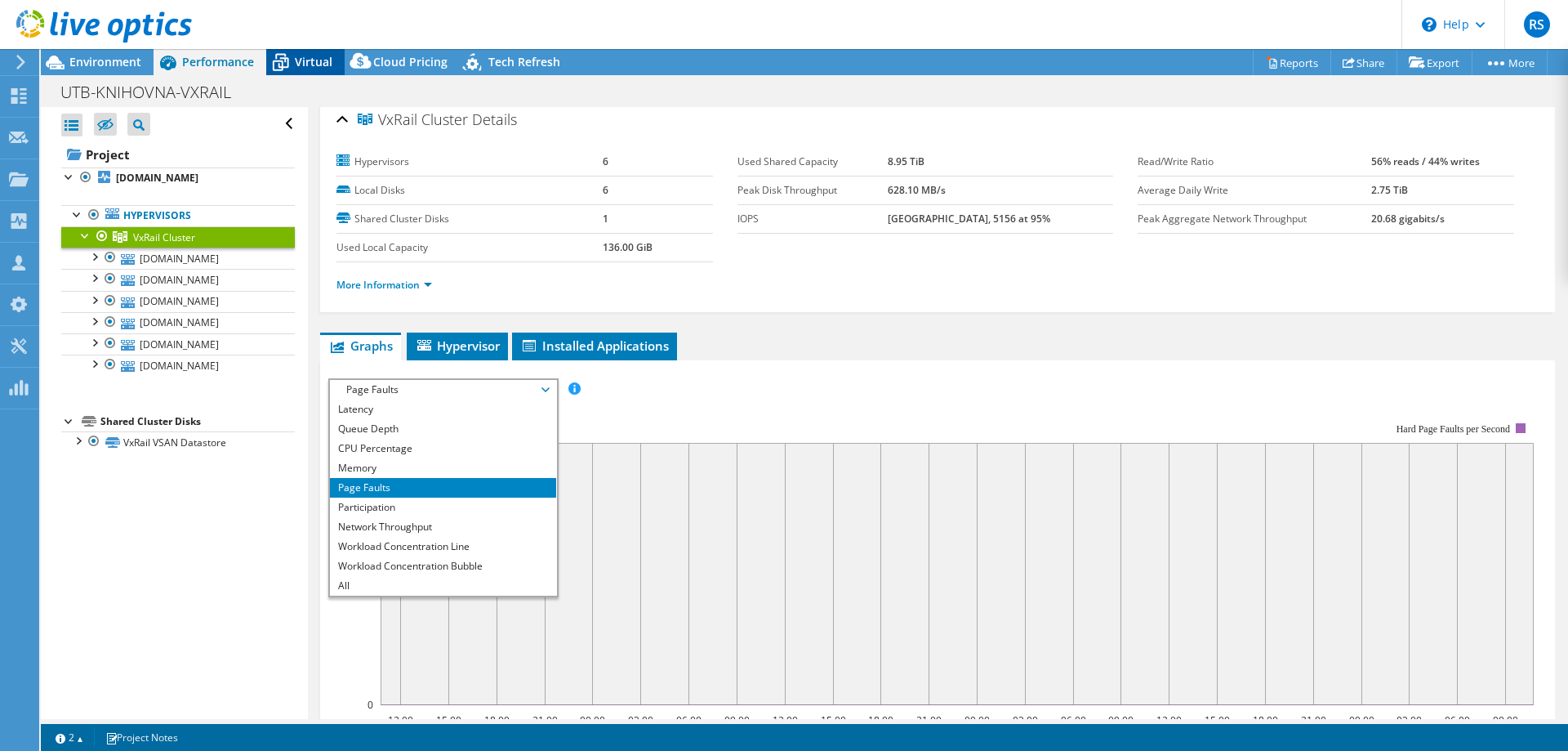
click at [305, 62] on span "Virtual" at bounding box center [314, 61] width 38 height 15
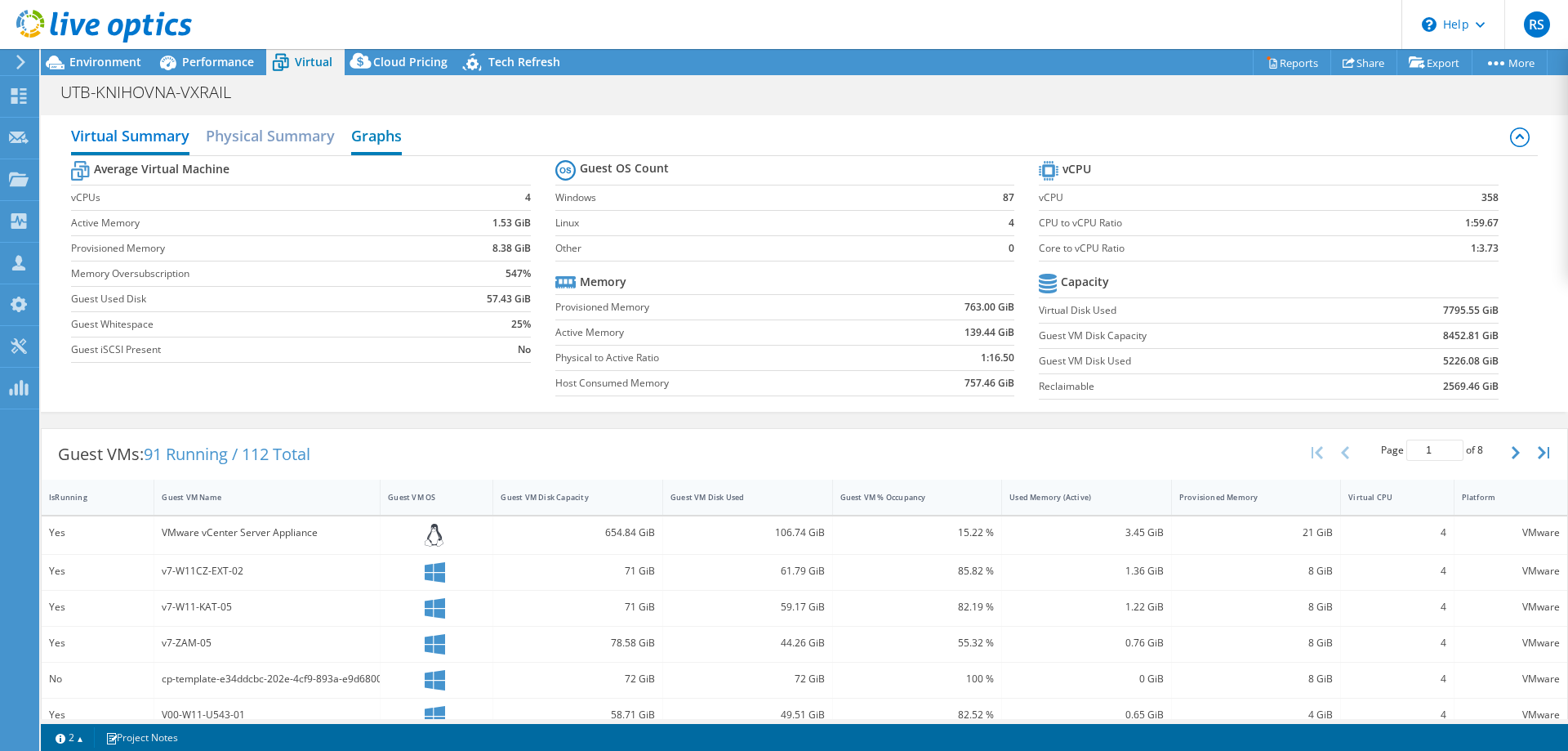
click at [383, 142] on h2 "Graphs" at bounding box center [377, 137] width 50 height 36
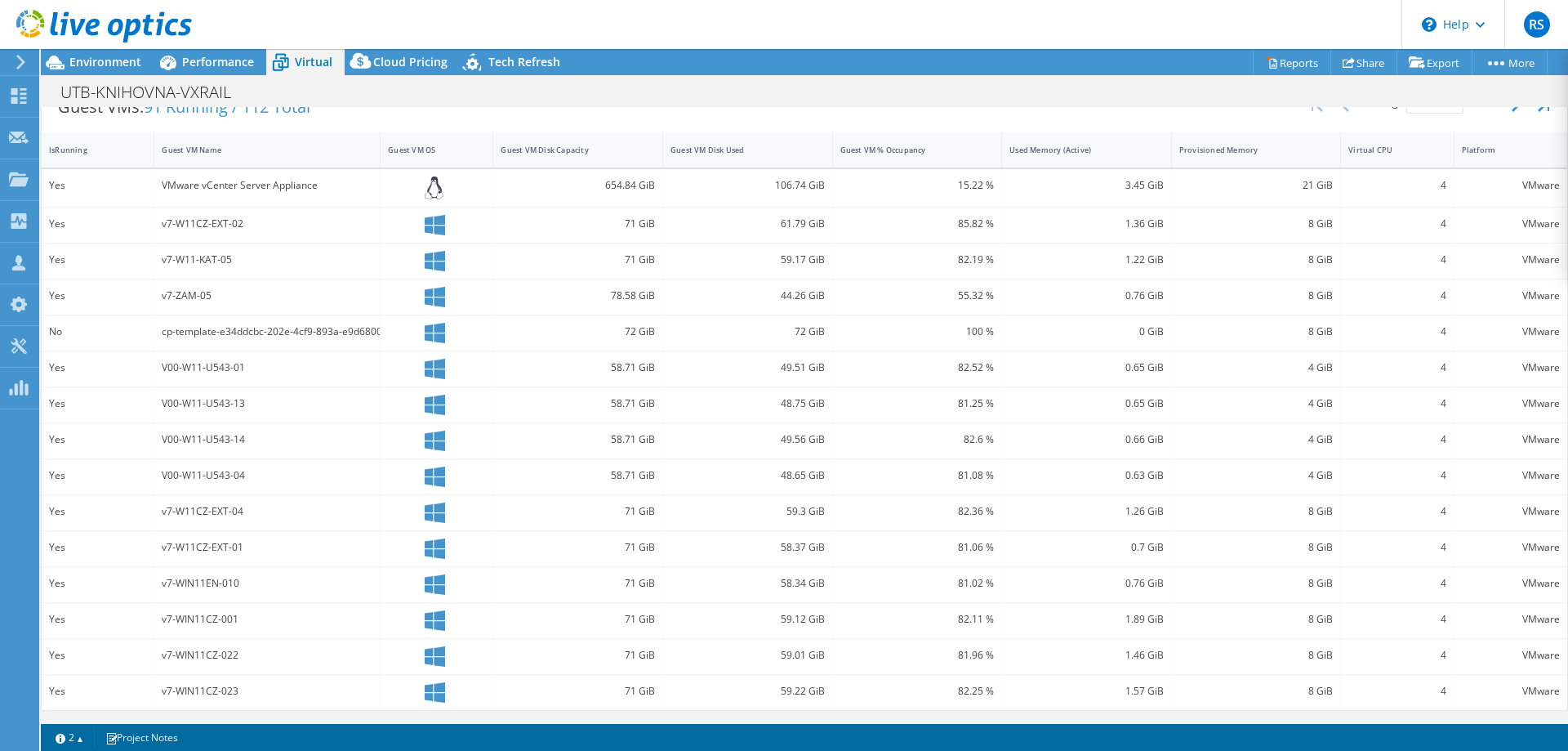
scroll to position [0, 0]
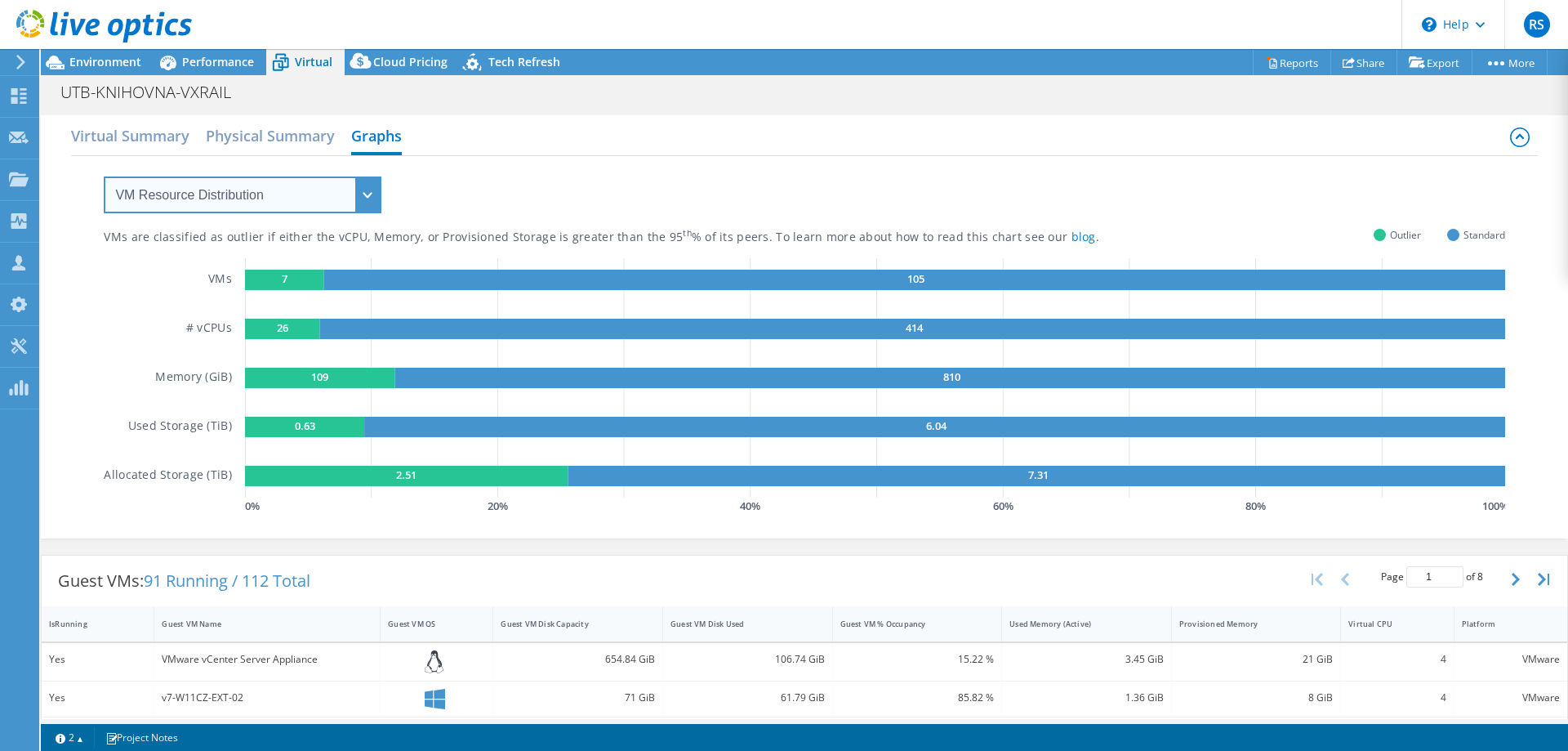
click at [103, 177] on select "VM Resource Distribution Provisioning Contrast Over Provisioning" at bounding box center [242, 195] width 277 height 37
select select "Provisioning Contrast"
click option "Provisioning Contrast" at bounding box center [0, 0] width 0 height 0
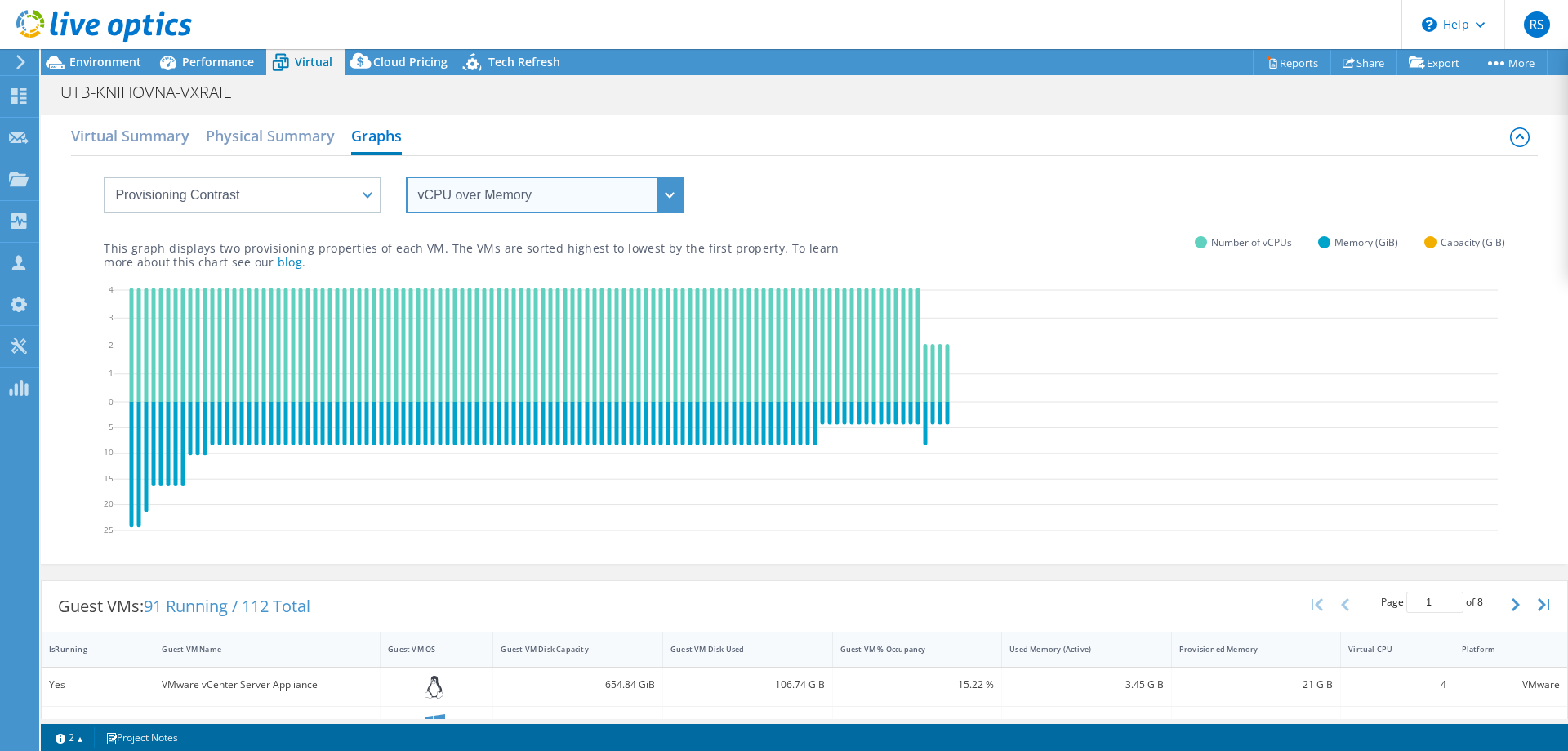
click at [406, 177] on select "vCPU over Memory vCPU over Capacity Memory over vCPU Memory over Capacity Capac…" at bounding box center [545, 195] width 277 height 37
click option "vCPU over Capacity" at bounding box center [0, 0] width 0 height 0
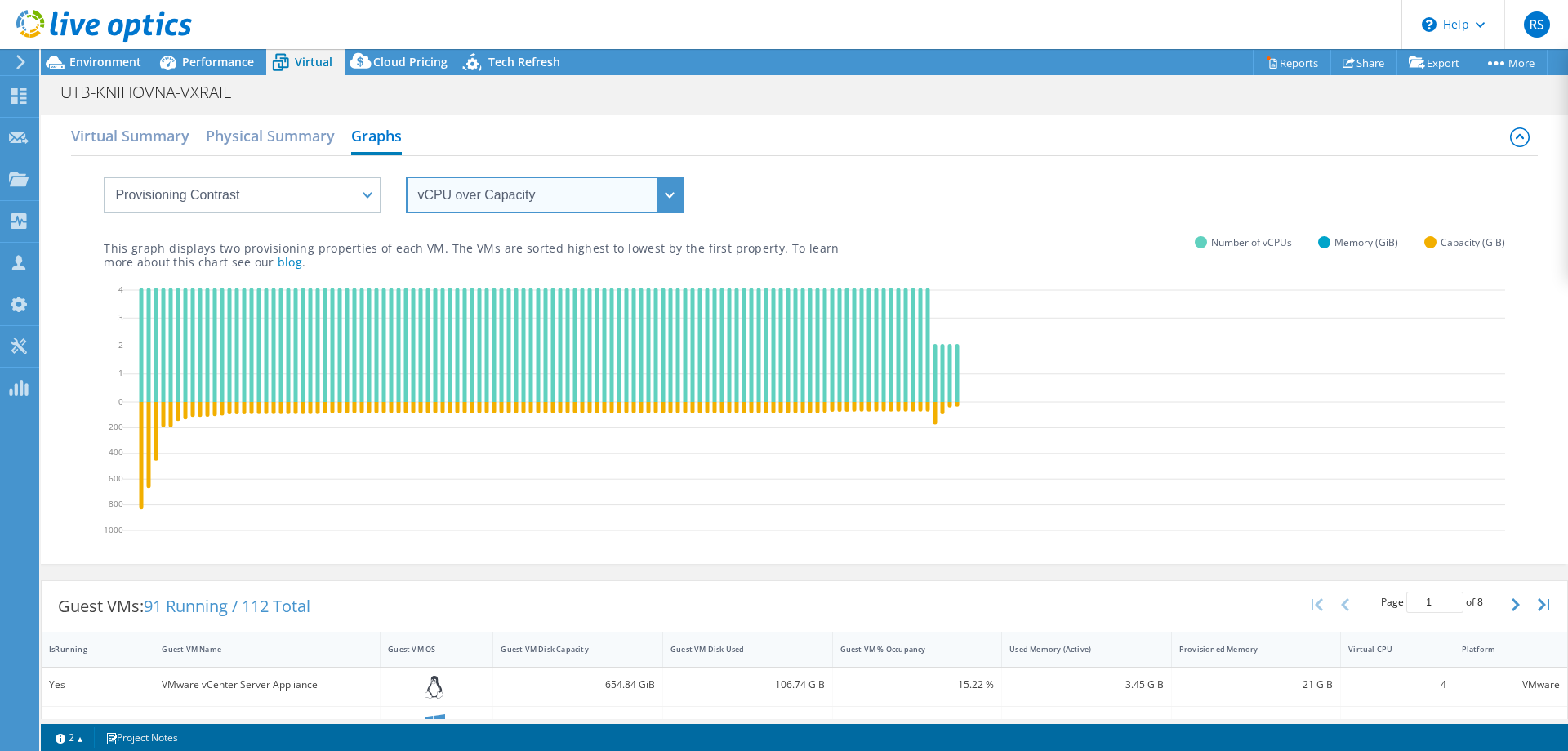
click at [406, 177] on select "vCPU over Memory vCPU over Capacity Memory over vCPU Memory over Capacity Capac…" at bounding box center [545, 195] width 277 height 37
select select "Capacity over vCPU"
click option "Capacity over vCPU" at bounding box center [0, 0] width 0 height 0
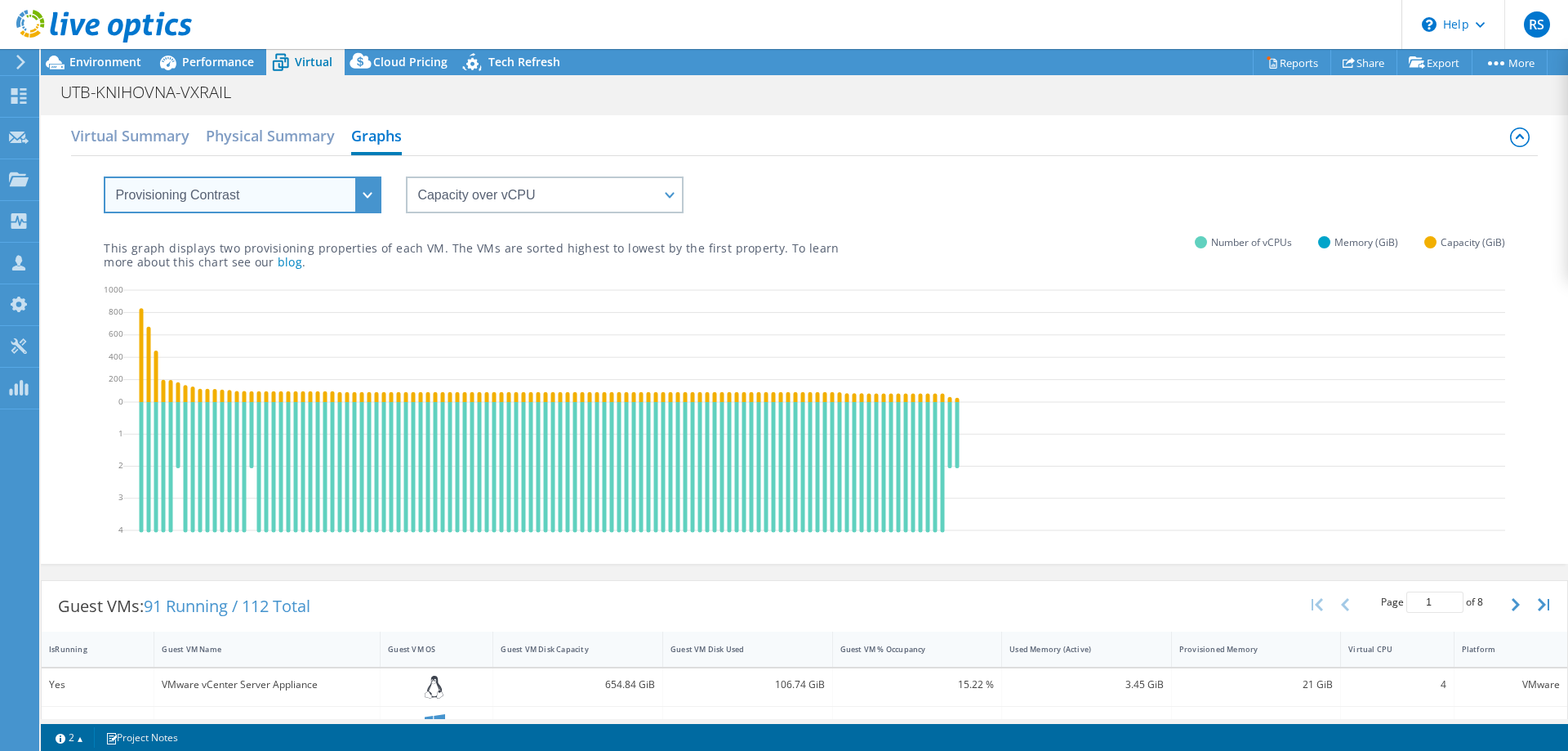
click at [103, 177] on select "VM Resource Distribution Provisioning Contrast Over Provisioning" at bounding box center [242, 195] width 277 height 37
select select "Over Provisioning"
click option "Over Provisioning" at bounding box center [0, 0] width 0 height 0
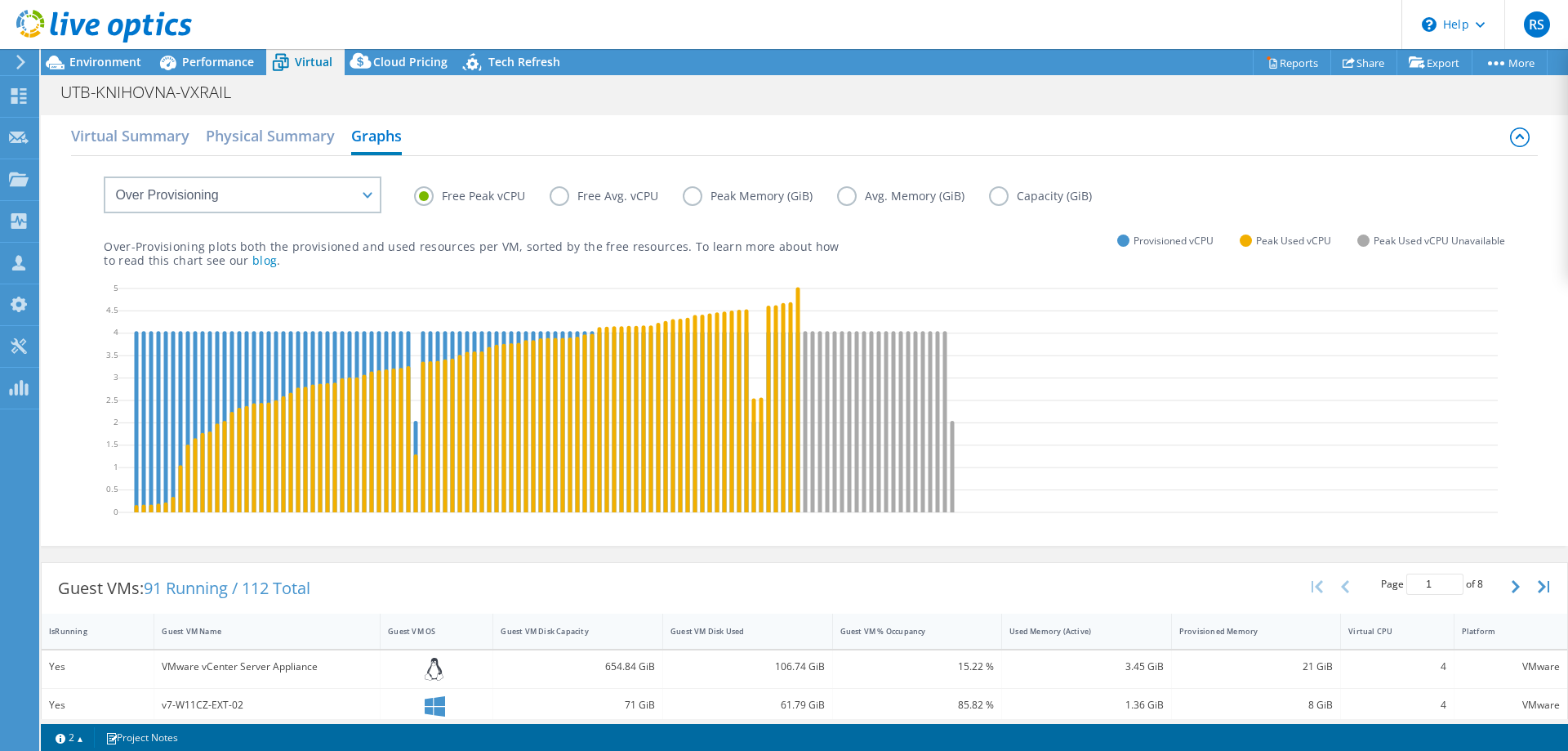
click at [557, 196] on label "Free Avg. vCPU" at bounding box center [616, 195] width 133 height 19
click at [0, 0] on input "Free Avg. vCPU" at bounding box center [0, 0] width 0 height 0
